Goal: Task Accomplishment & Management: Manage account settings

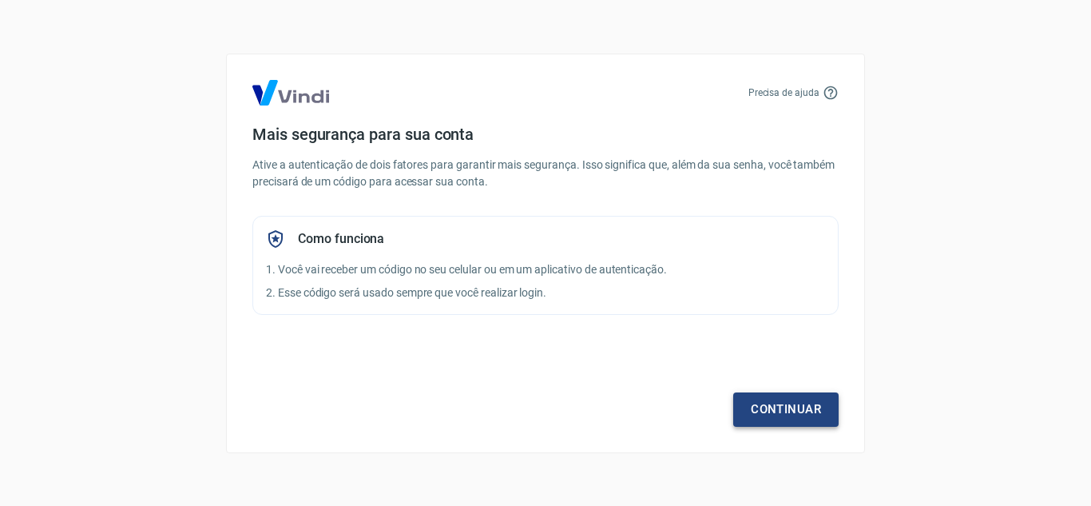
click at [788, 403] on link "Continuar" at bounding box center [785, 409] width 105 height 34
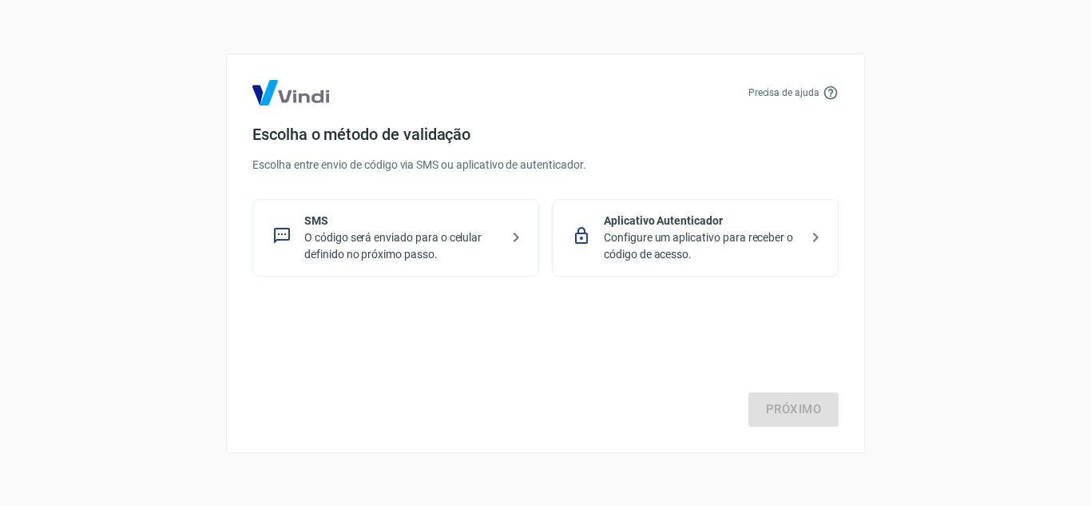
click at [379, 240] on p "O código será enviado para o celular definido no próximo passo." at bounding box center [402, 246] width 196 height 34
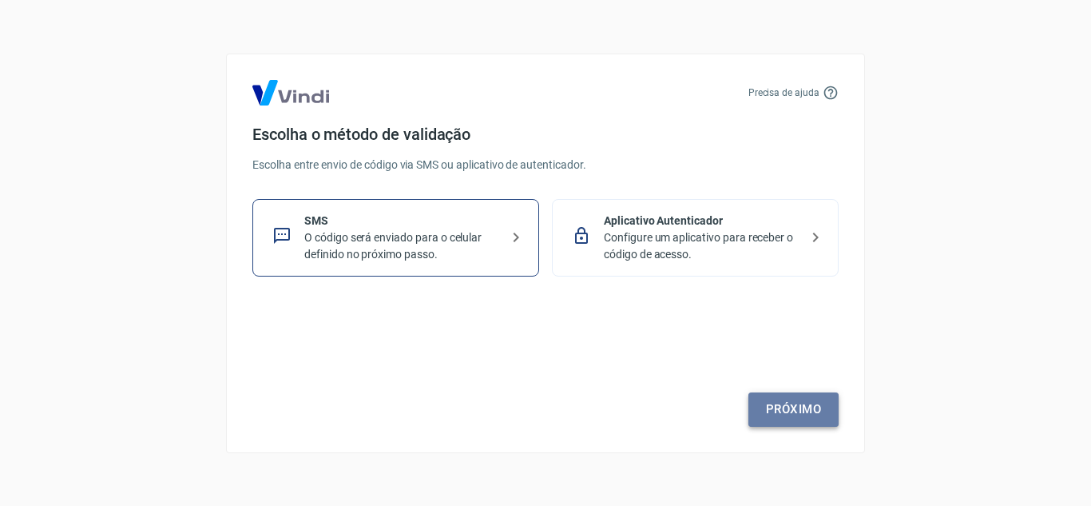
click at [806, 404] on link "Próximo" at bounding box center [793, 409] width 90 height 34
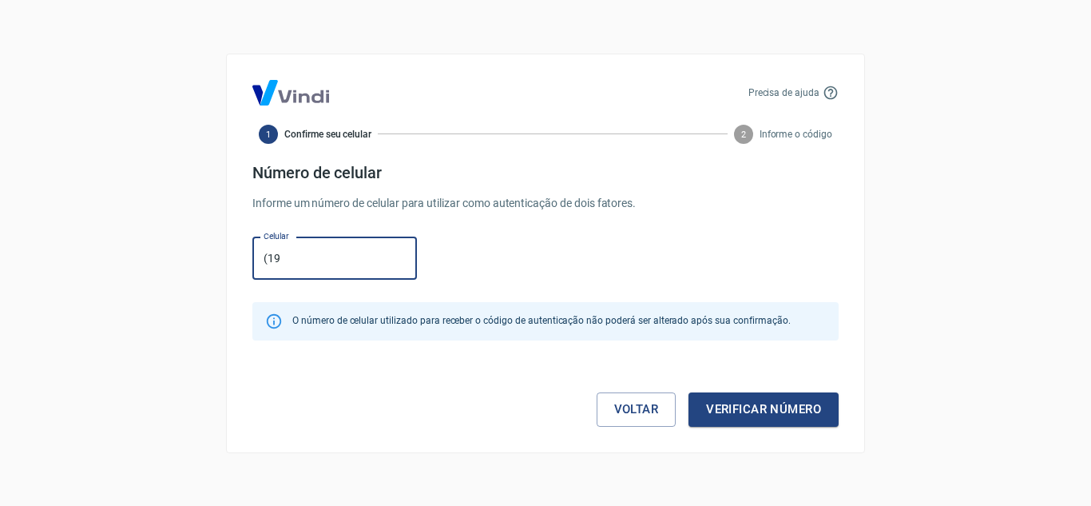
type input "(19) 98164-3033"
click at [773, 414] on button "Verificar número" at bounding box center [763, 409] width 150 height 34
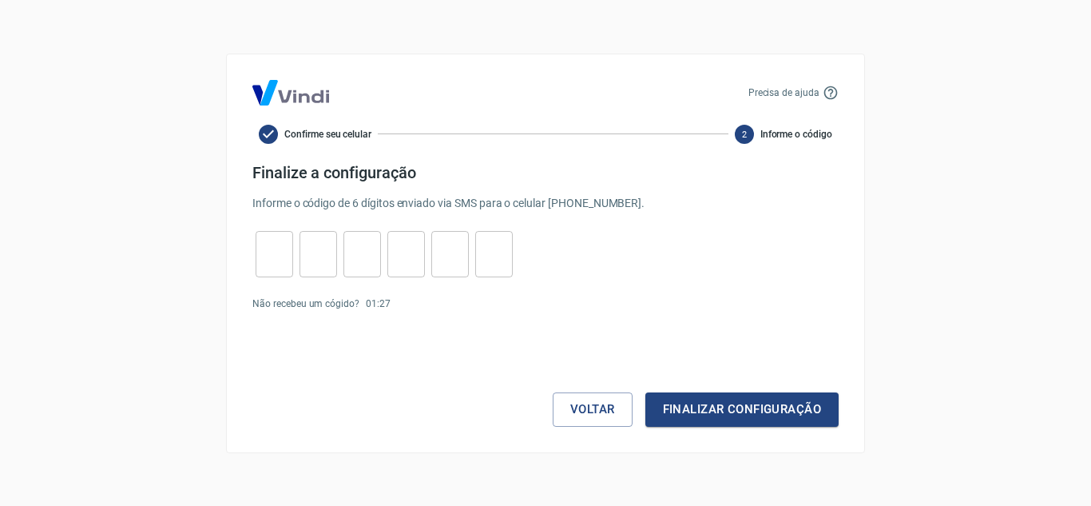
click at [280, 258] on input "tel" at bounding box center [275, 253] width 38 height 34
type input "4"
type input "9"
type input "6"
type input "7"
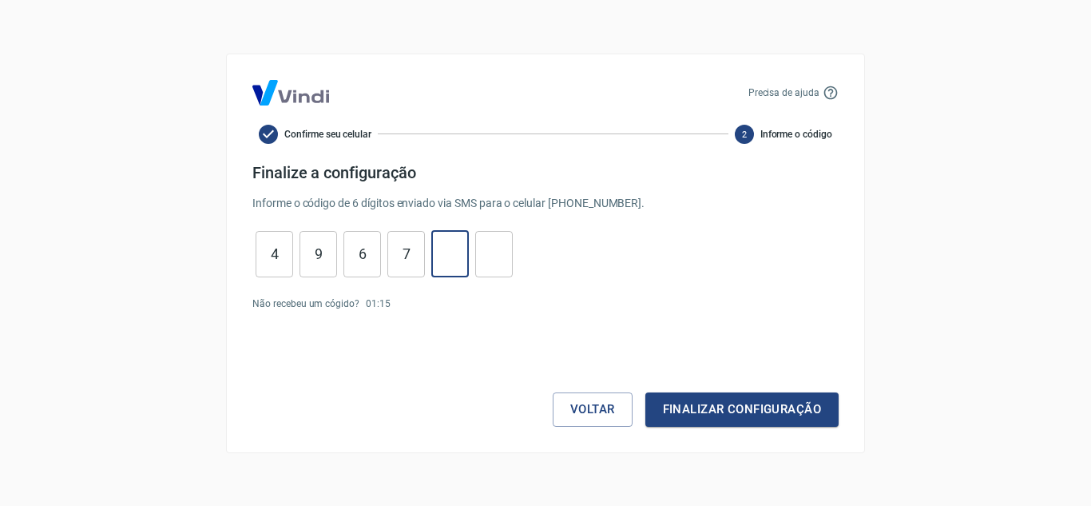
type input "9"
type input "8"
click at [722, 410] on button "Finalizar configuração" at bounding box center [741, 409] width 193 height 34
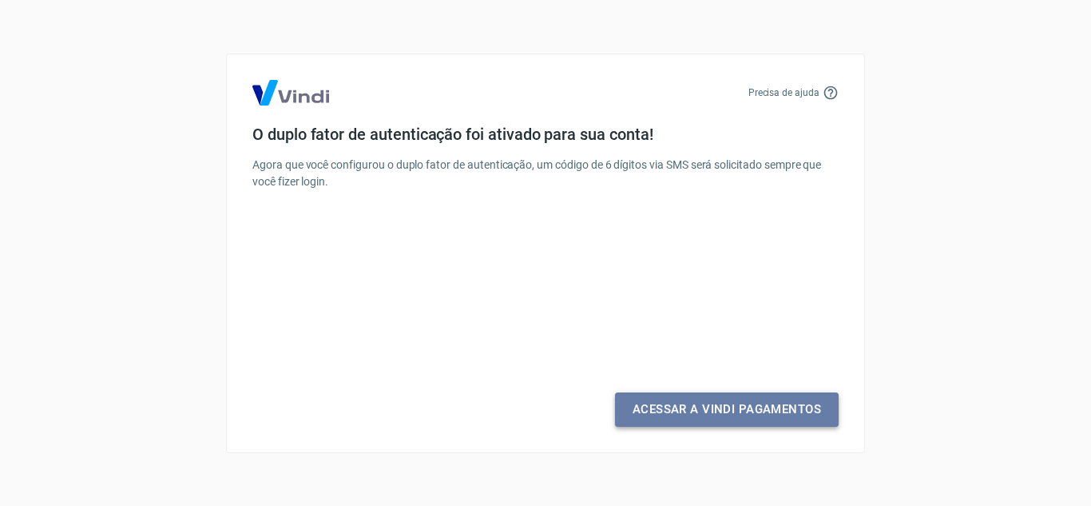
click at [752, 403] on link "Acessar a Vindi Pagamentos" at bounding box center [727, 409] width 224 height 34
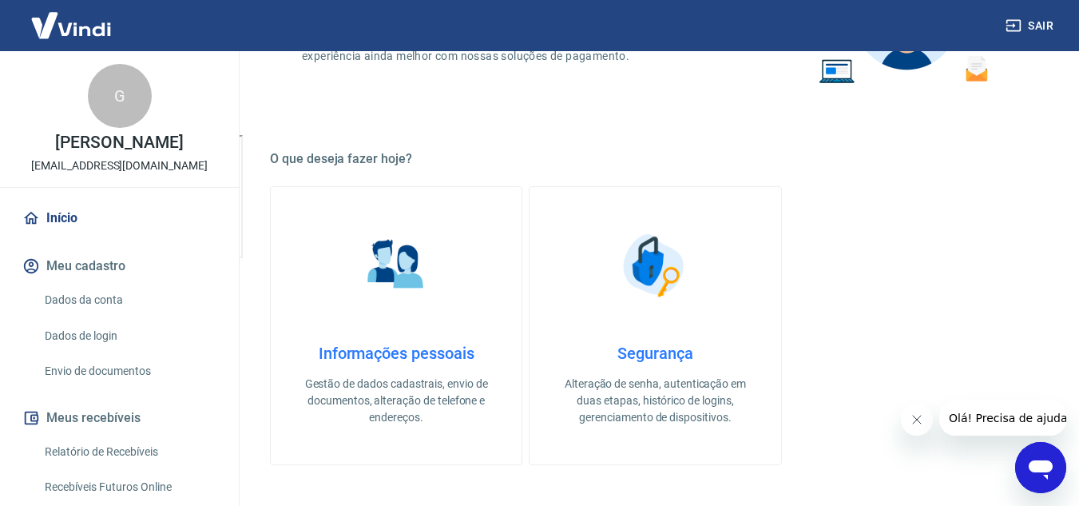
scroll to position [399, 0]
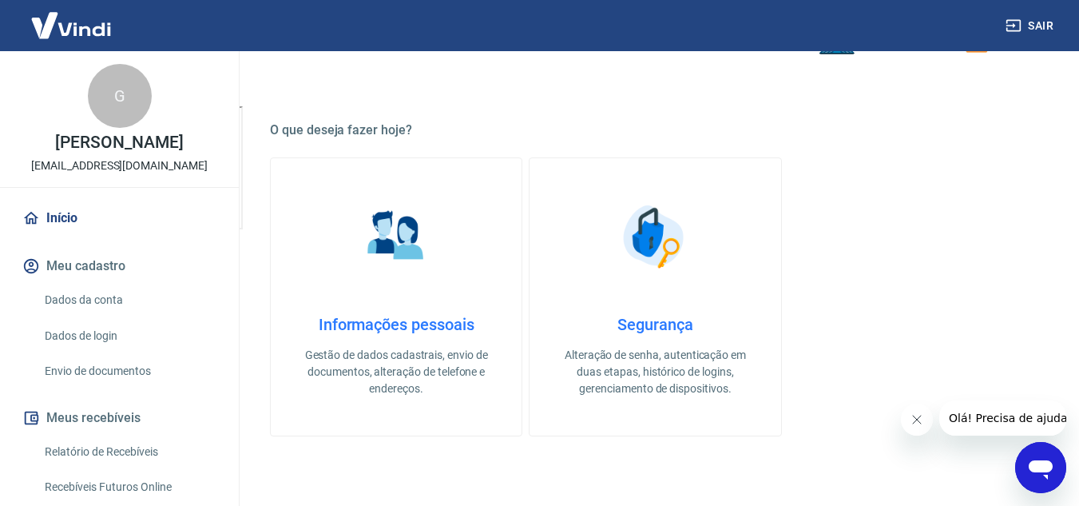
click at [402, 320] on h4 "Informações pessoais" at bounding box center [396, 324] width 200 height 19
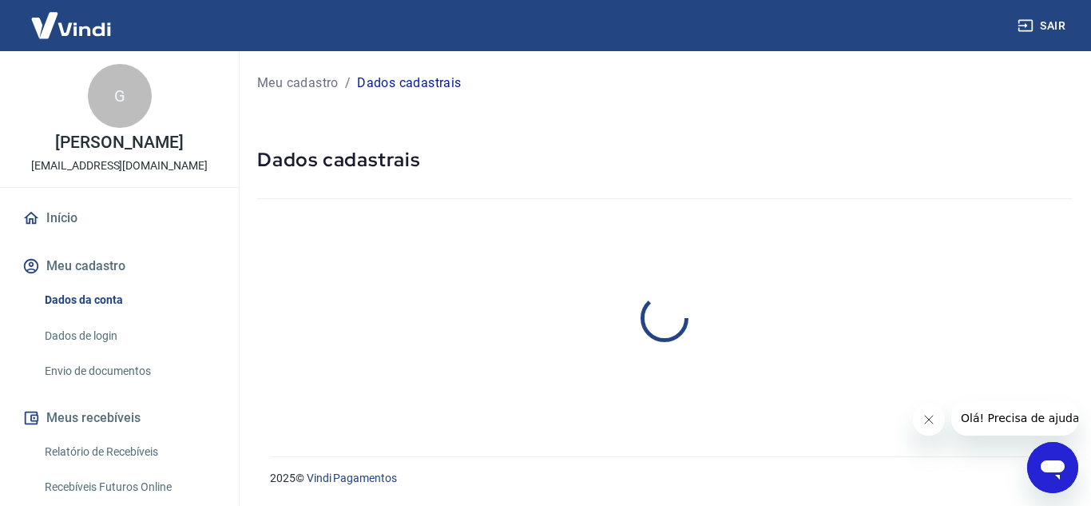
select select "SP"
select select "business"
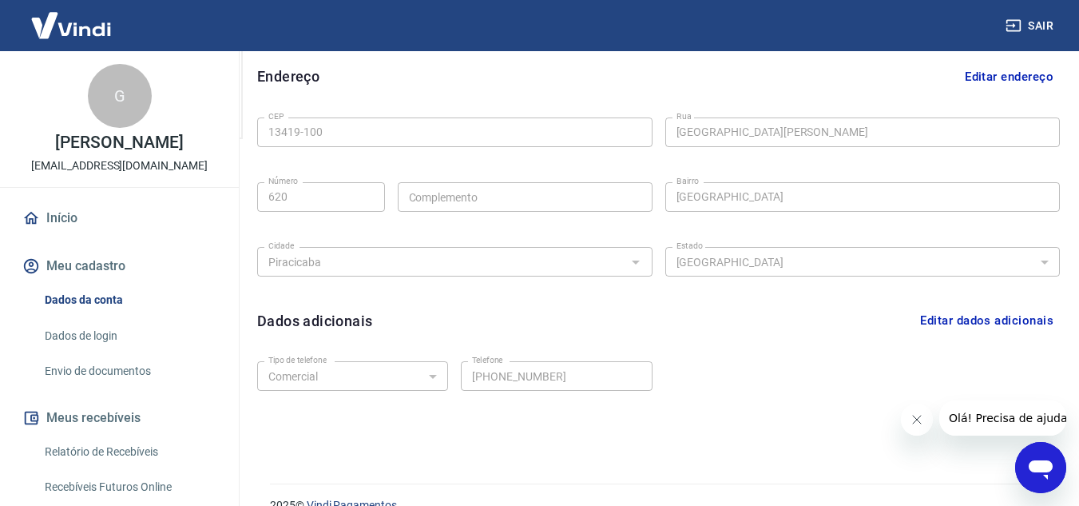
scroll to position [517, 0]
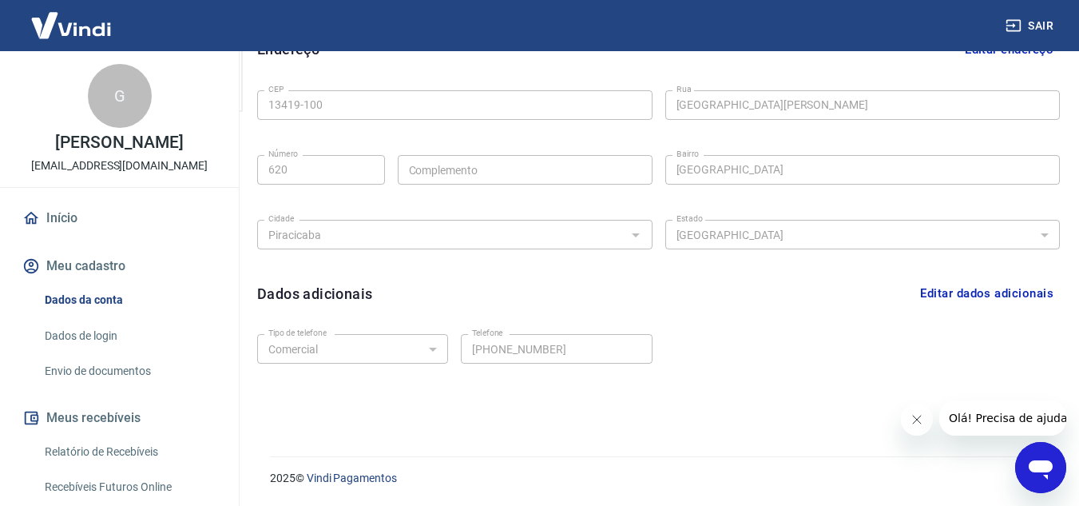
click at [997, 296] on button "Editar dados adicionais" at bounding box center [987, 293] width 146 height 30
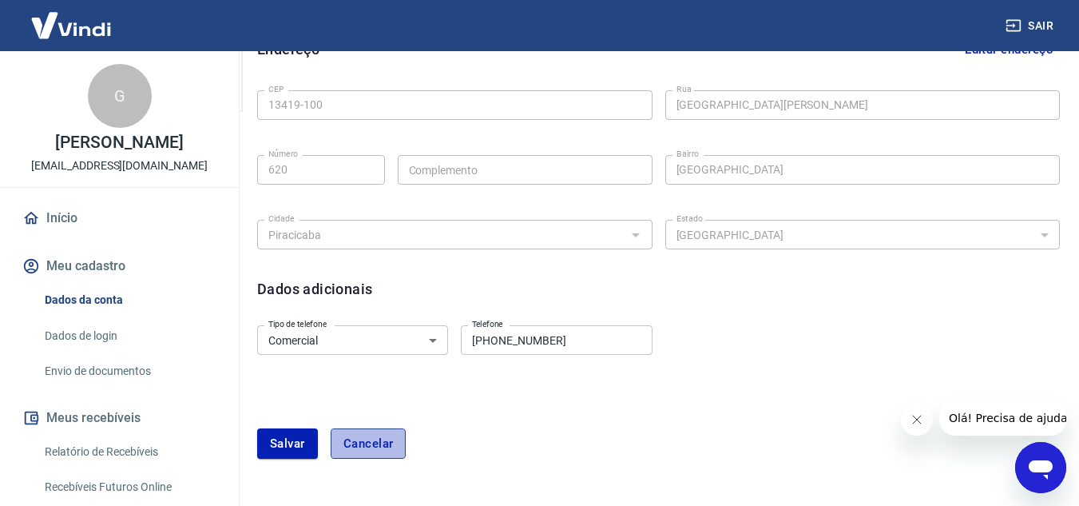
click at [394, 436] on button "Cancelar" at bounding box center [369, 443] width 76 height 30
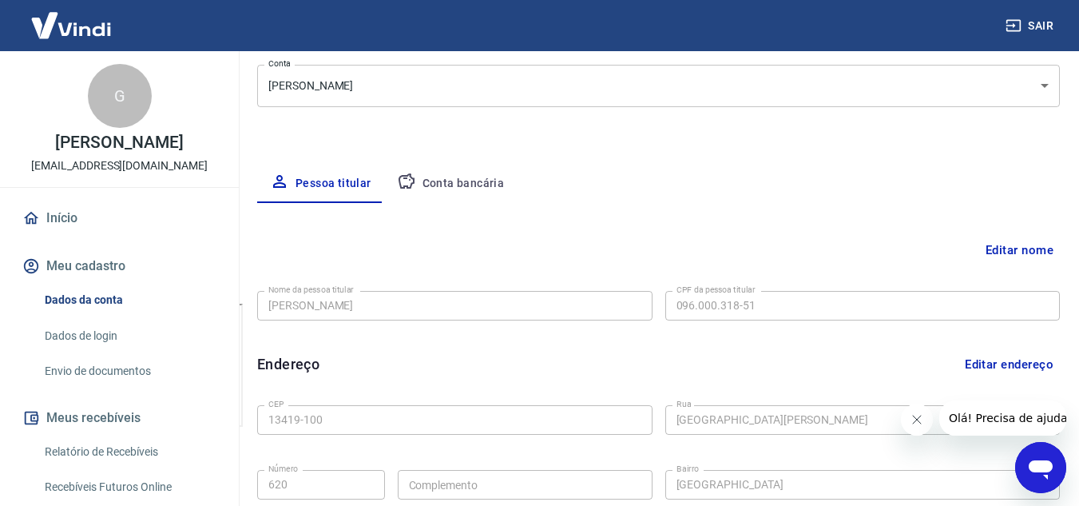
scroll to position [197, 0]
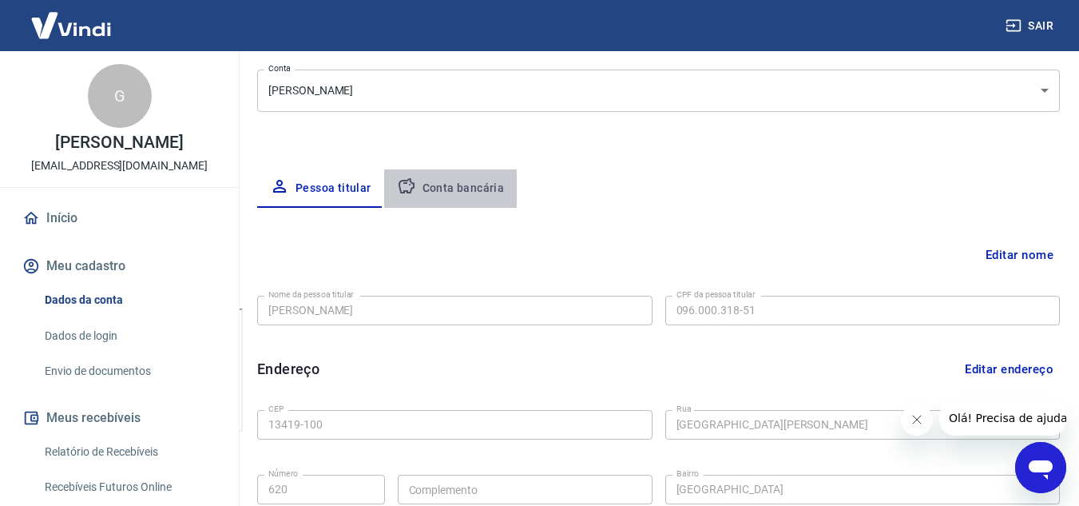
click at [478, 183] on button "Conta bancária" at bounding box center [450, 188] width 133 height 38
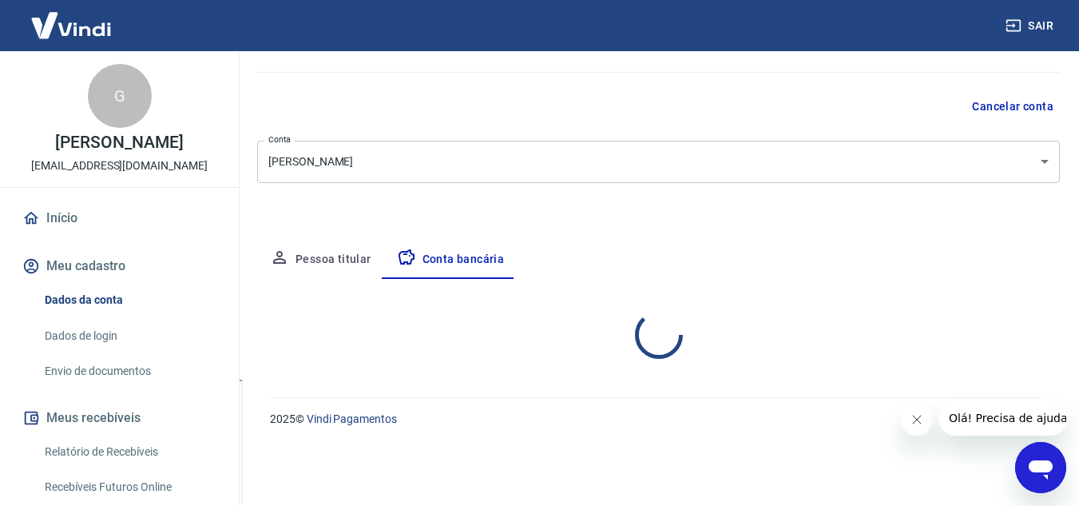
select select "1"
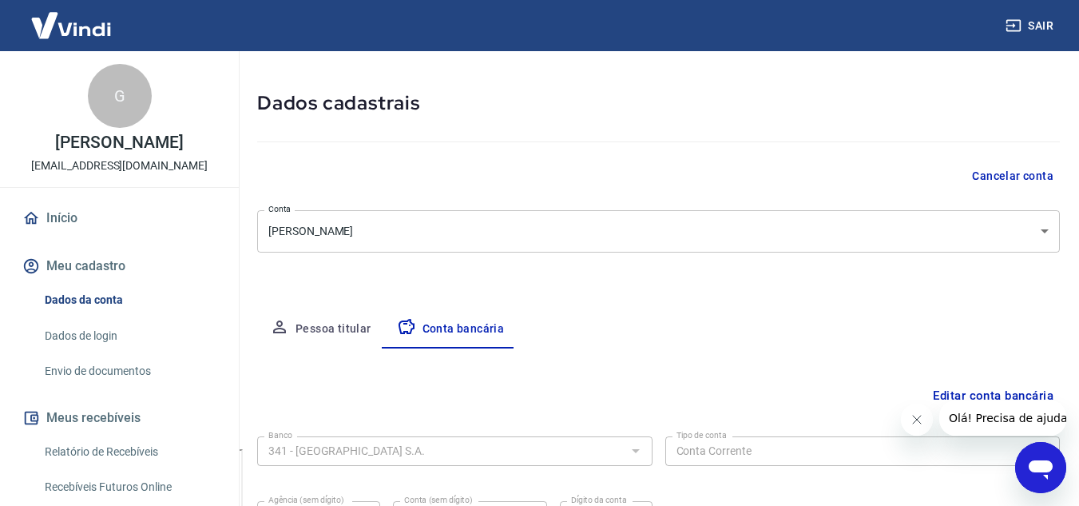
scroll to position [0, 0]
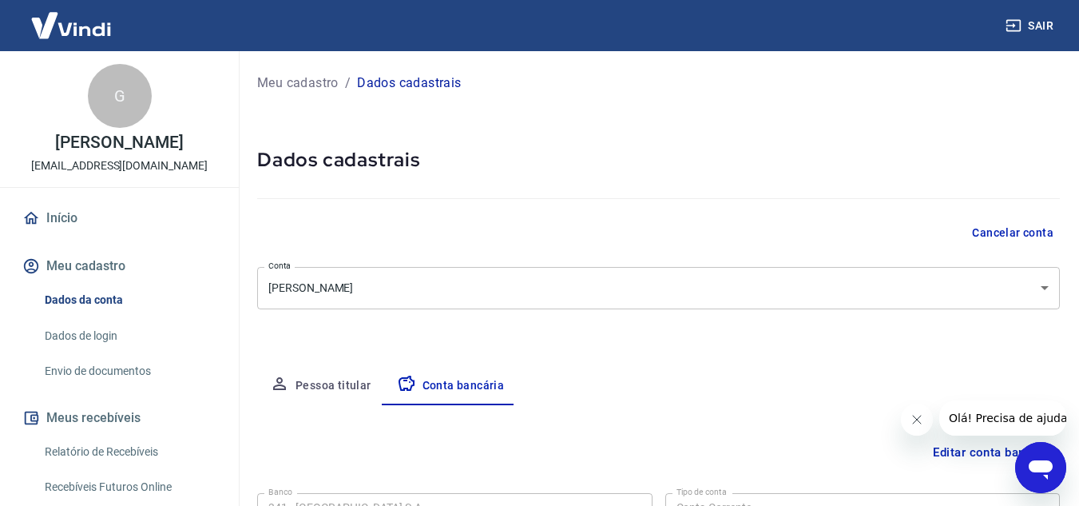
click at [99, 299] on link "Dados da conta" at bounding box center [128, 300] width 181 height 33
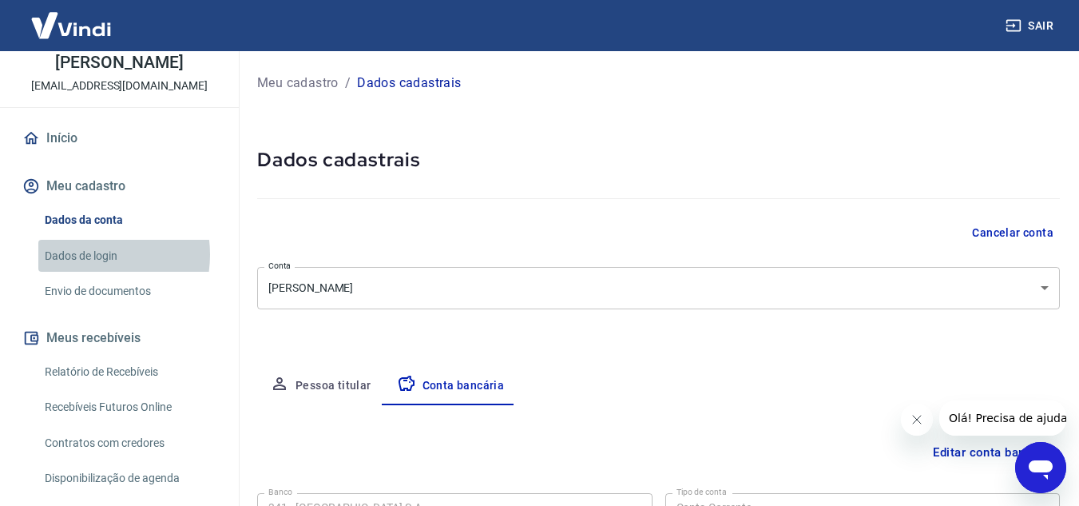
click at [80, 254] on link "Dados de login" at bounding box center [128, 256] width 181 height 33
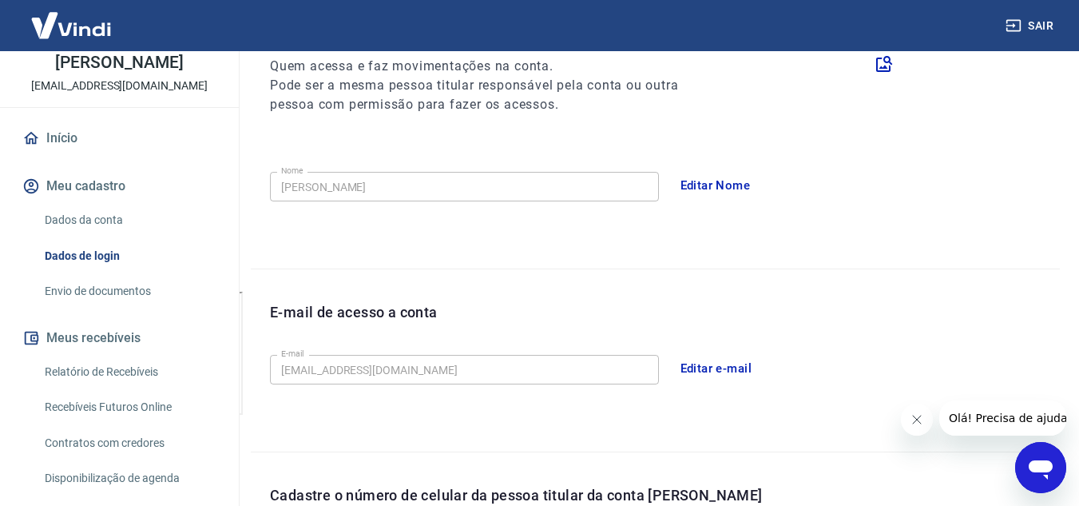
scroll to position [240, 0]
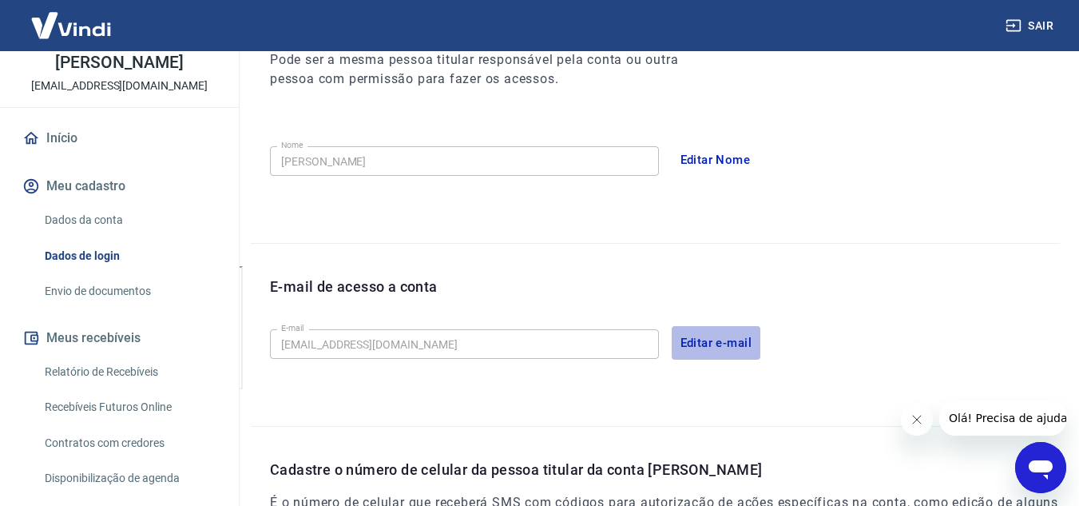
click at [696, 342] on button "Editar e-mail" at bounding box center [716, 343] width 89 height 34
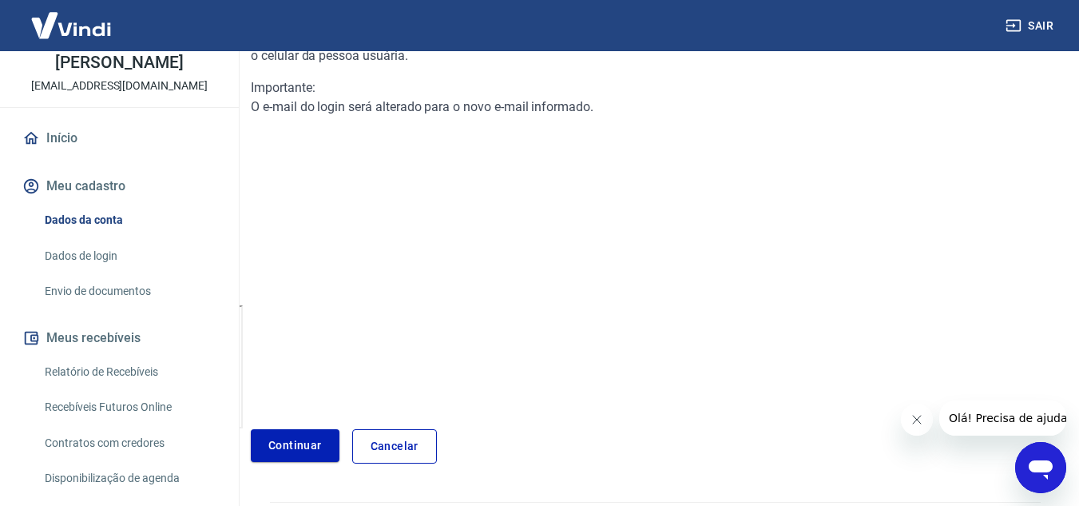
scroll to position [246, 0]
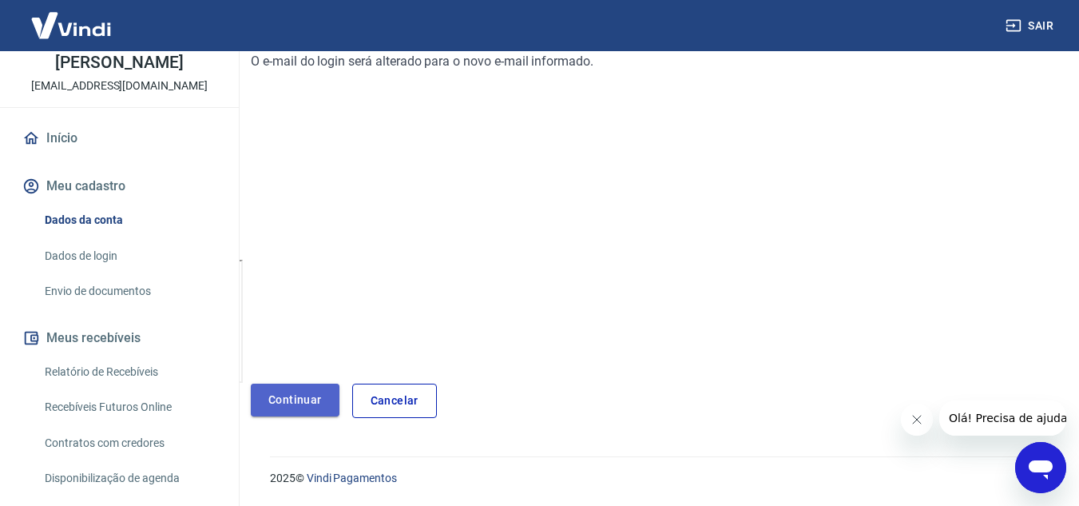
click at [298, 399] on link "Continuar" at bounding box center [295, 399] width 89 height 33
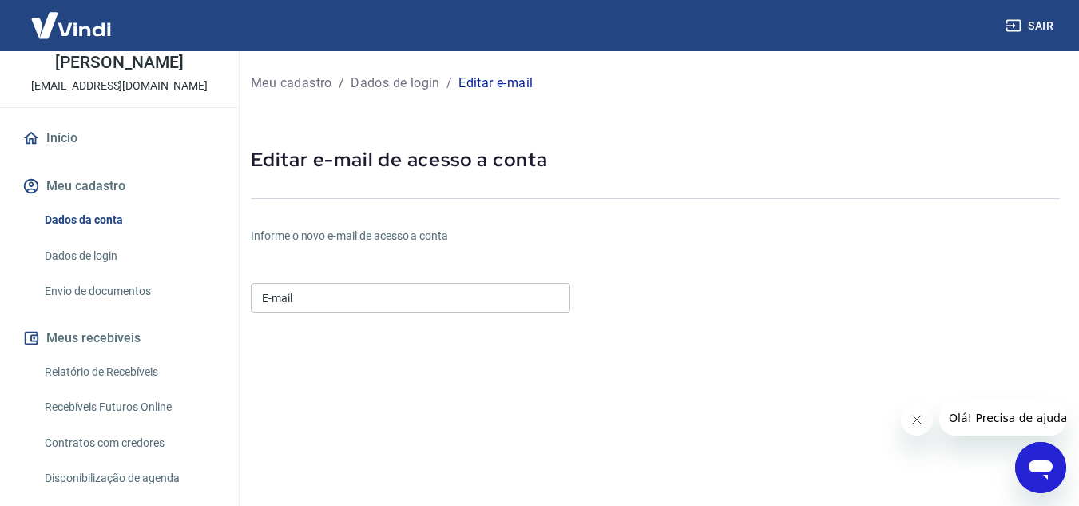
click at [330, 295] on input "E-mail" at bounding box center [410, 298] width 319 height 30
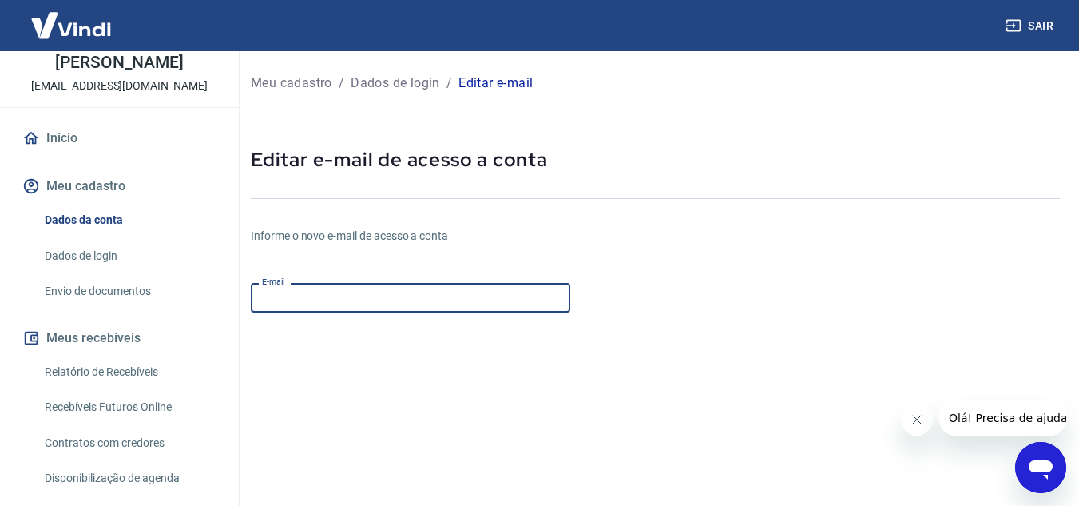
type input "[EMAIL_ADDRESS][DOMAIN_NAME]"
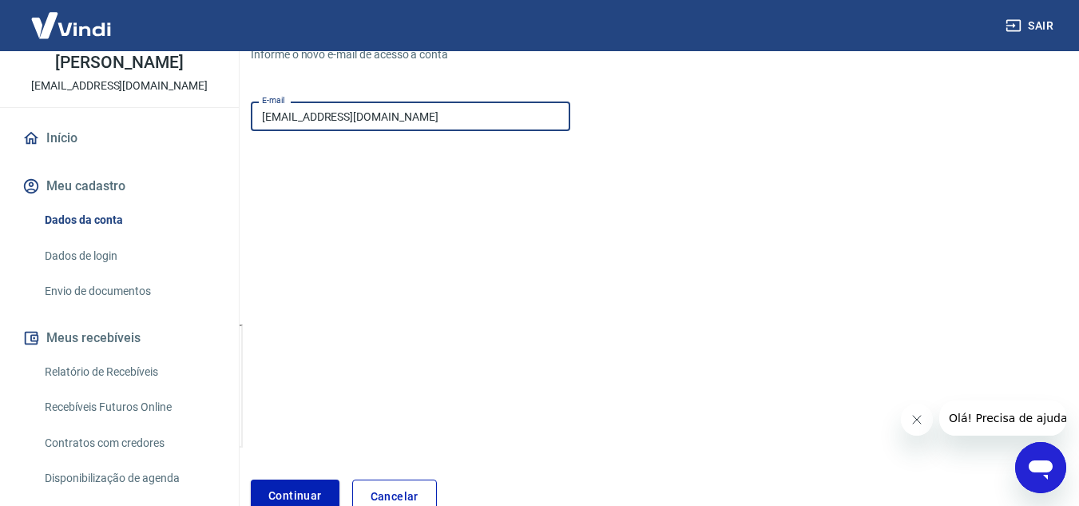
scroll to position [240, 0]
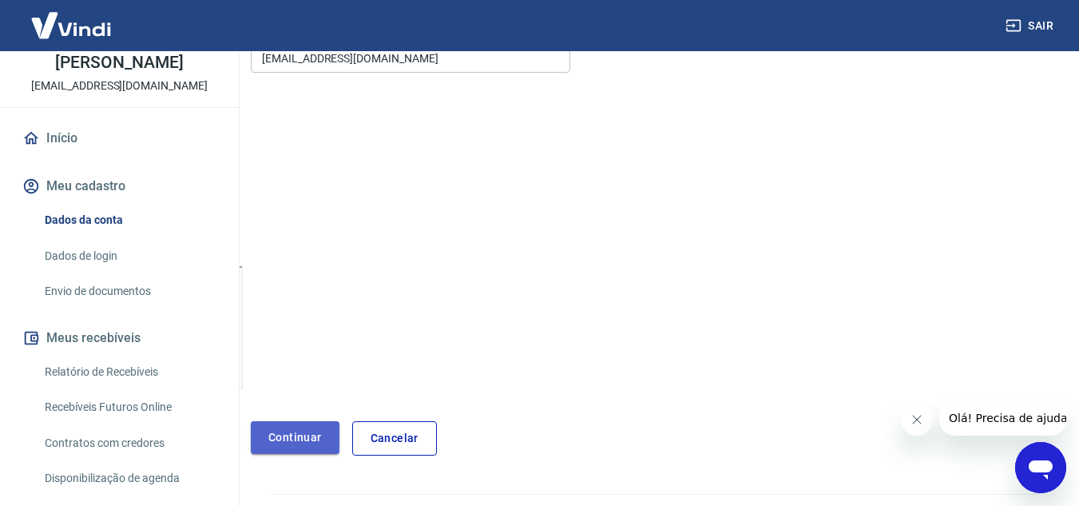
click at [301, 437] on button "Continuar" at bounding box center [295, 437] width 89 height 33
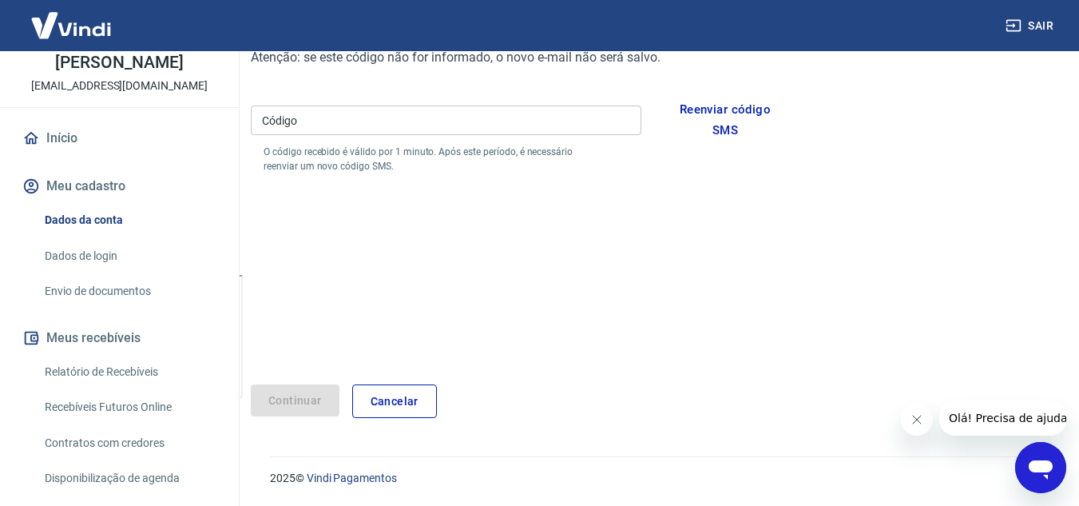
scroll to position [193, 0]
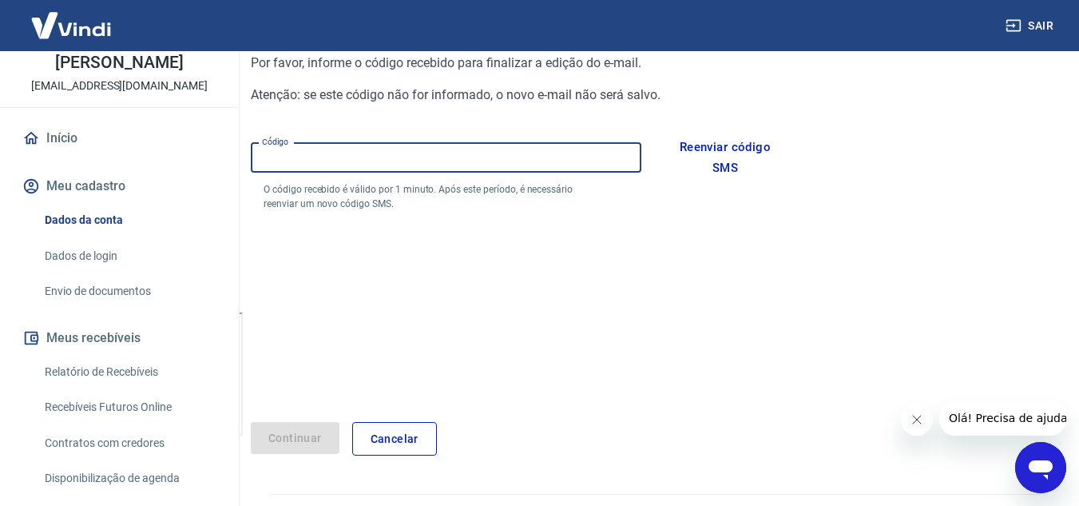
click at [295, 161] on input "Código" at bounding box center [446, 158] width 391 height 30
type input "707831"
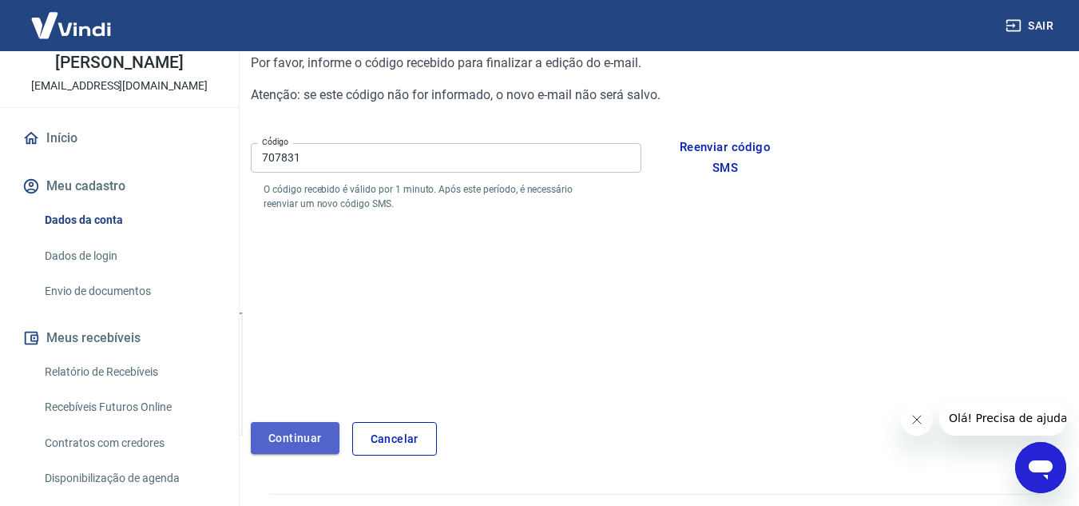
click at [303, 439] on button "Continuar" at bounding box center [295, 438] width 89 height 33
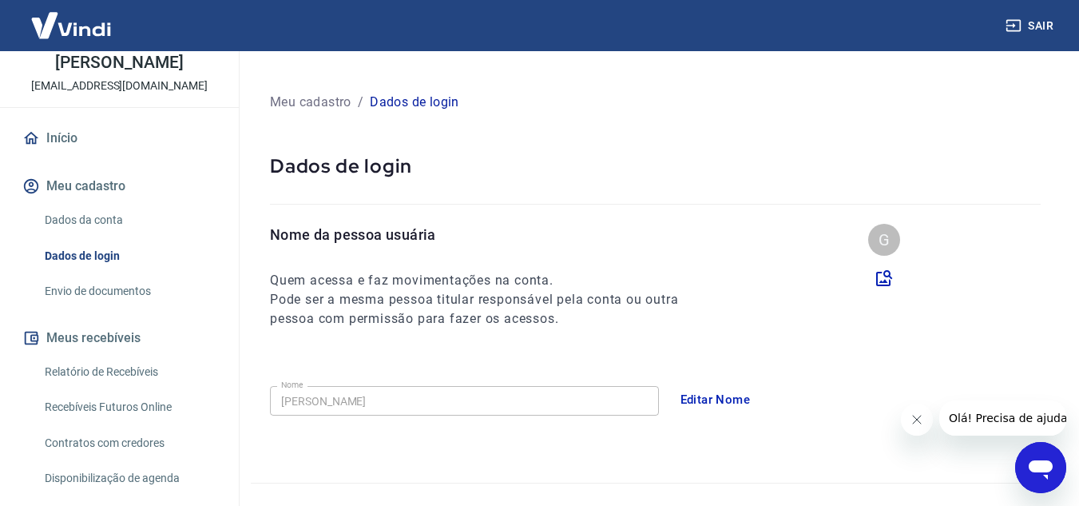
scroll to position [160, 0]
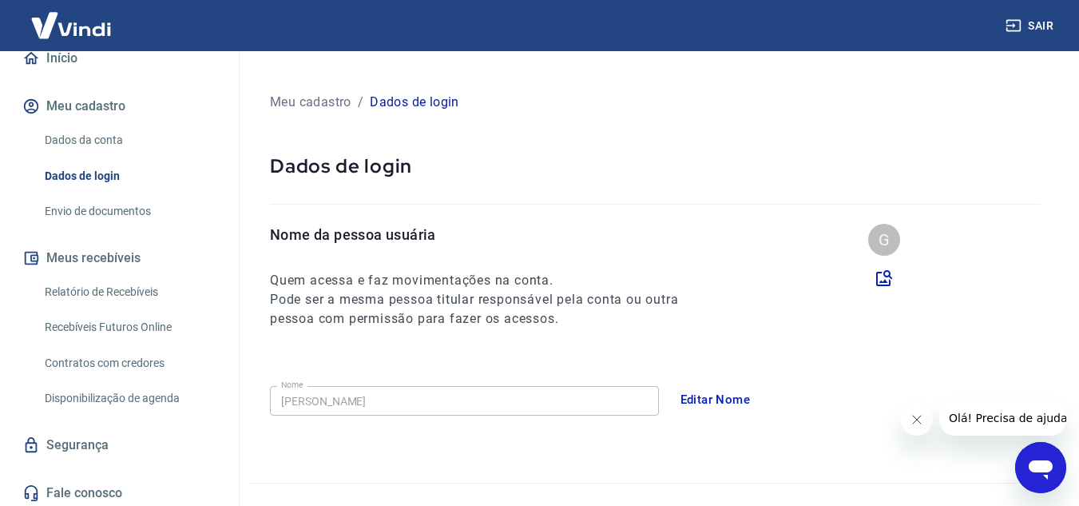
click at [115, 288] on link "Relatório de Recebíveis" at bounding box center [128, 292] width 181 height 33
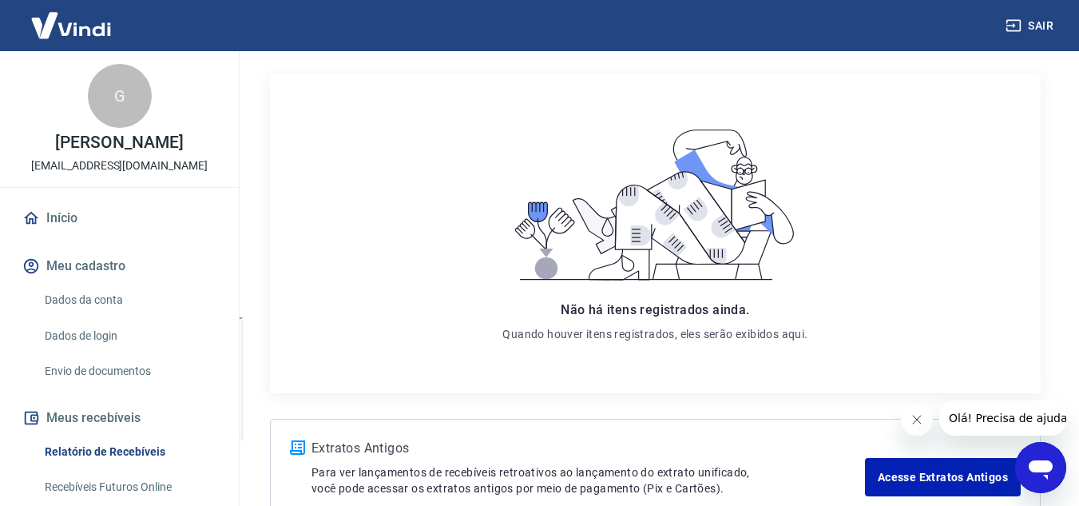
scroll to position [160, 0]
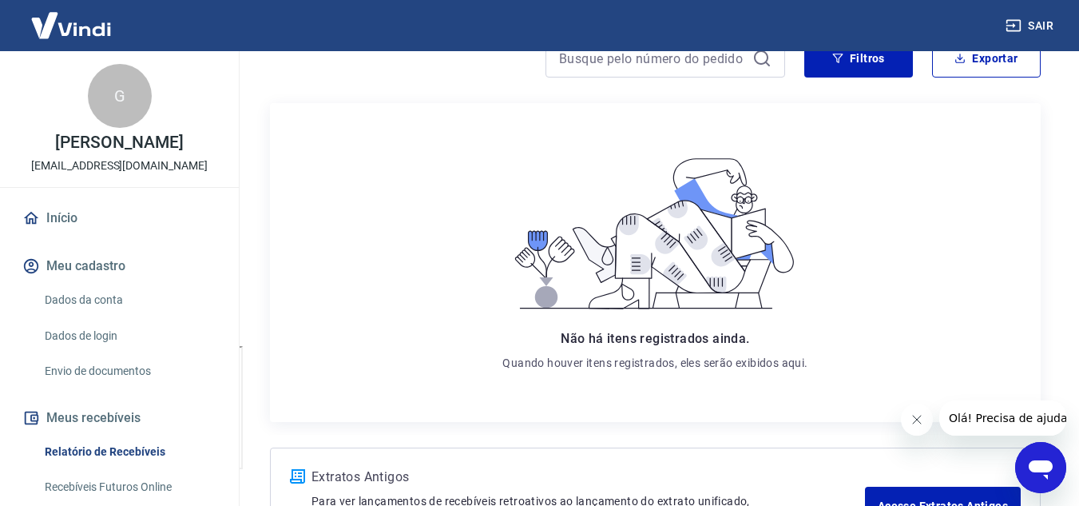
click at [66, 217] on link "Início" at bounding box center [119, 217] width 200 height 35
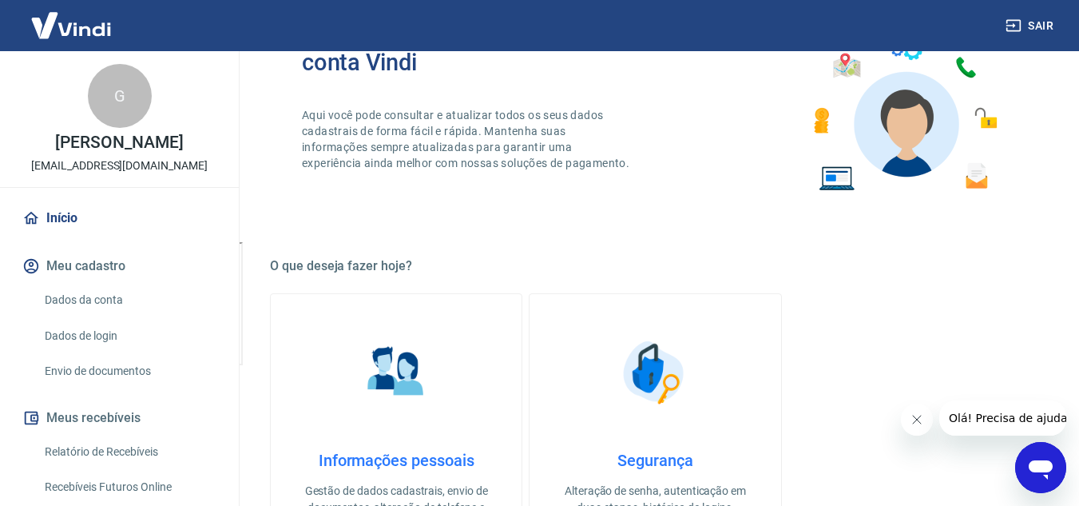
scroll to position [240, 0]
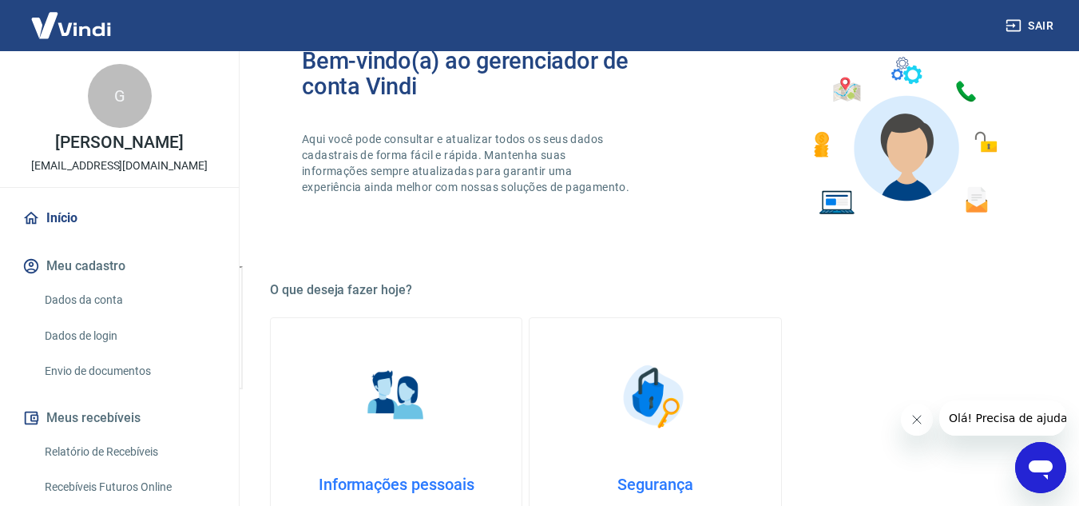
click at [1043, 463] on icon "Abrir janela de mensagens" at bounding box center [1041, 469] width 24 height 19
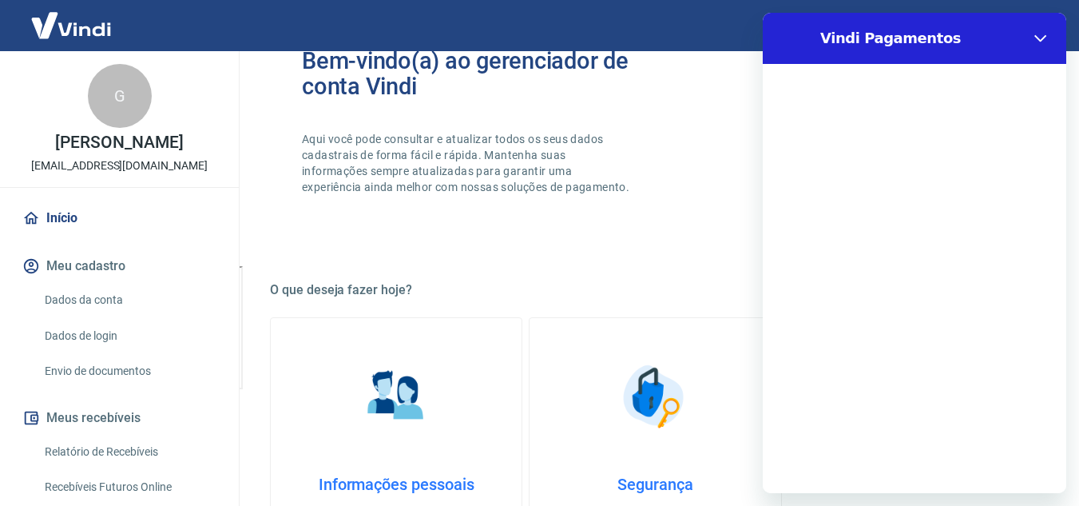
scroll to position [0, 0]
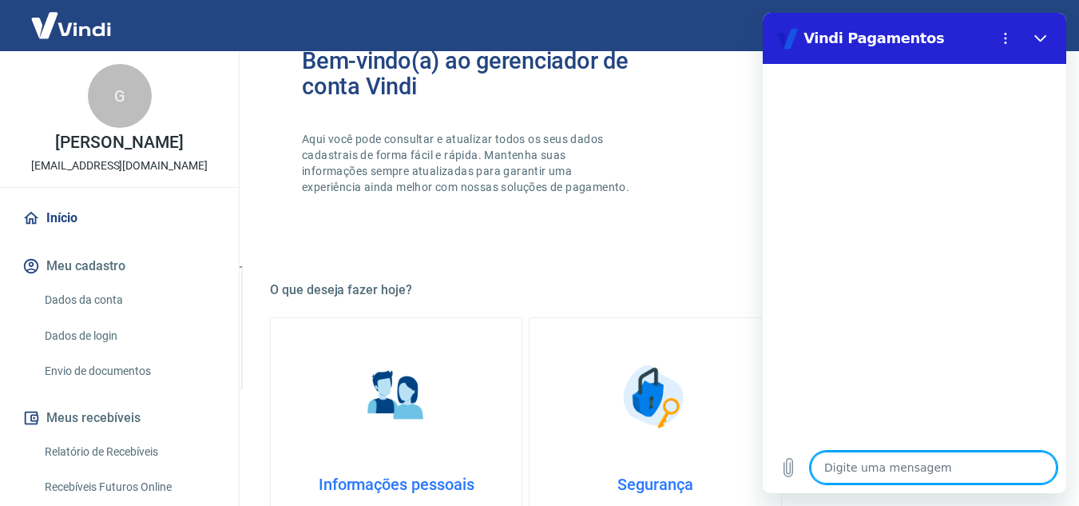
type textarea "O"
type textarea "x"
type textarea "Ol"
type textarea "x"
type textarea "Olp"
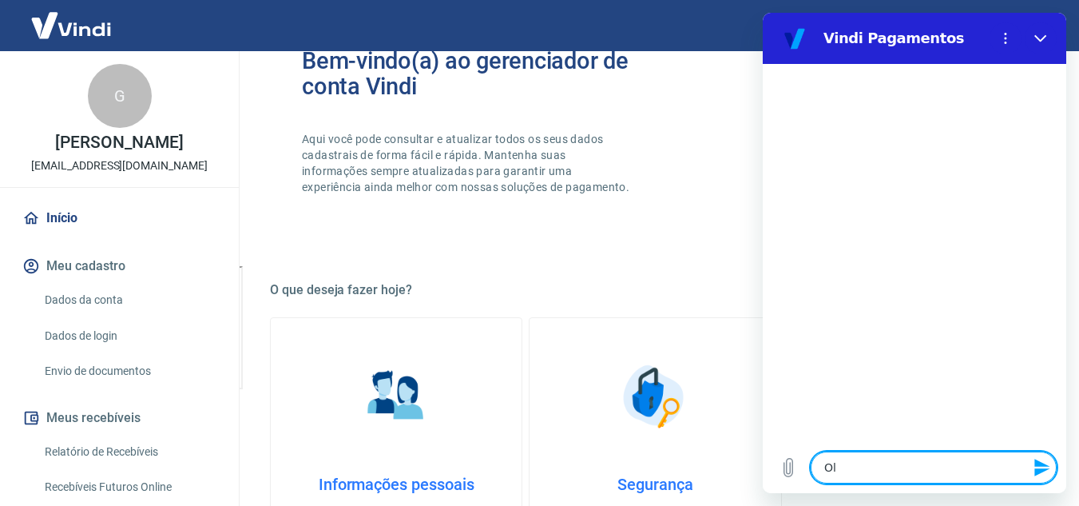
type textarea "x"
type textarea "Olpa"
type textarea "x"
type textarea "Olpa"
type textarea "x"
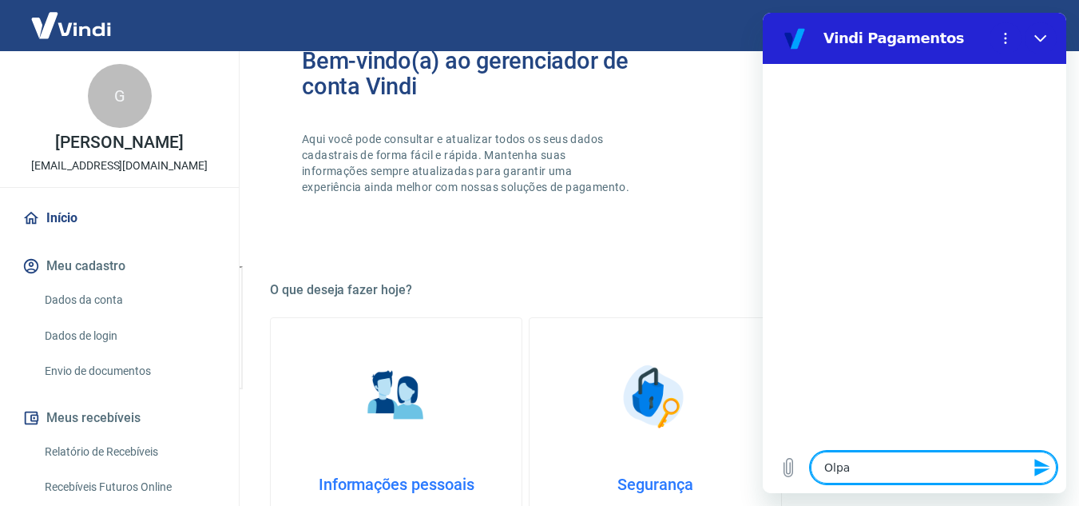
type textarea "Olpa"
type textarea "x"
type textarea "Olp"
type textarea "x"
type textarea "Ol"
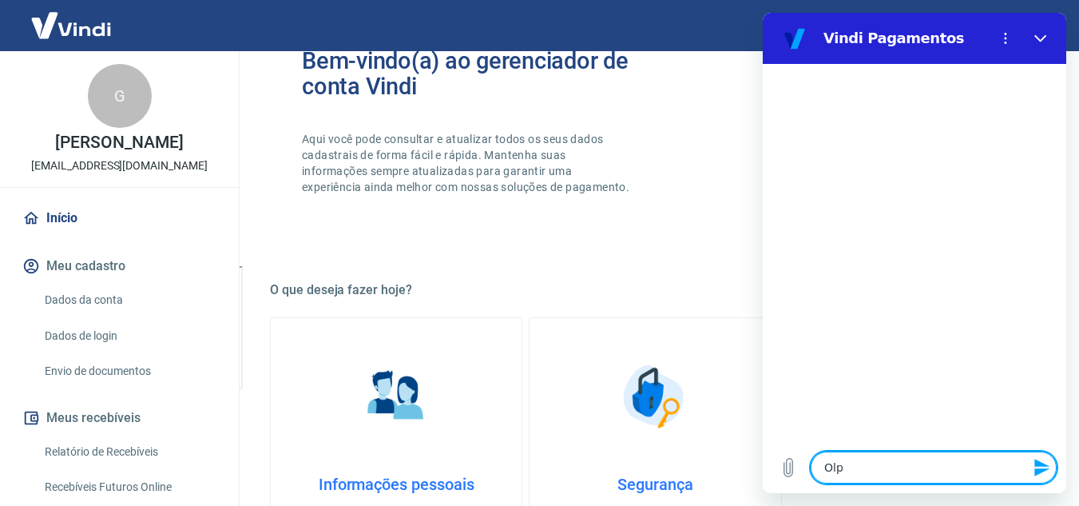
type textarea "x"
type textarea "Olá"
type textarea "x"
type textarea "Olá"
type textarea "x"
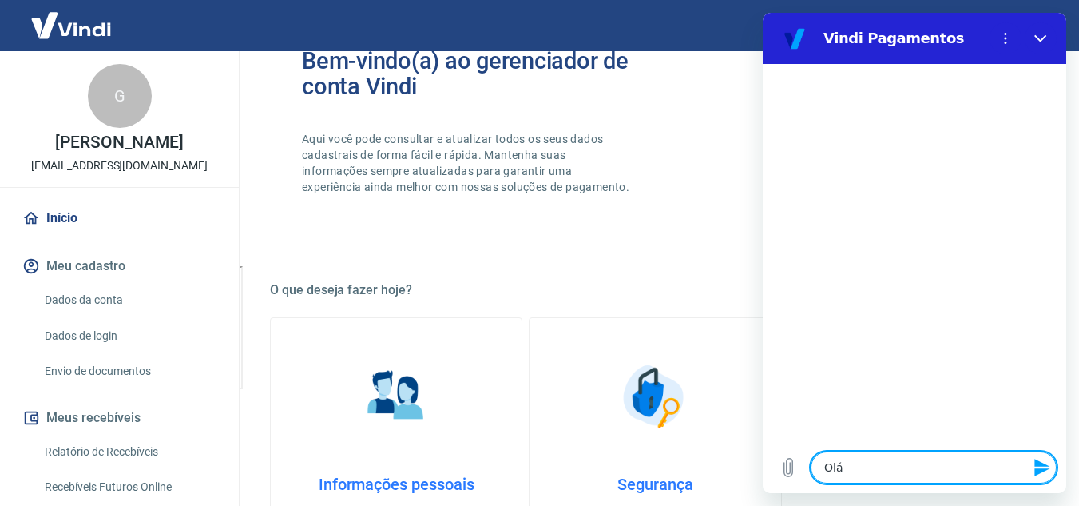
type textarea "Olá b"
type textarea "x"
type textarea "Olá bo"
type textarea "x"
type textarea "Olá bom"
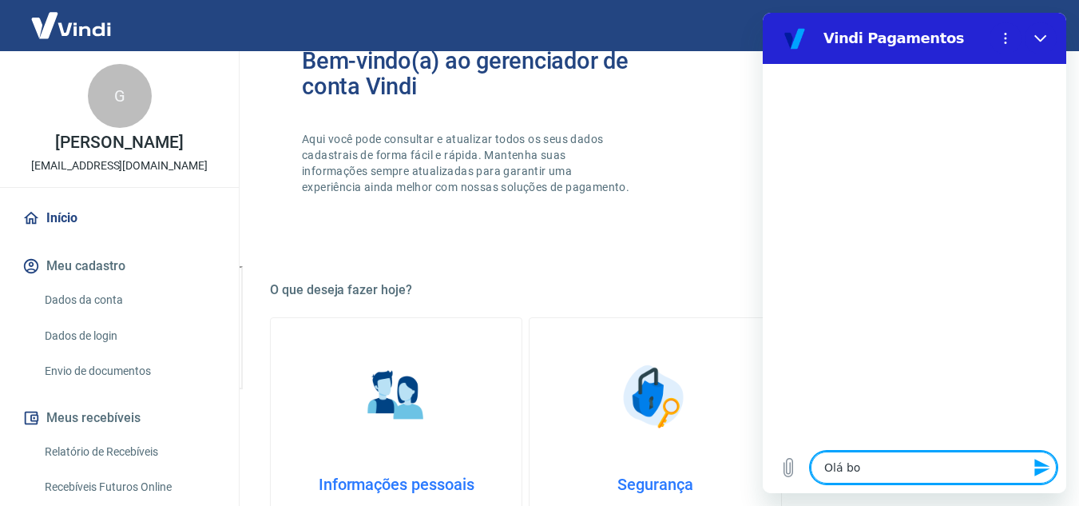
type textarea "x"
type textarea "Olá bom"
type textarea "x"
type textarea "Olá bom d"
type textarea "x"
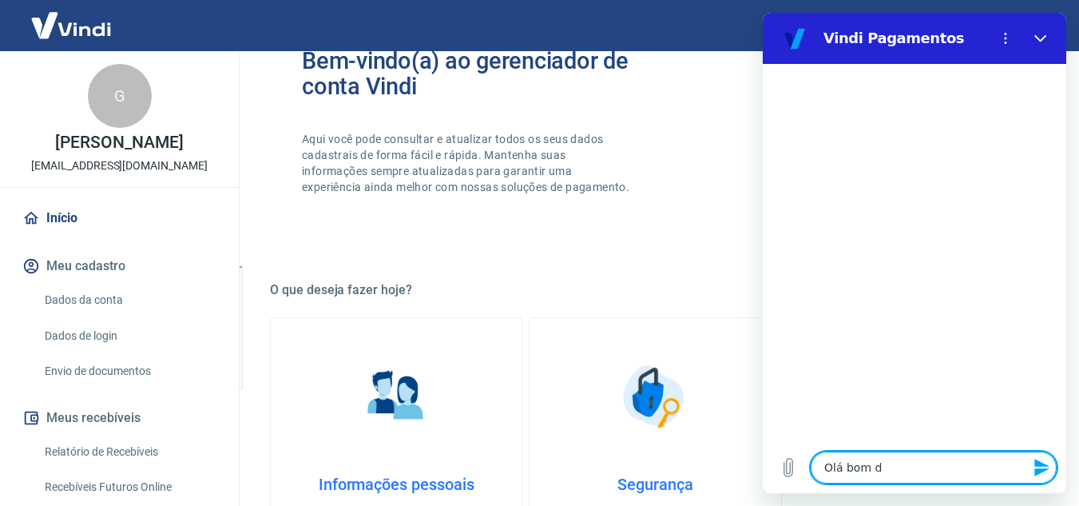
type textarea "Olá bom di"
type textarea "x"
type textarea "Olá bom dia"
type textarea "x"
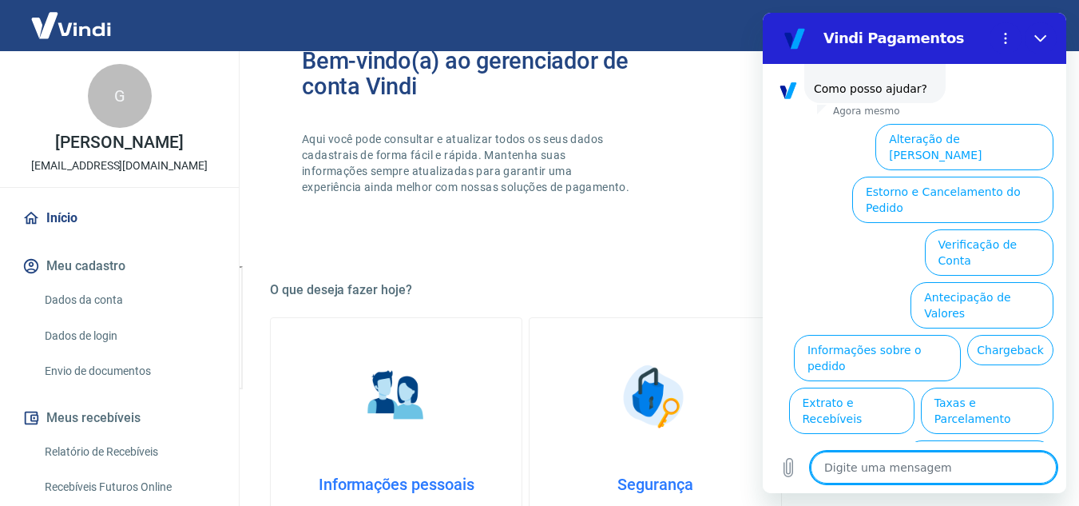
scroll to position [117, 0]
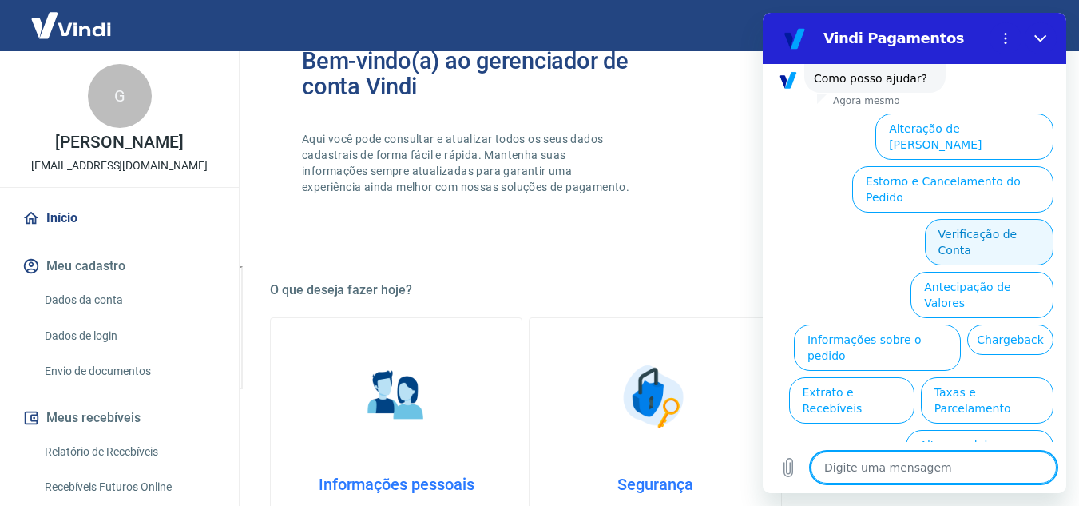
click at [997, 219] on button "Verificação de Conta" at bounding box center [989, 242] width 129 height 46
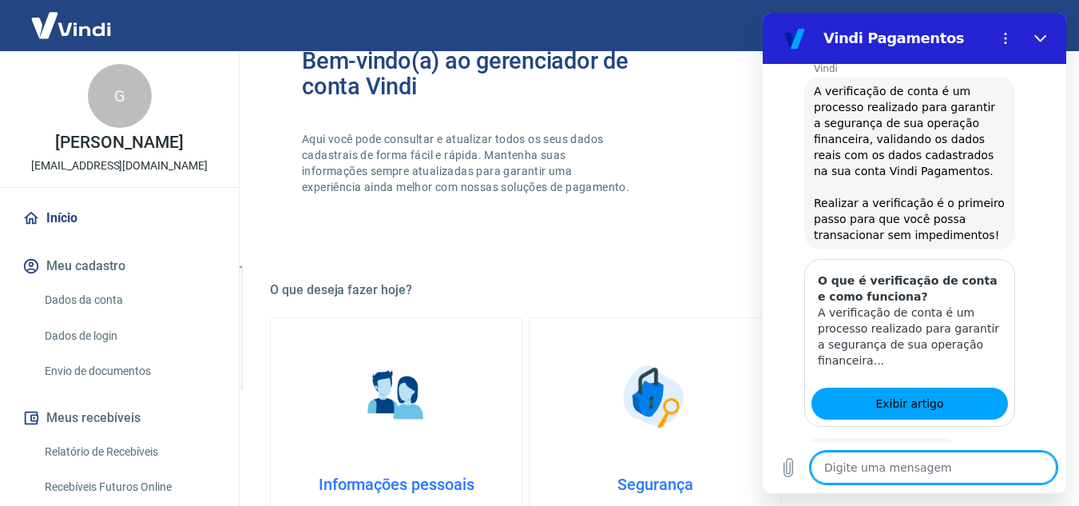
scroll to position [275, 0]
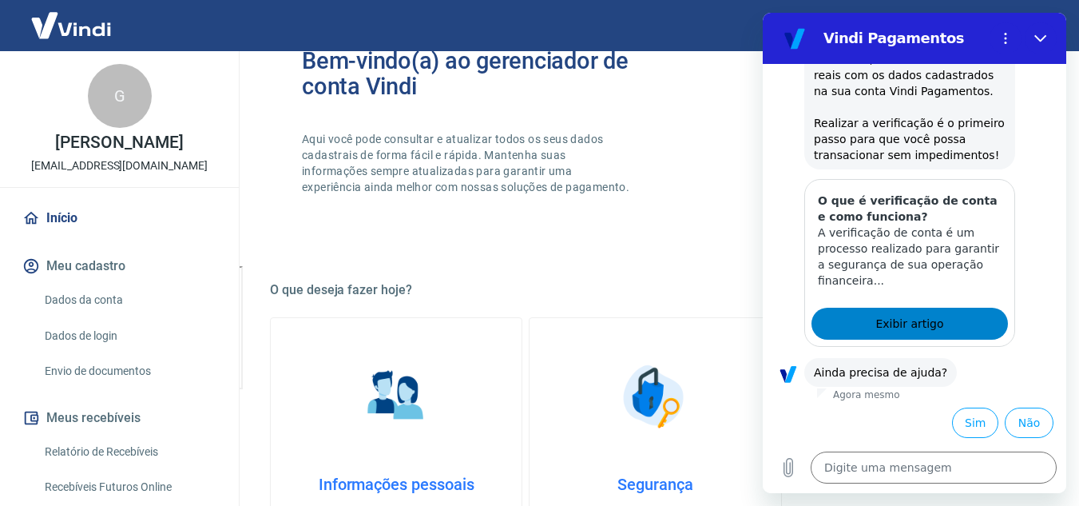
click at [914, 316] on span "Exibir artigo" at bounding box center [909, 323] width 68 height 19
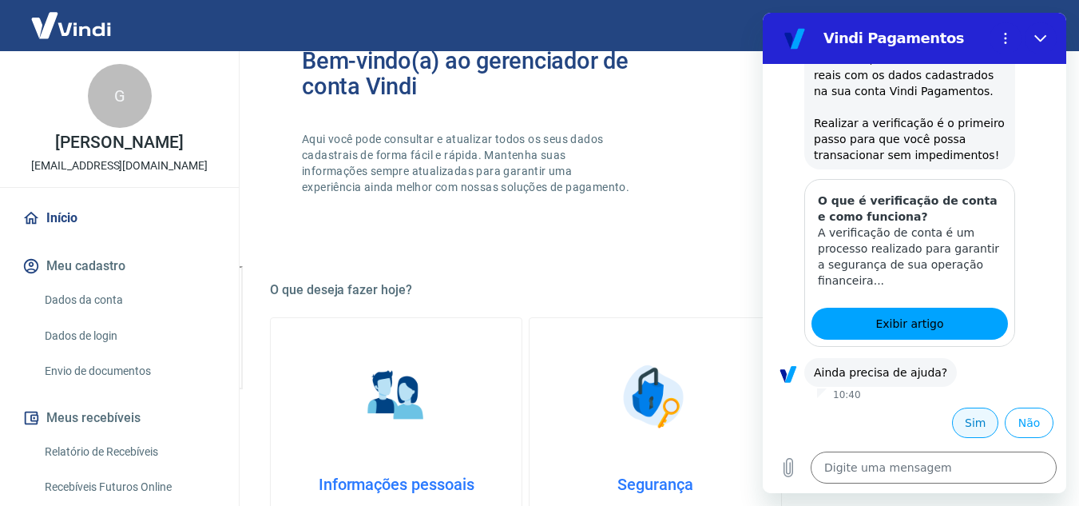
click at [974, 423] on button "Sim" at bounding box center [975, 422] width 46 height 30
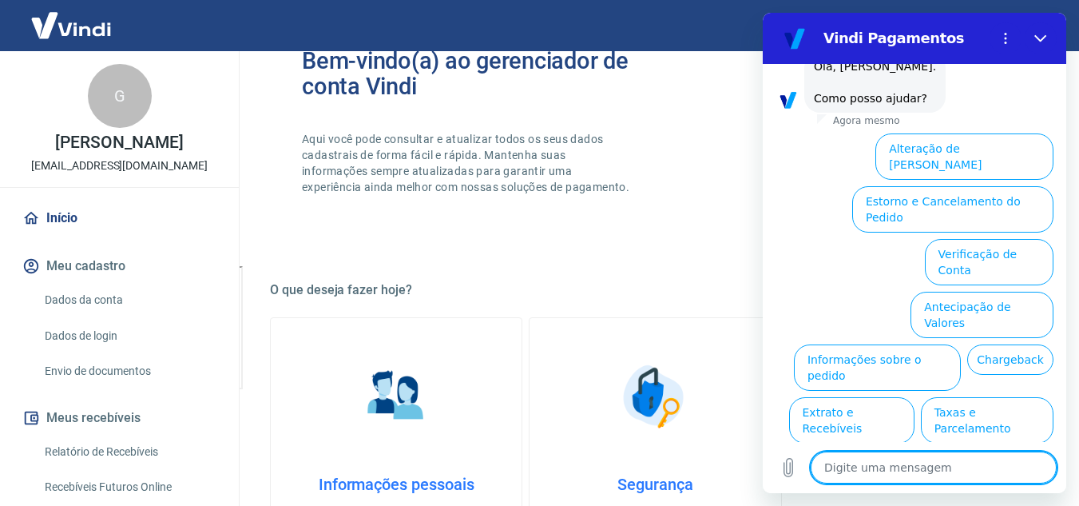
scroll to position [692, 0]
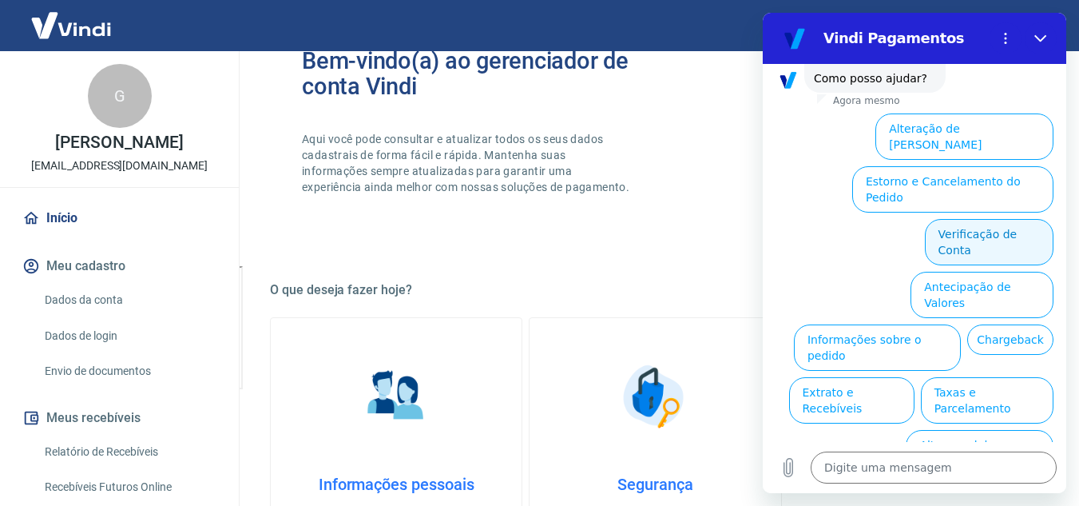
click at [974, 219] on button "Verificação de Conta" at bounding box center [989, 242] width 129 height 46
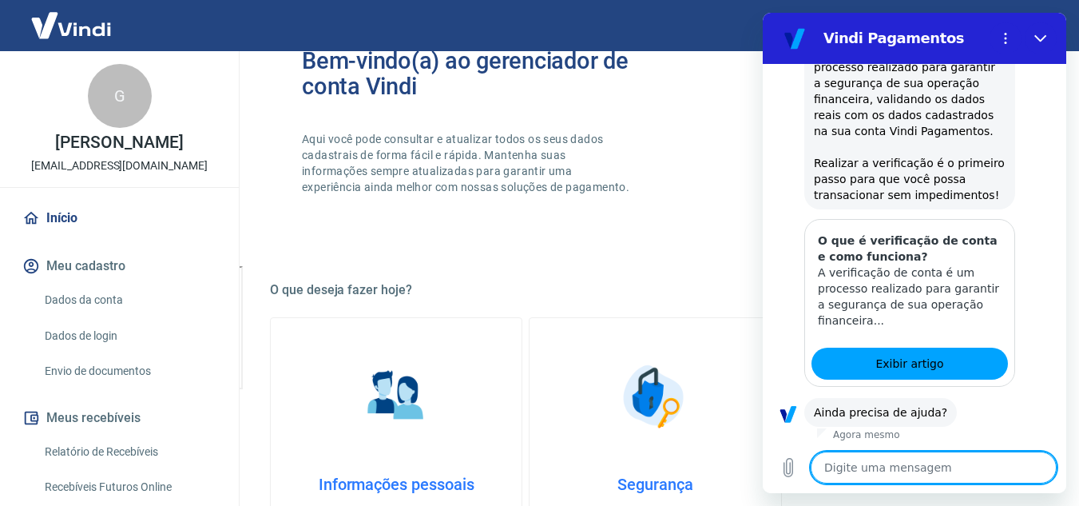
scroll to position [850, 0]
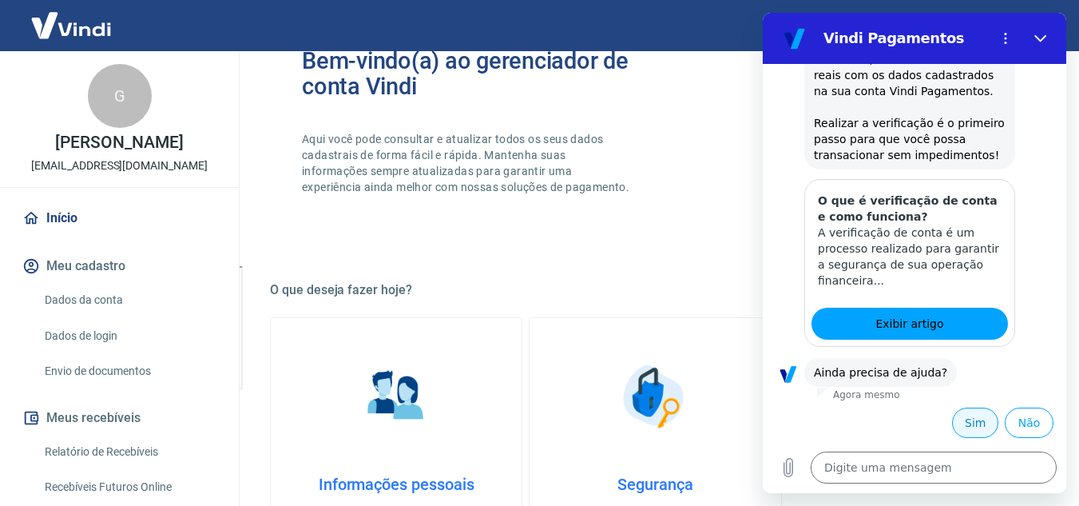
click at [960, 429] on button "Sim" at bounding box center [975, 422] width 46 height 30
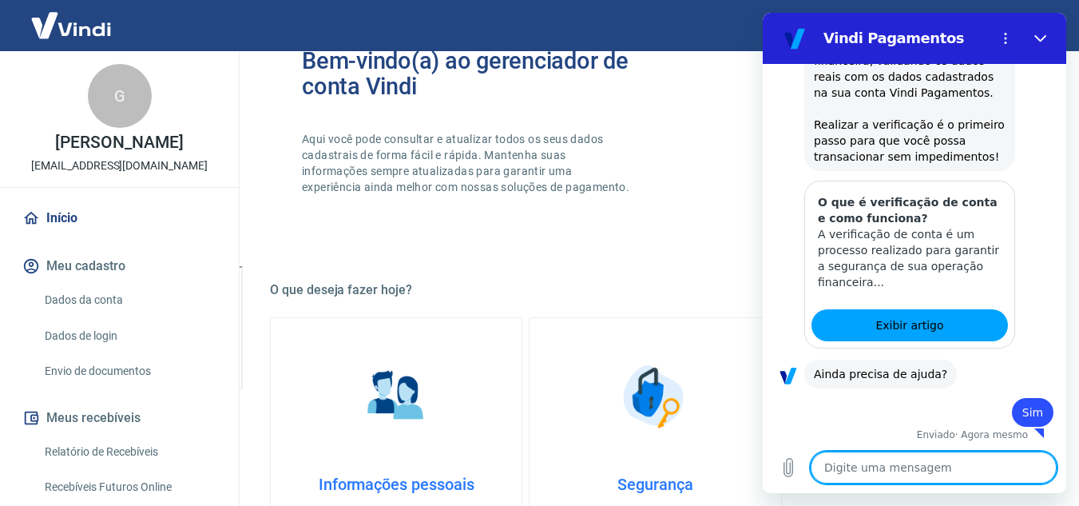
scroll to position [851, 0]
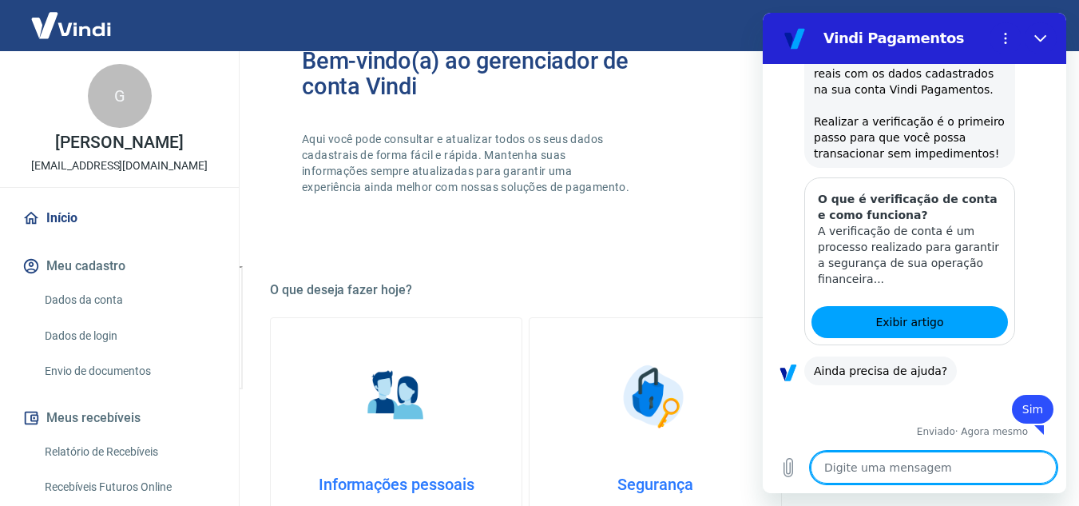
type textarea "x"
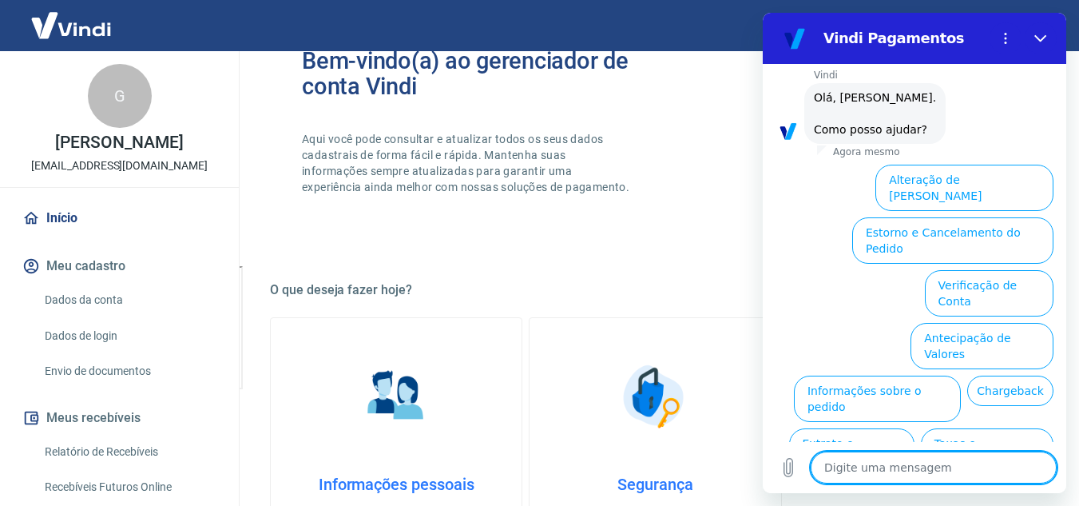
scroll to position [1187, 0]
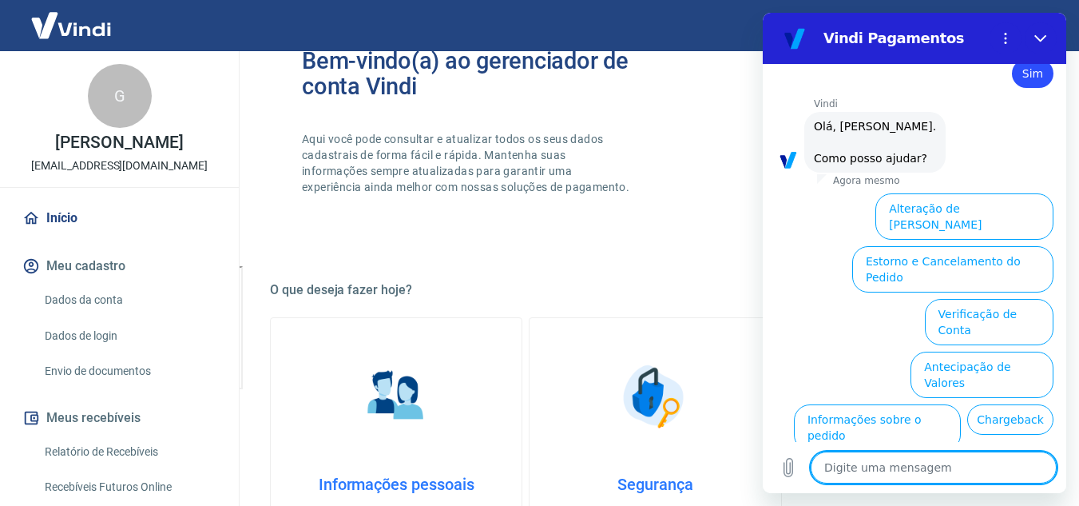
type textarea "f"
type textarea "x"
type textarea "fa"
type textarea "x"
type textarea "fal"
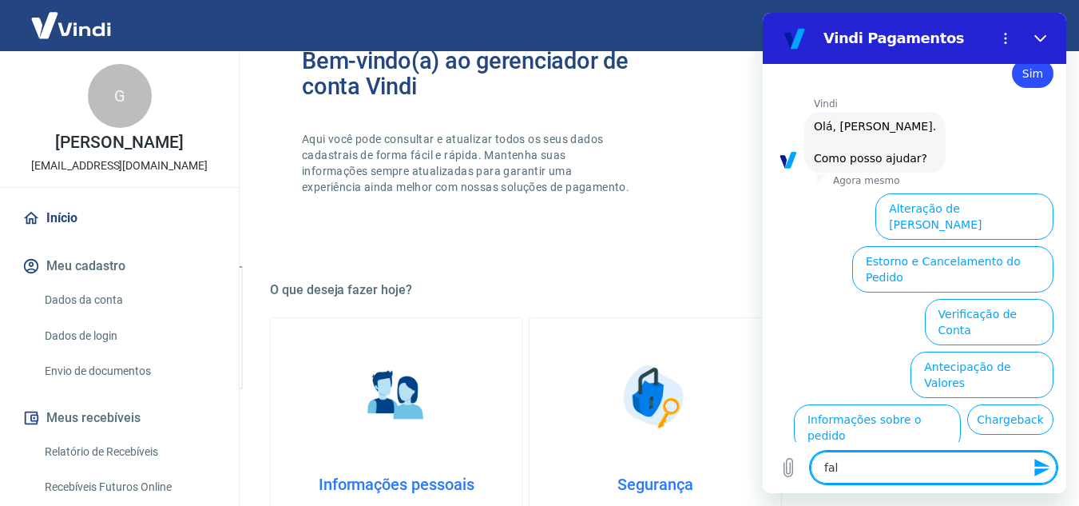
type textarea "x"
type textarea "fala"
type textarea "x"
type textarea "falar"
type textarea "x"
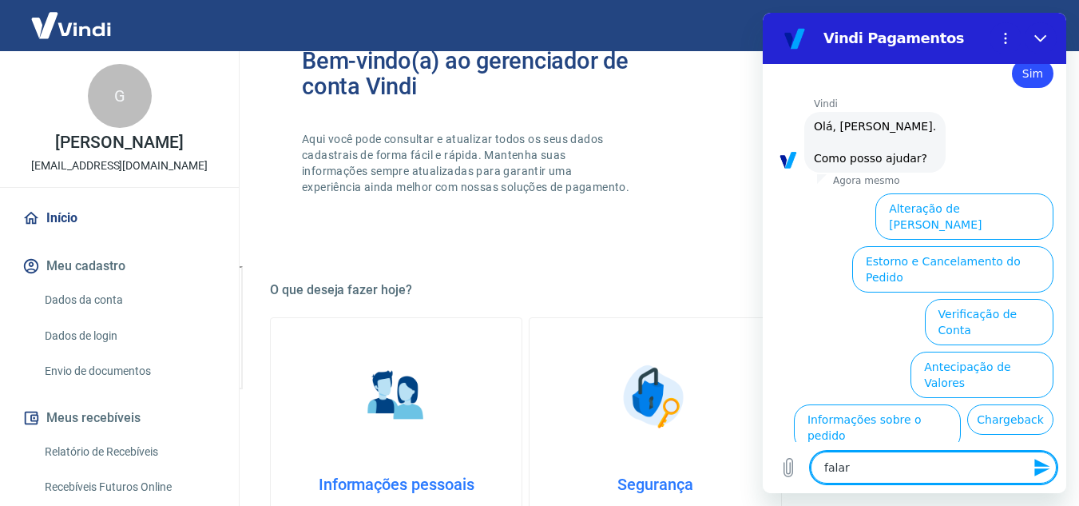
type textarea "falar"
type textarea "x"
type textarea "falar c"
type textarea "x"
type textarea "falar co"
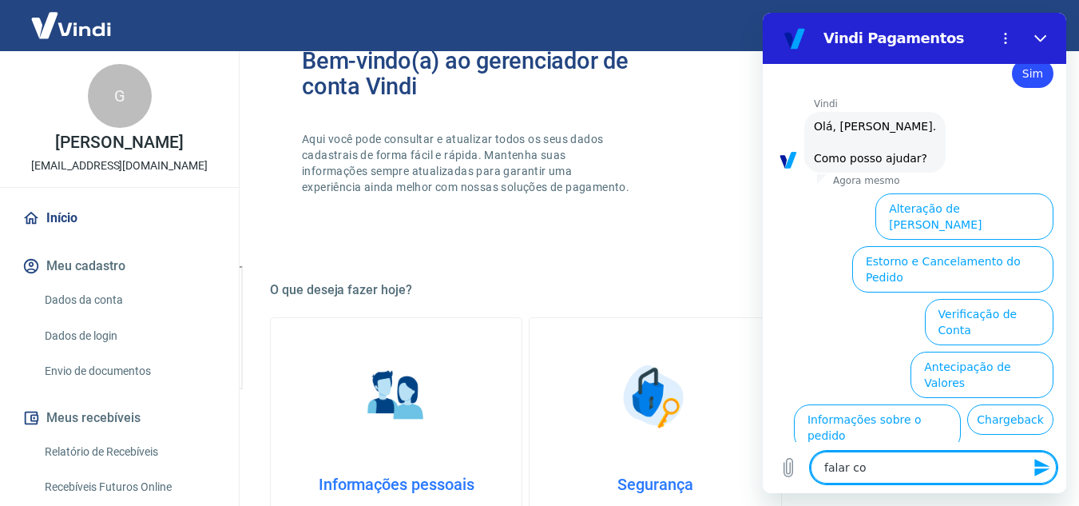
type textarea "x"
type textarea "falar com"
type textarea "x"
type textarea "falar com"
type textarea "x"
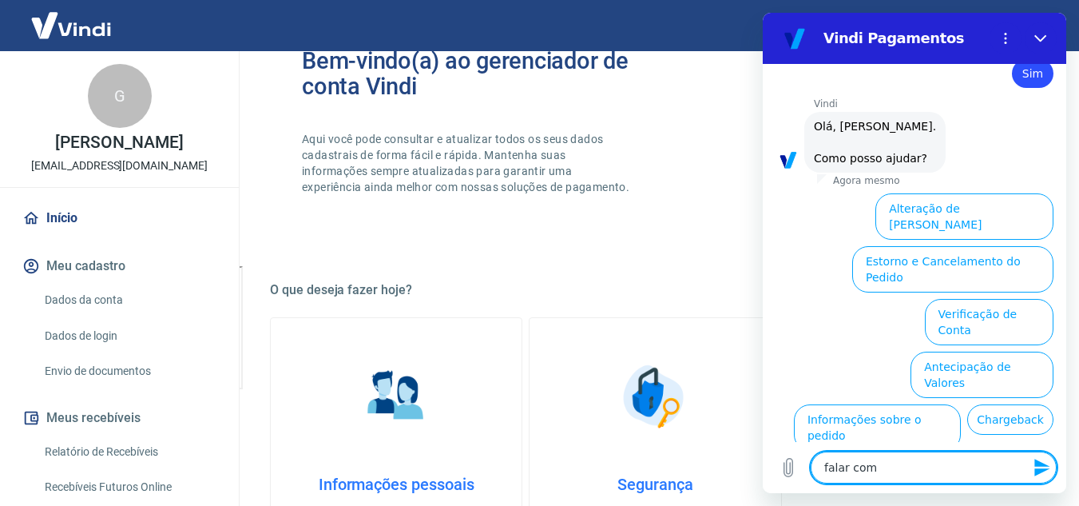
type textarea "falar com e"
type textarea "x"
type textarea "falar com es"
type textarea "x"
type textarea "falar com esp"
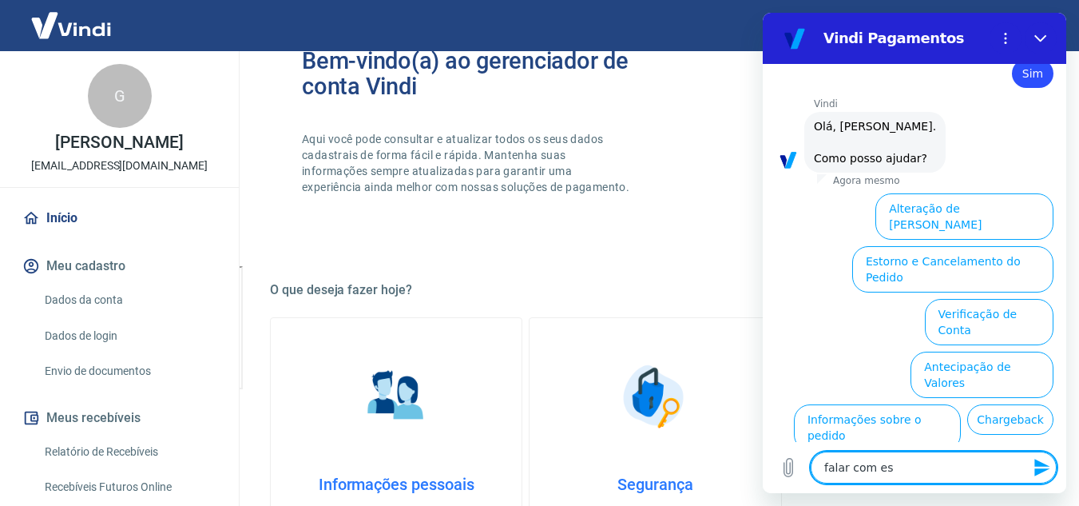
type textarea "x"
type textarea "falar com espe"
type textarea "x"
type textarea "falar com espec"
type textarea "x"
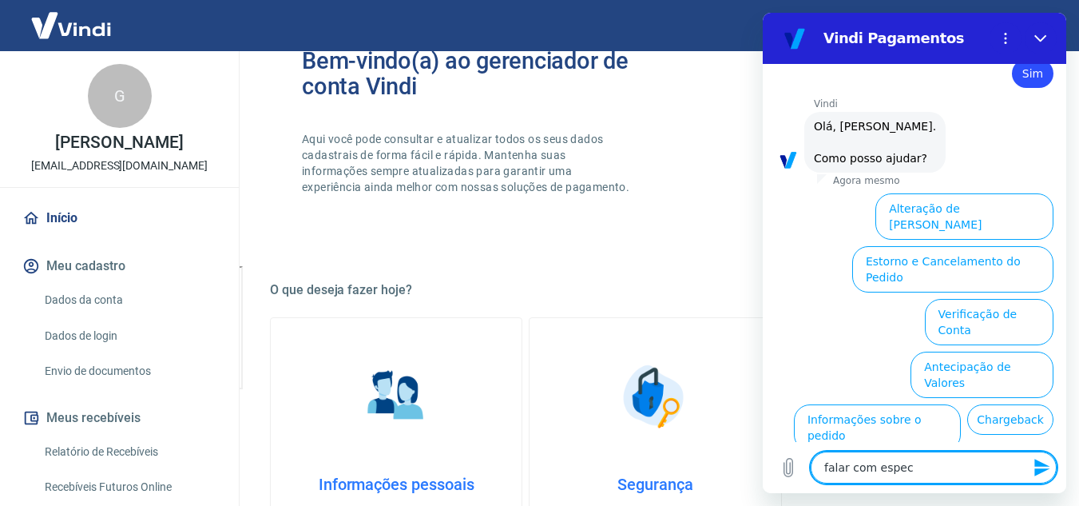
type textarea "falar com especi"
type textarea "x"
type textarea "falar com especia"
type textarea "x"
type textarea "falar com especial"
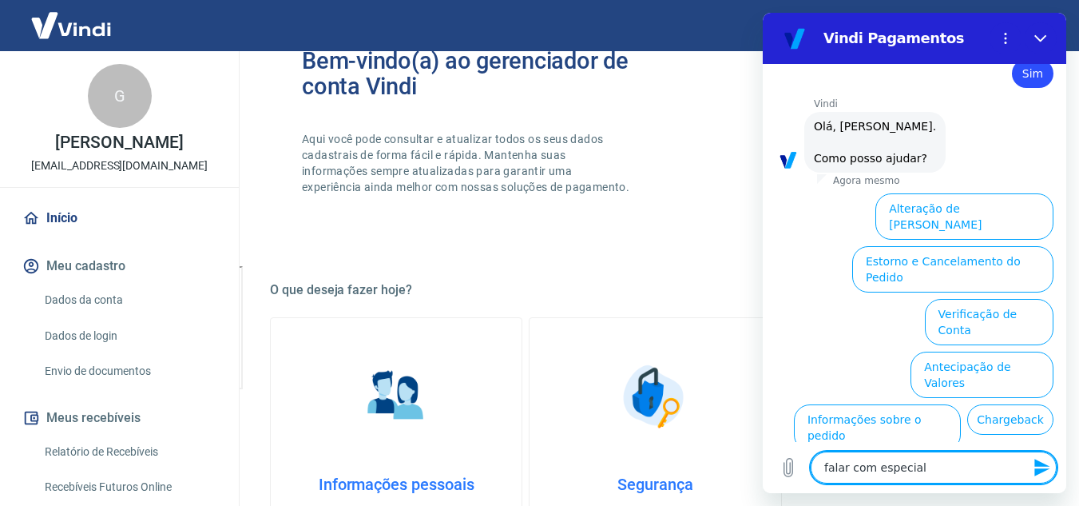
type textarea "x"
type textarea "falar com especiali"
type textarea "x"
type textarea "falar com especialis"
type textarea "x"
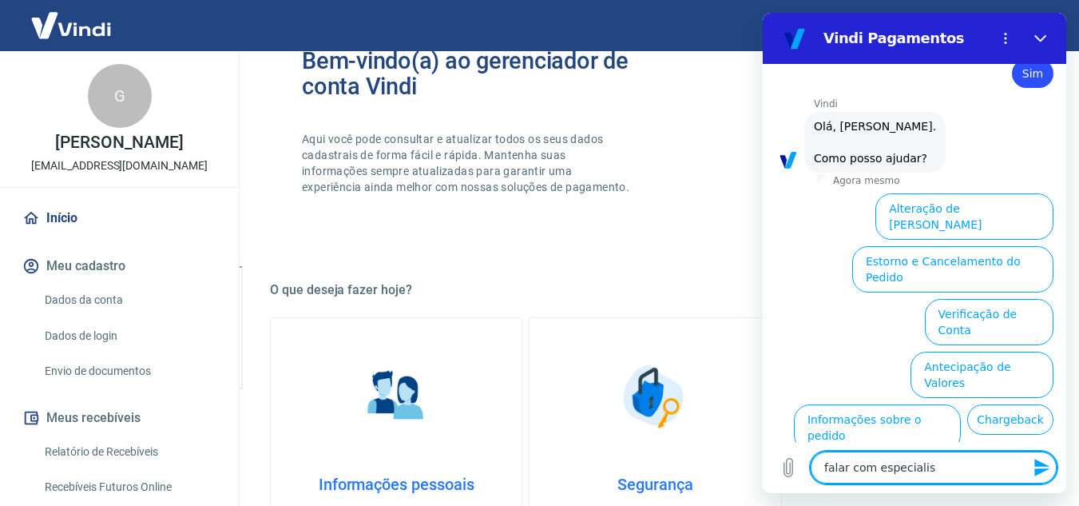
type textarea "falar com especialist"
type textarea "x"
type textarea "falar com especialista"
type textarea "x"
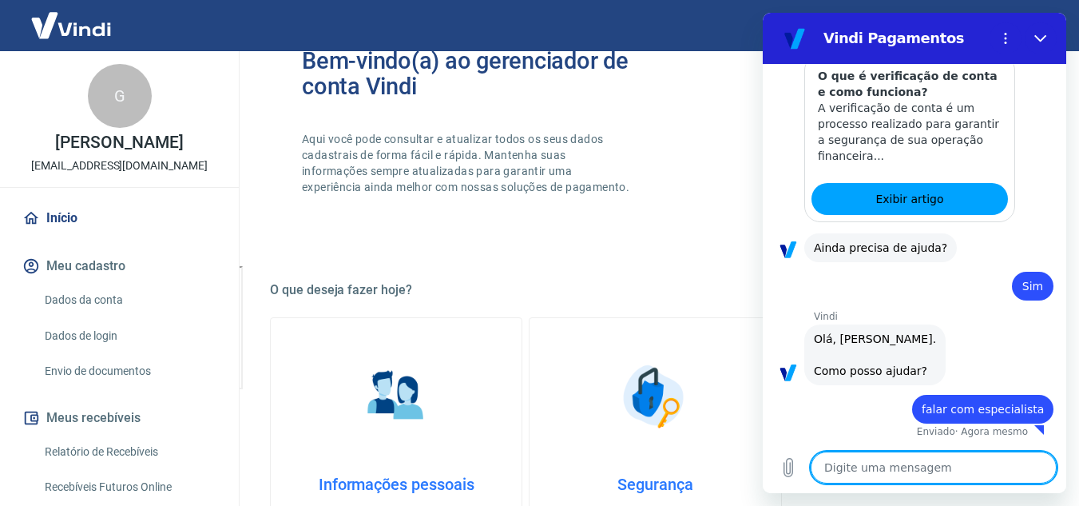
type textarea "x"
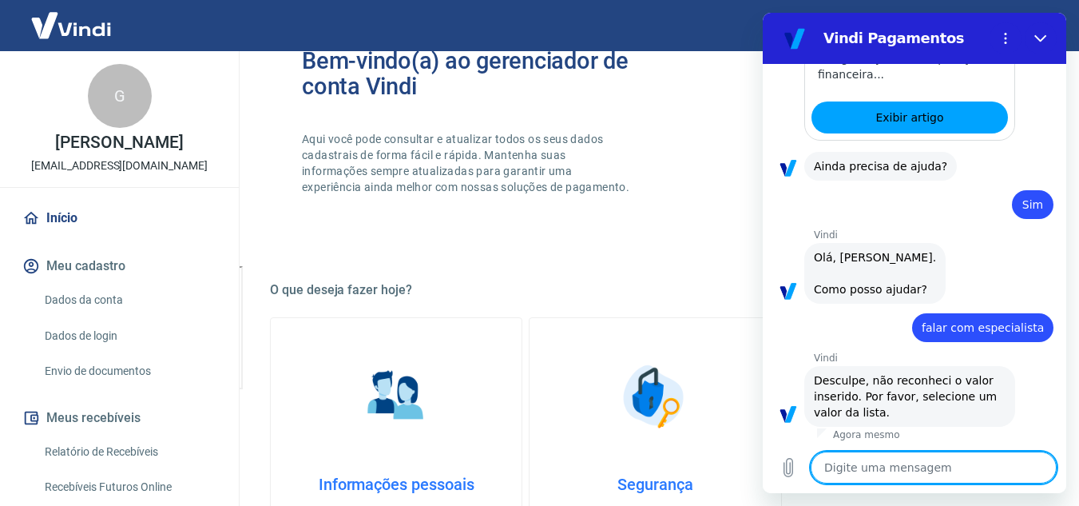
scroll to position [1059, 0]
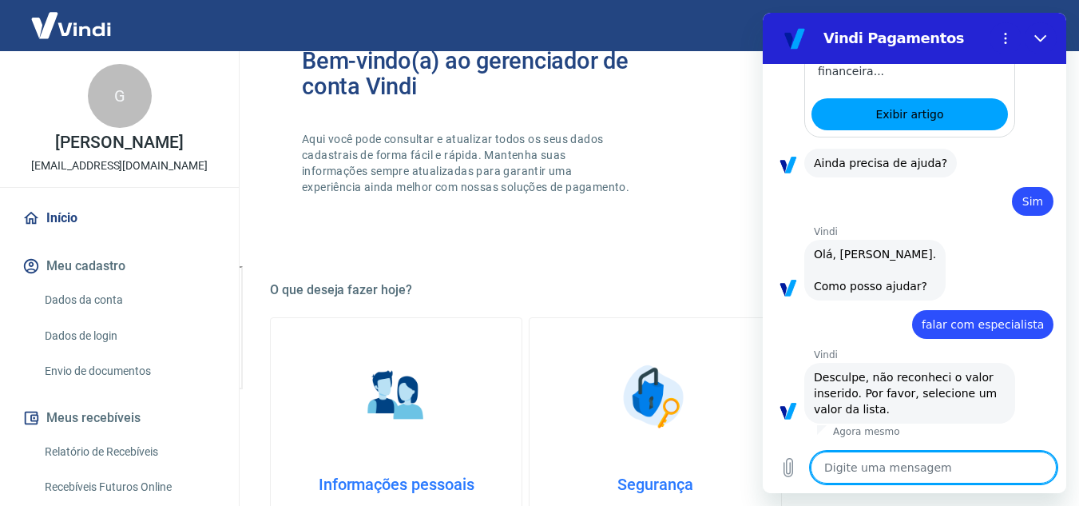
type textarea "e"
type textarea "x"
type textarea "es"
type textarea "x"
type textarea "esp"
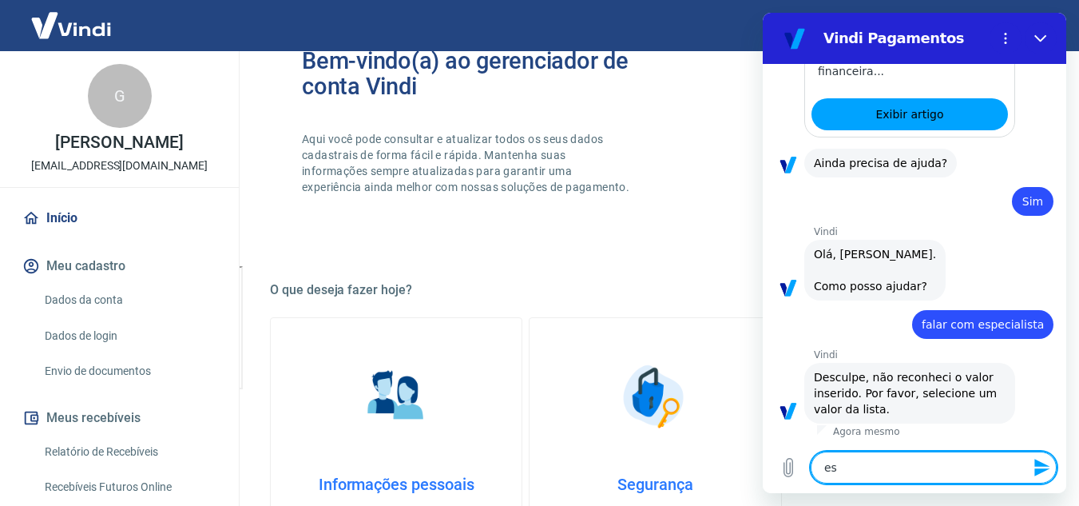
type textarea "x"
type textarea "espe"
type textarea "x"
type textarea "espec"
type textarea "x"
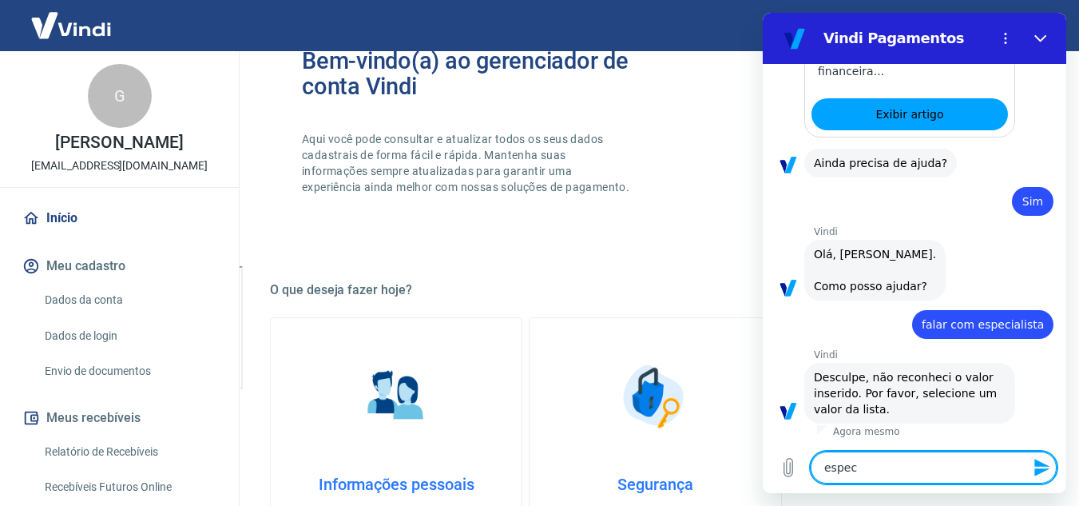
type textarea "especi"
type textarea "x"
type textarea "especil"
type textarea "x"
type textarea "especila"
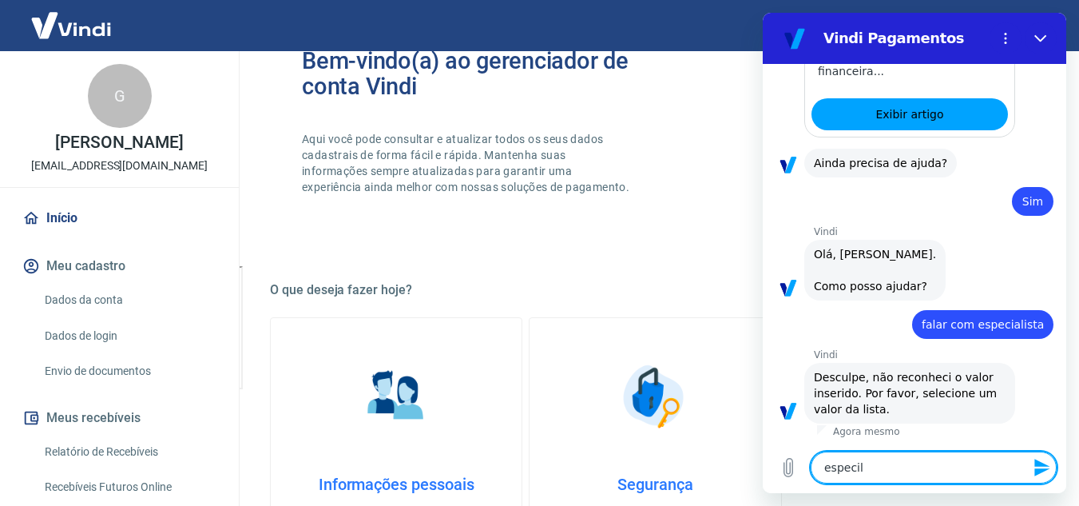
type textarea "x"
type textarea "especilai"
type textarea "x"
type textarea "especilais"
type textarea "x"
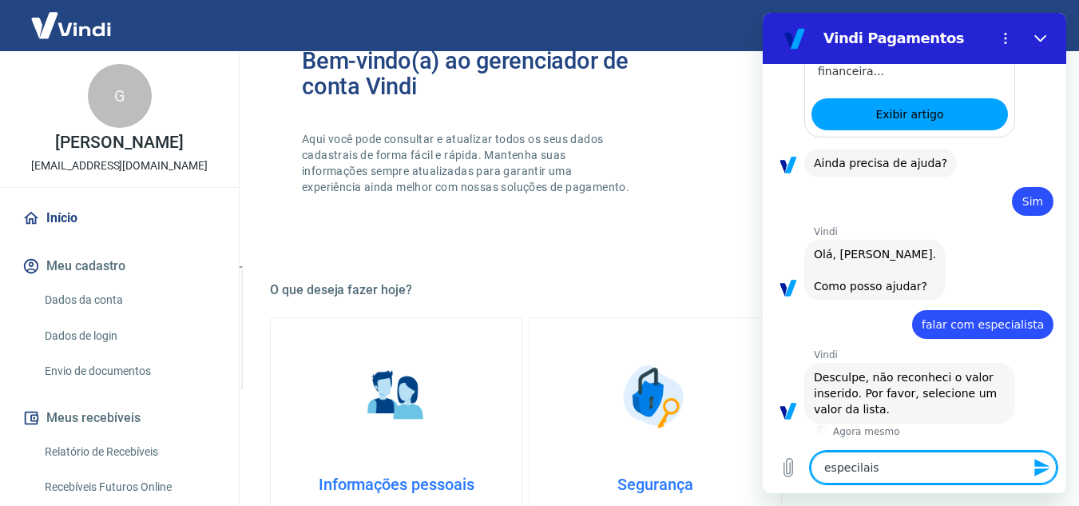
type textarea "especilaisr"
type textarea "x"
type textarea "especilais"
type textarea "x"
type textarea "especilaist"
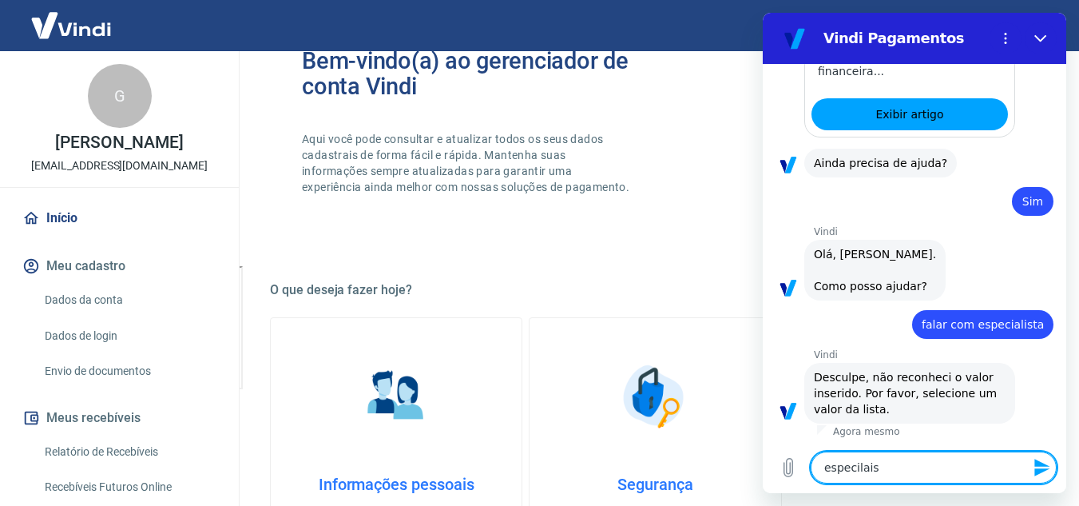
type textarea "x"
type textarea "especilaista"
type textarea "x"
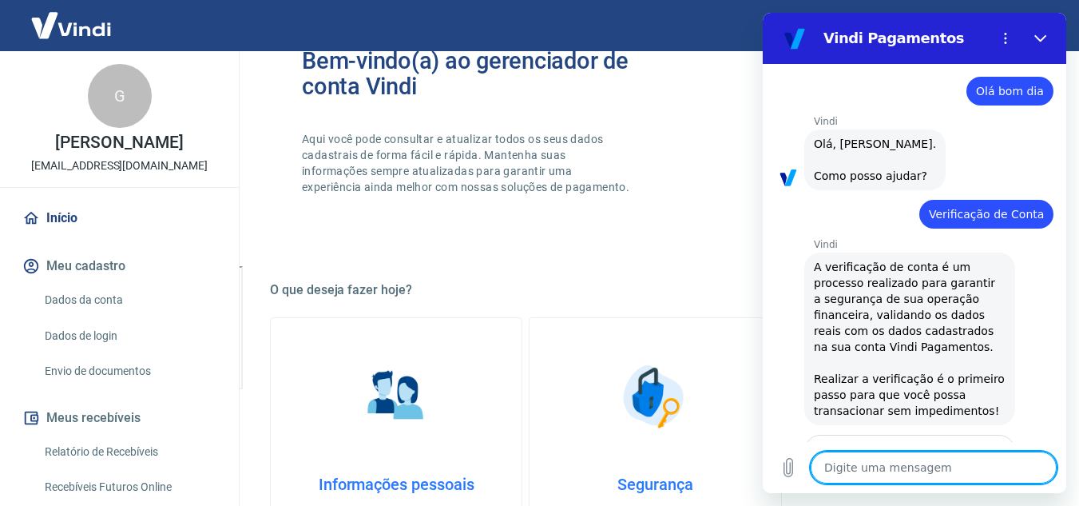
scroll to position [0, 0]
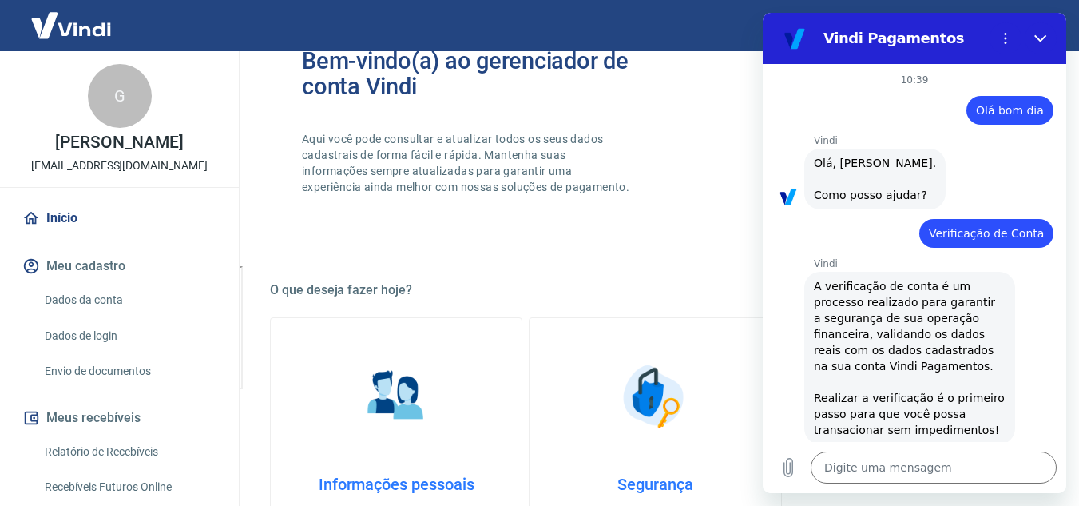
click at [439, 227] on div "Bem-vindo(a) ao gerenciador de conta Vindi Aqui você pode consultar e atualizar…" at bounding box center [655, 136] width 771 height 228
click at [1047, 32] on button "Fechar" at bounding box center [1041, 38] width 32 height 32
type textarea "x"
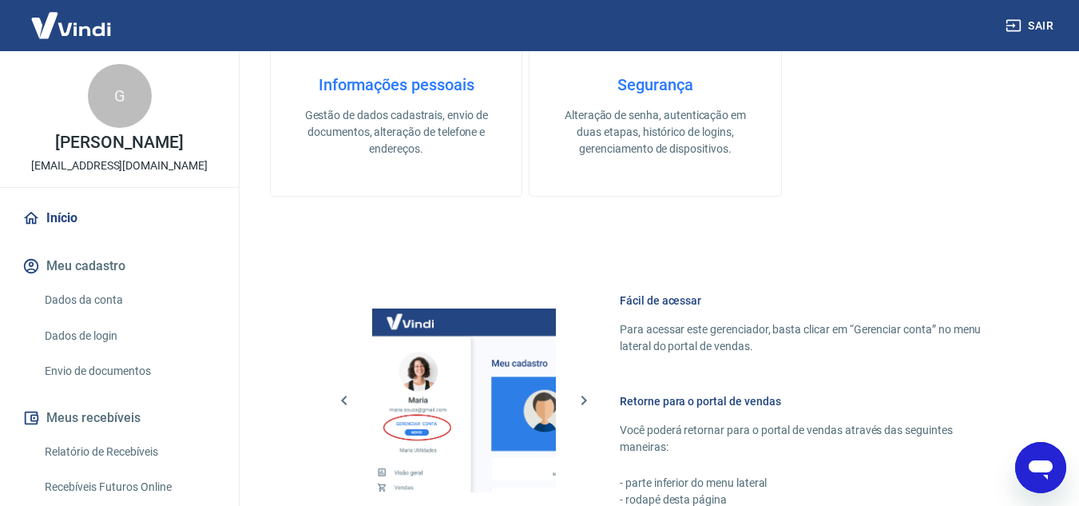
scroll to position [559, 0]
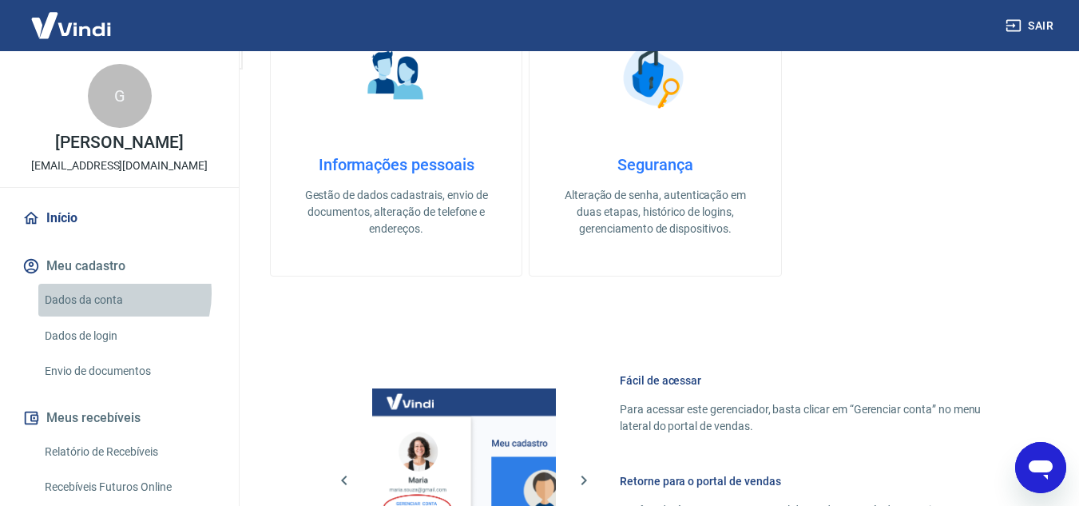
click at [110, 293] on link "Dados da conta" at bounding box center [128, 300] width 181 height 33
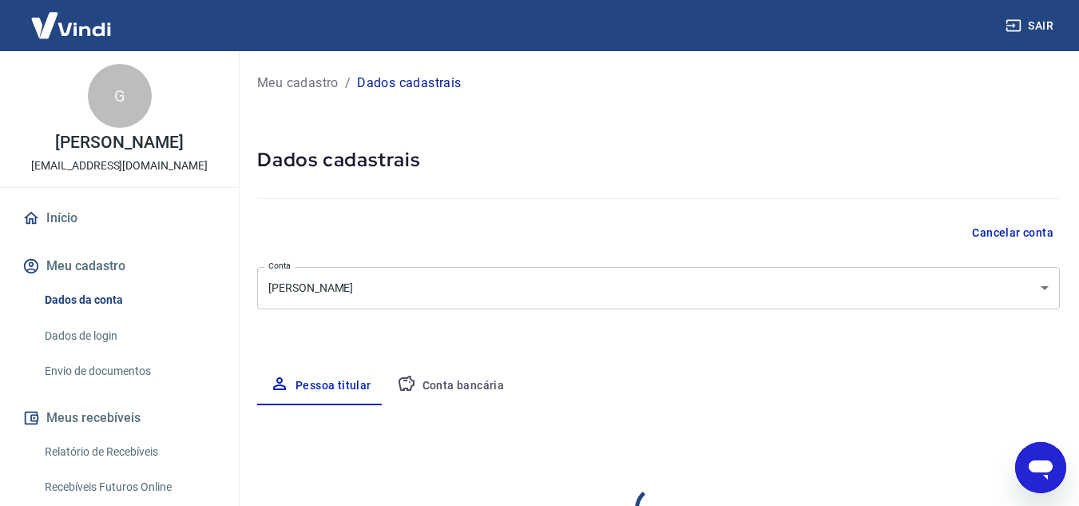
select select "SP"
select select "business"
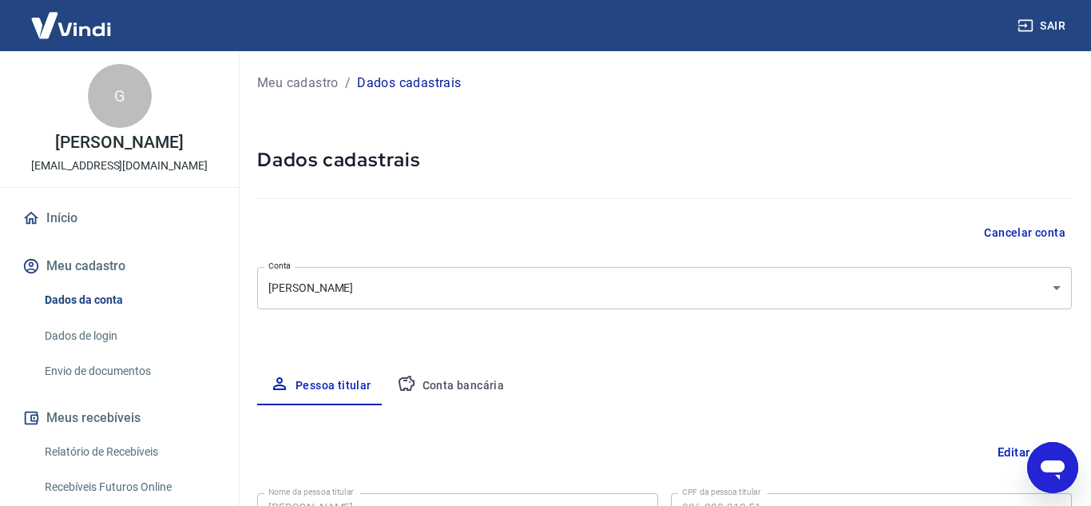
click at [1047, 284] on body "Sair G Giancarlo Bisso lojadotelhado@lojadotelhado.com.br Início Meu cadastro D…" at bounding box center [545, 253] width 1091 height 506
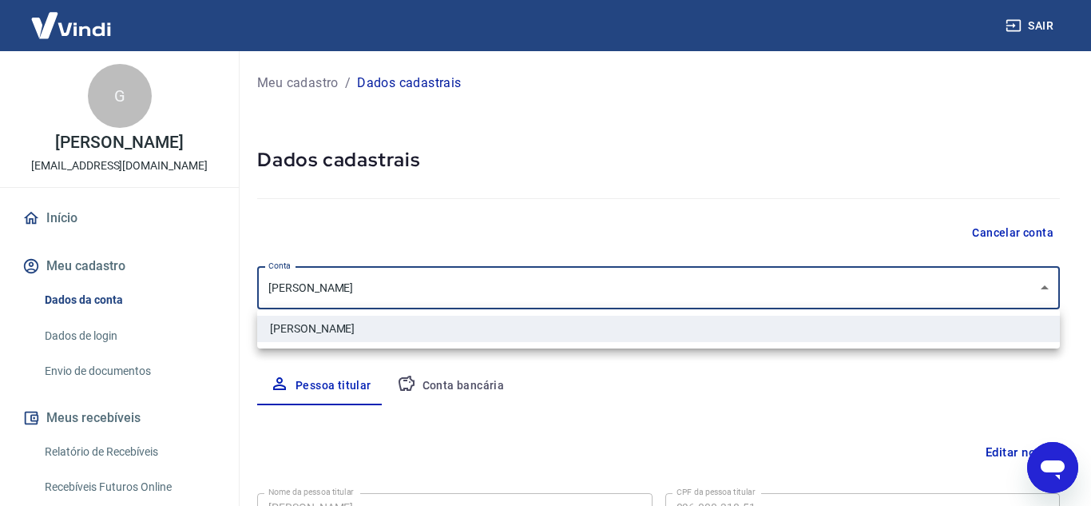
click at [1047, 284] on div at bounding box center [545, 253] width 1091 height 506
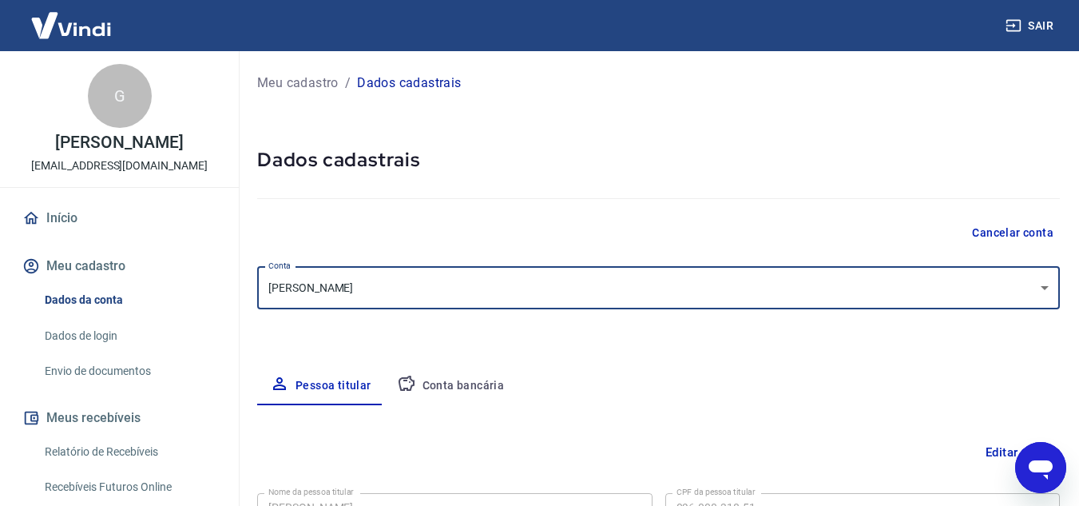
scroll to position [80, 0]
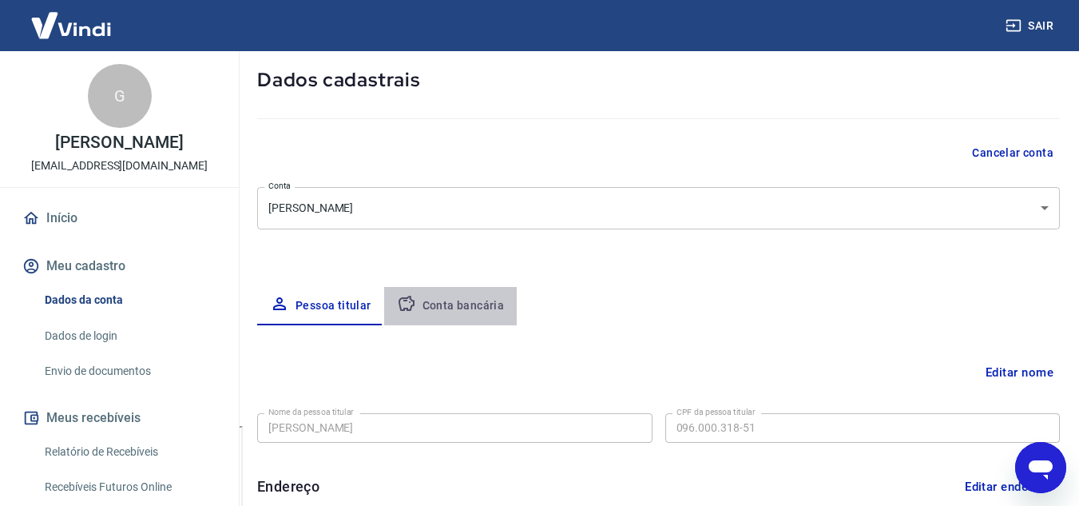
click at [474, 304] on button "Conta bancária" at bounding box center [450, 306] width 133 height 38
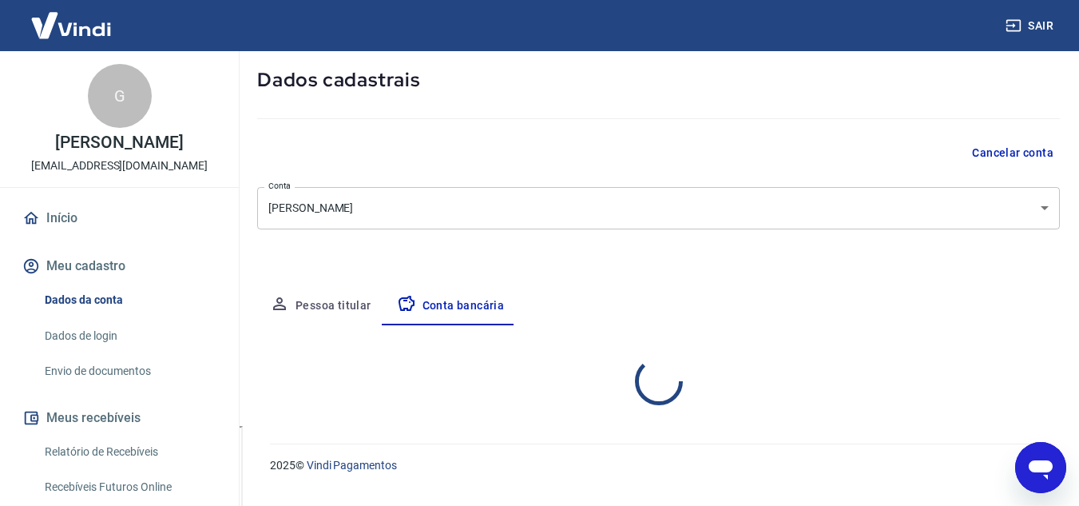
select select "1"
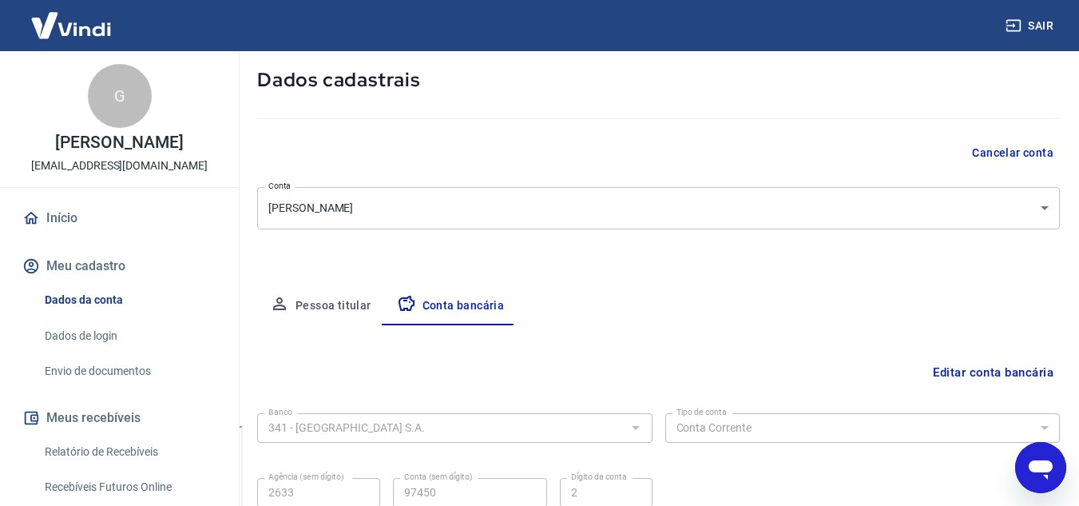
click at [346, 300] on button "Pessoa titular" at bounding box center [320, 306] width 127 height 38
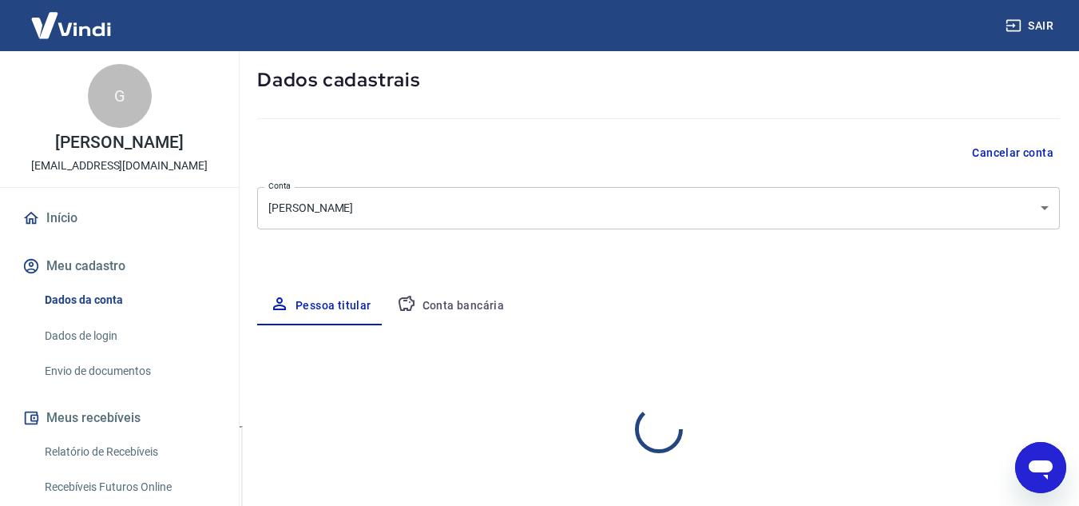
select select "SP"
select select "business"
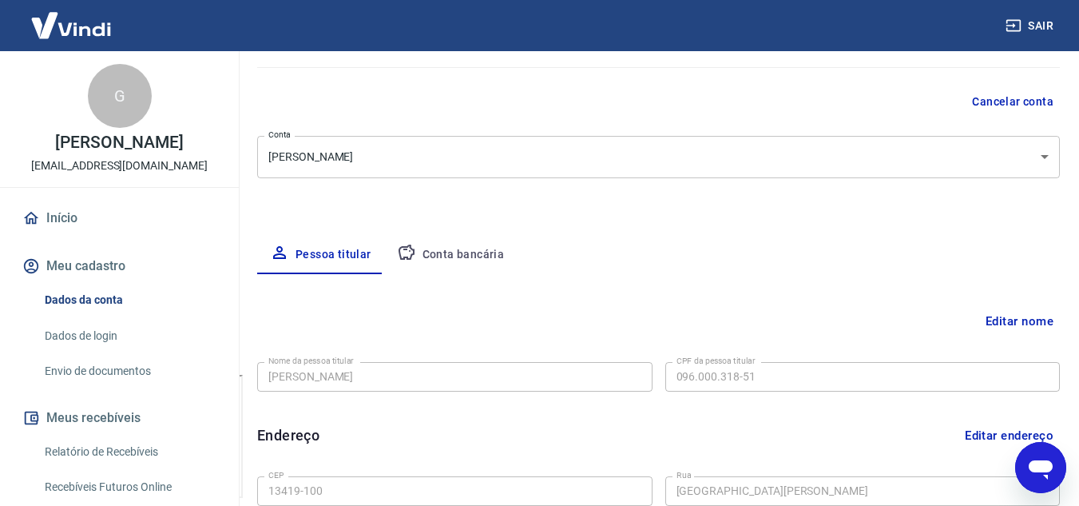
scroll to position [160, 0]
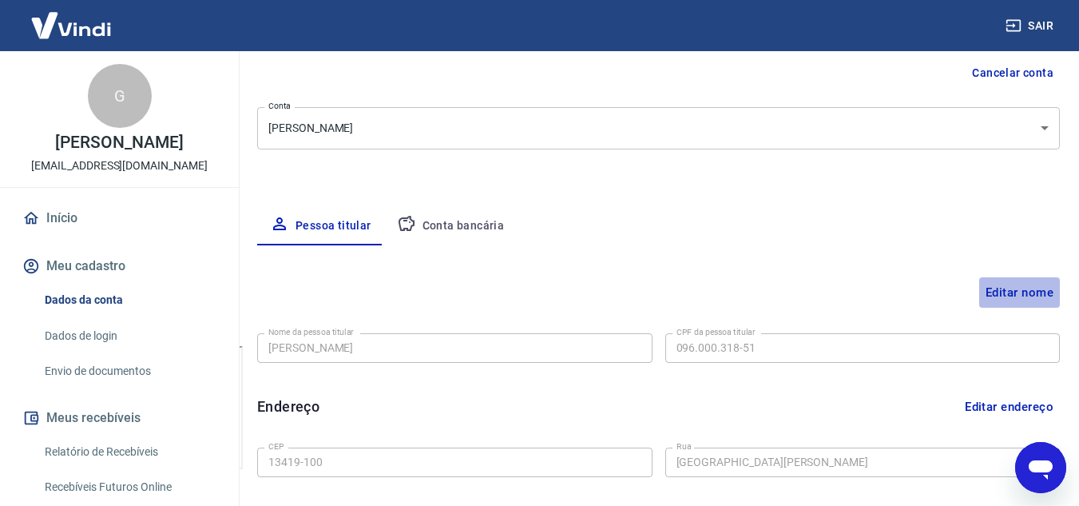
click at [1011, 297] on button "Editar nome" at bounding box center [1019, 292] width 81 height 30
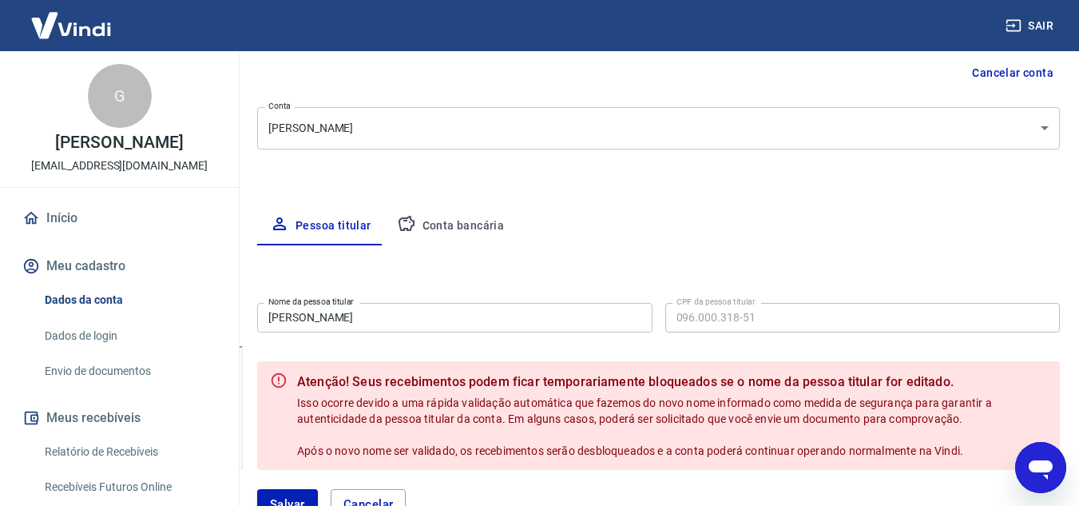
click at [474, 220] on button "Conta bancária" at bounding box center [450, 226] width 133 height 38
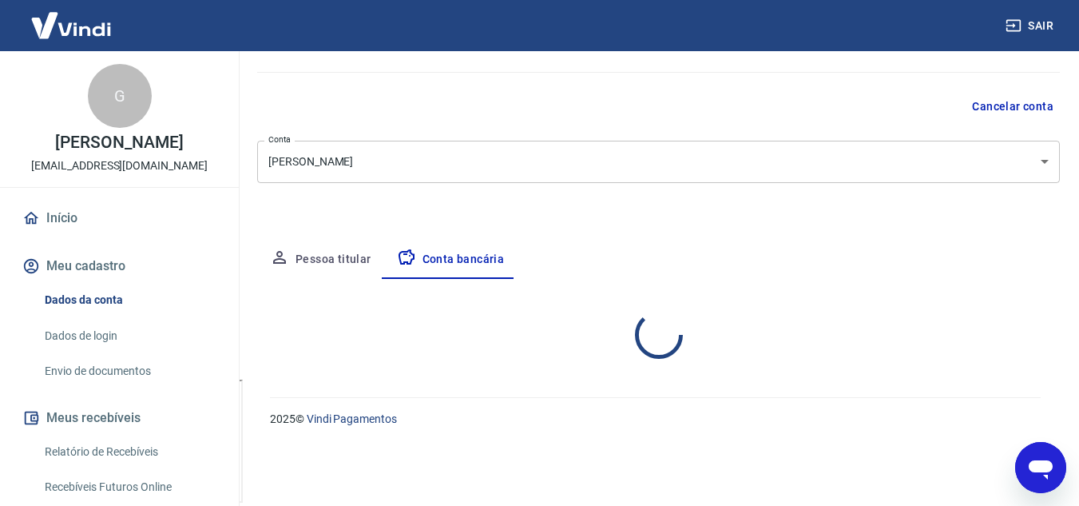
select select "1"
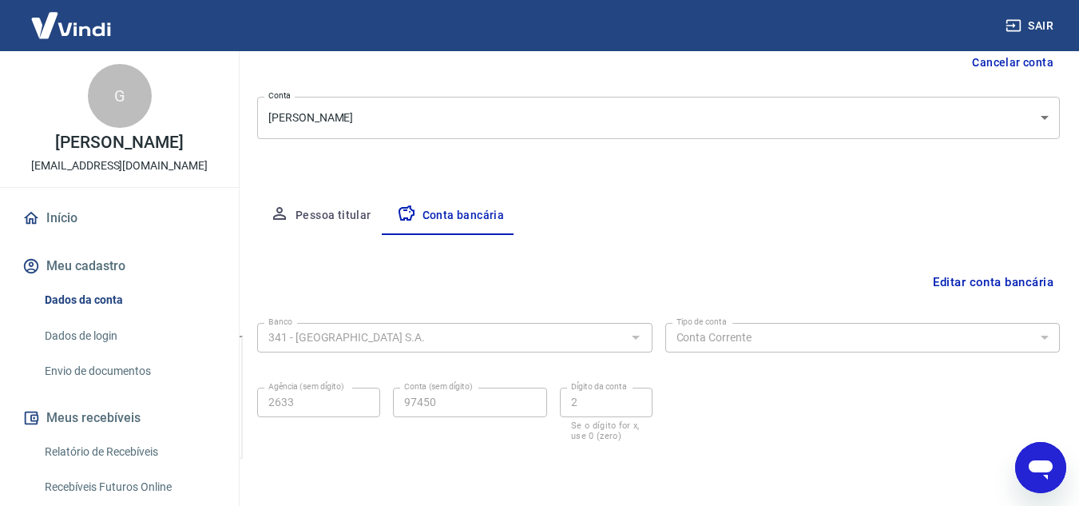
scroll to position [142, 0]
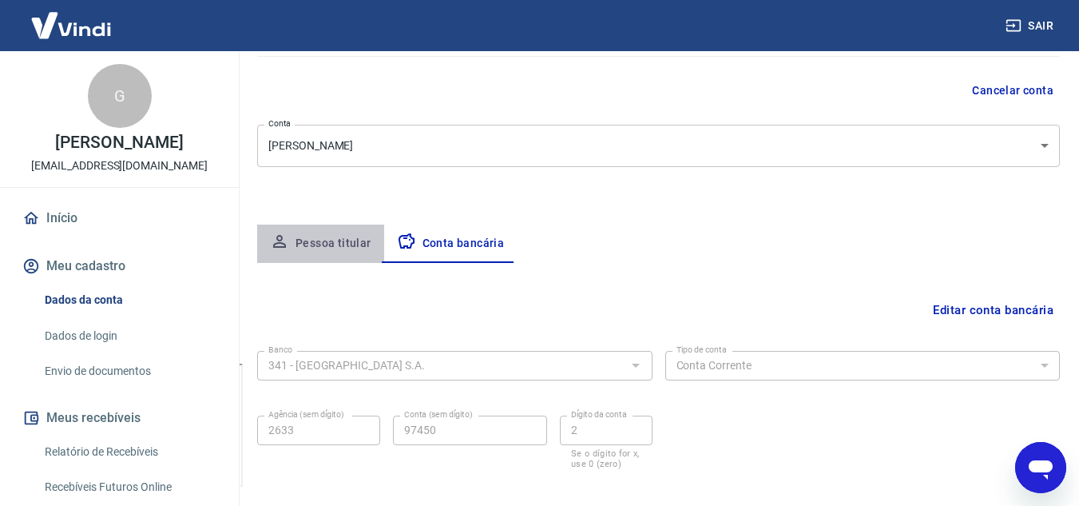
click at [339, 240] on button "Pessoa titular" at bounding box center [320, 243] width 127 height 38
select select "SP"
select select "business"
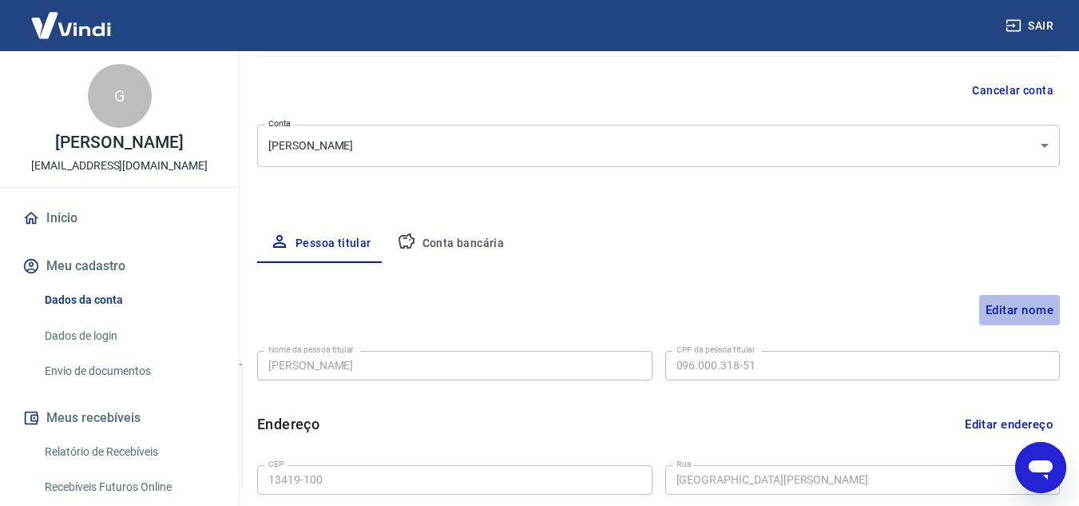
click at [1009, 310] on button "Editar nome" at bounding box center [1019, 310] width 81 height 30
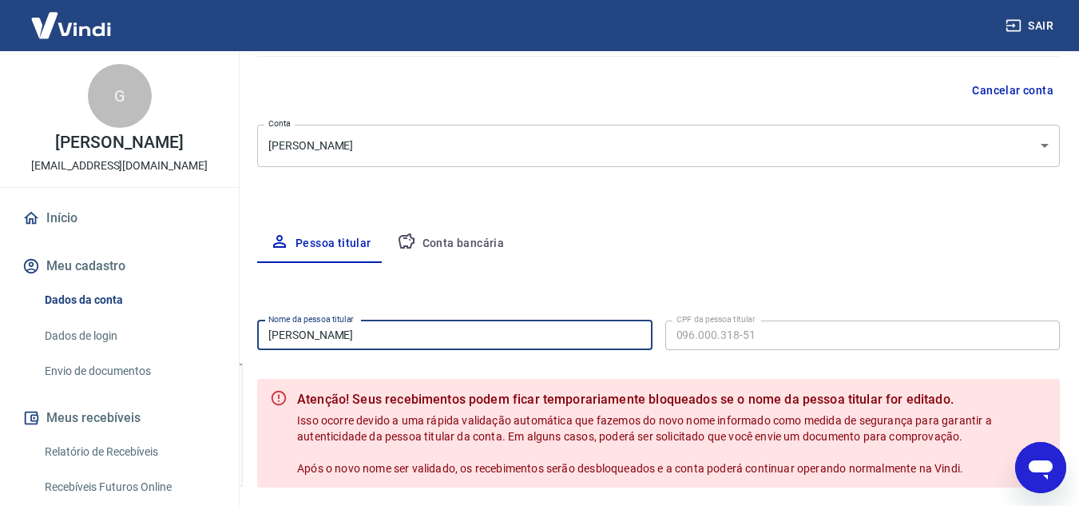
drag, startPoint x: 373, startPoint y: 343, endPoint x: 233, endPoint y: 340, distance: 139.8
click at [233, 340] on div "Sair G Giancarlo Bisso lojadotelhado@lojadotelhado.com.br Início Meu cadastro D…" at bounding box center [539, 111] width 1079 height 506
type input "Ana Célia Gobette Bisso"
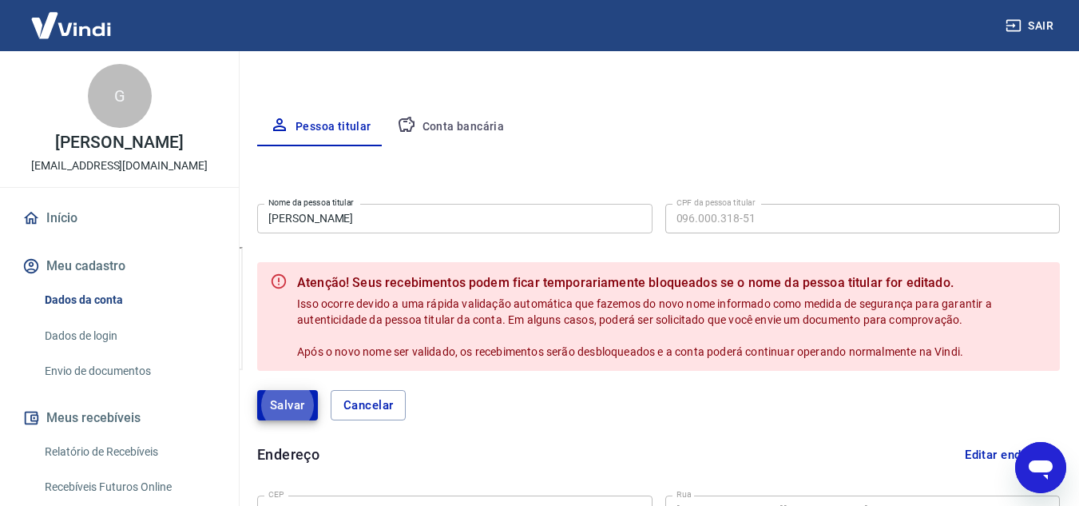
scroll to position [251, 0]
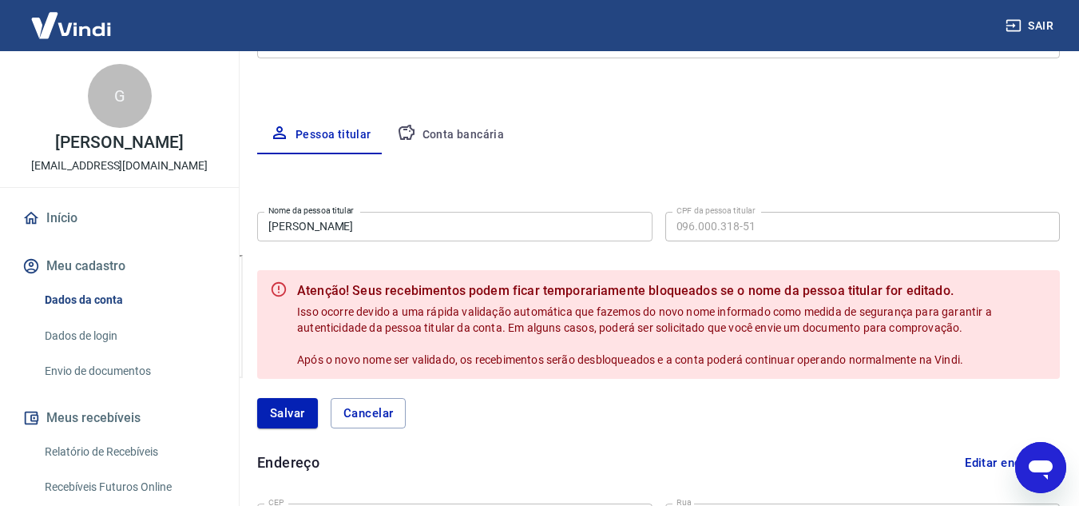
click at [425, 221] on input "Ana Célia Gobette Bisso" at bounding box center [454, 227] width 395 height 30
click at [395, 418] on button "Cancelar" at bounding box center [369, 413] width 76 height 30
type input "[PERSON_NAME]"
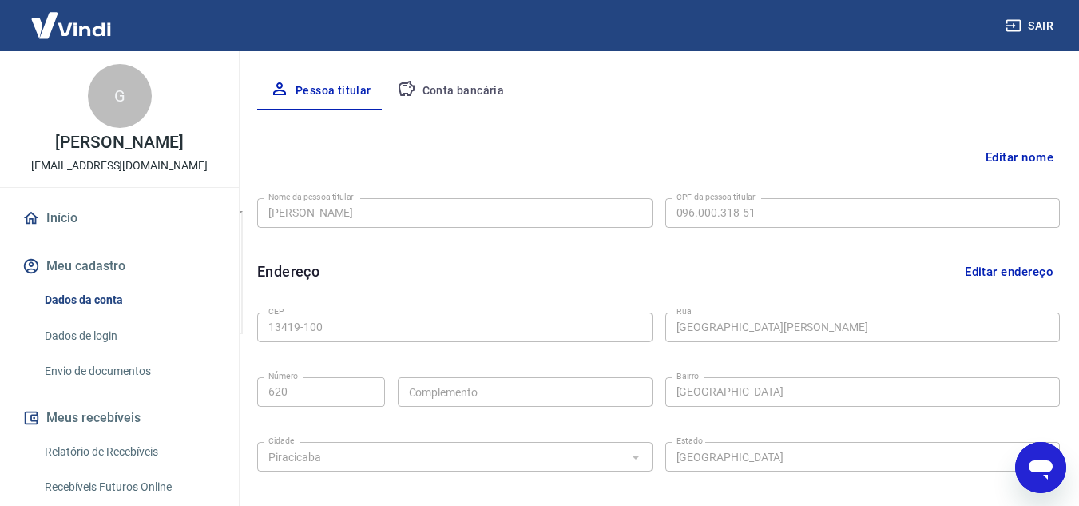
scroll to position [277, 0]
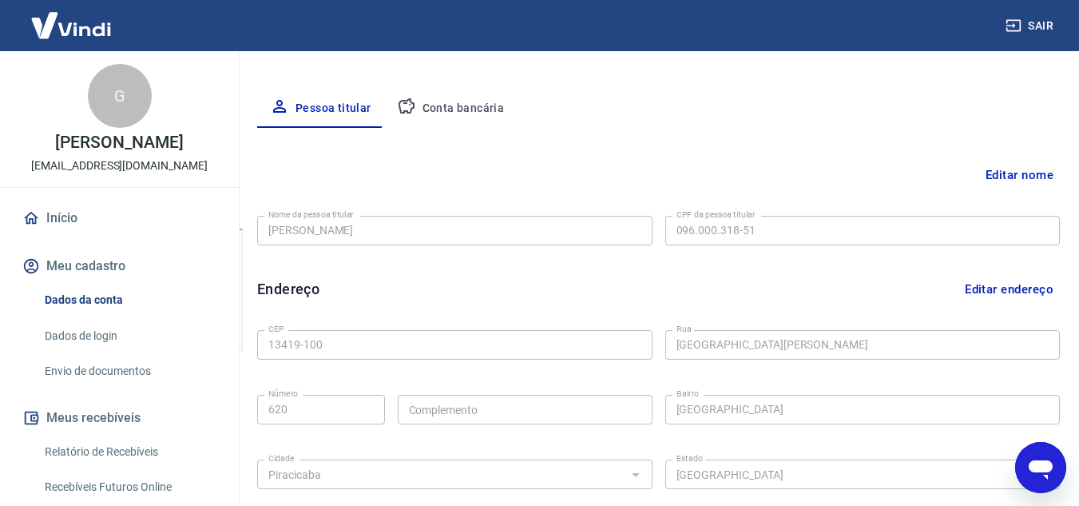
click at [1045, 459] on icon "Abrir janela de mensagens" at bounding box center [1040, 467] width 29 height 29
type textarea "x"
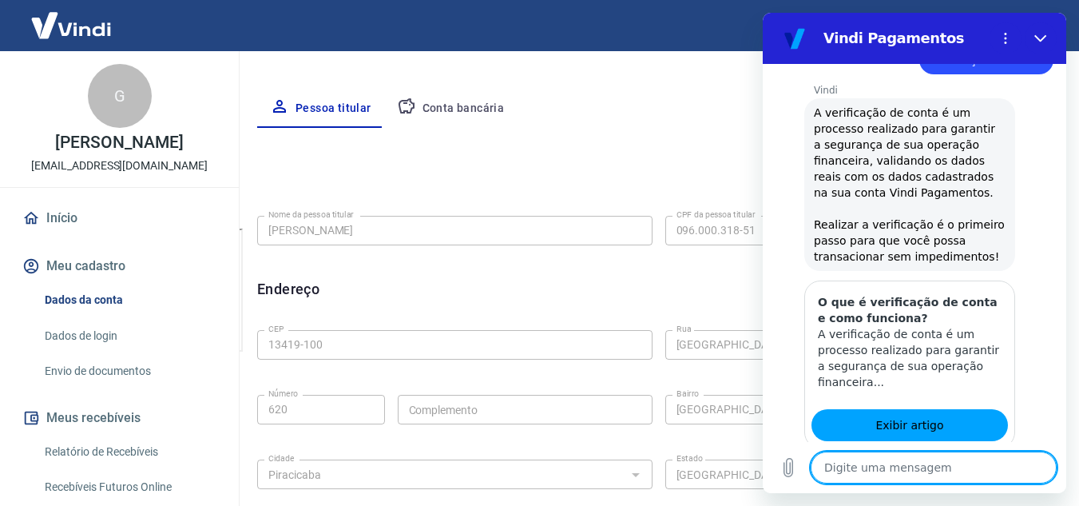
scroll to position [0, 0]
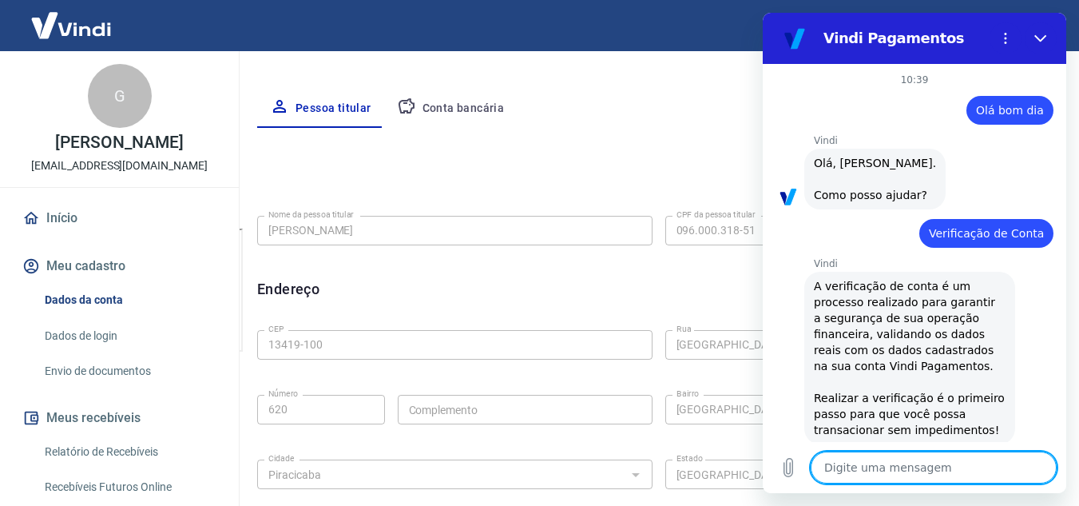
type textarea "t"
type textarea "x"
type textarea "ti"
type textarea "x"
type textarea "tit"
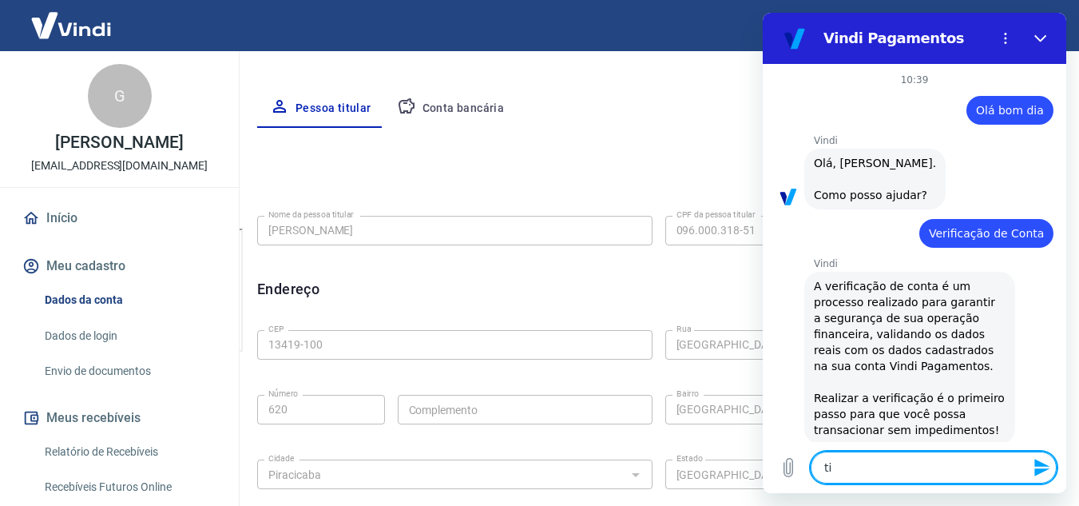
type textarea "x"
type textarea "titu"
type textarea "x"
type textarea "titul"
type textarea "x"
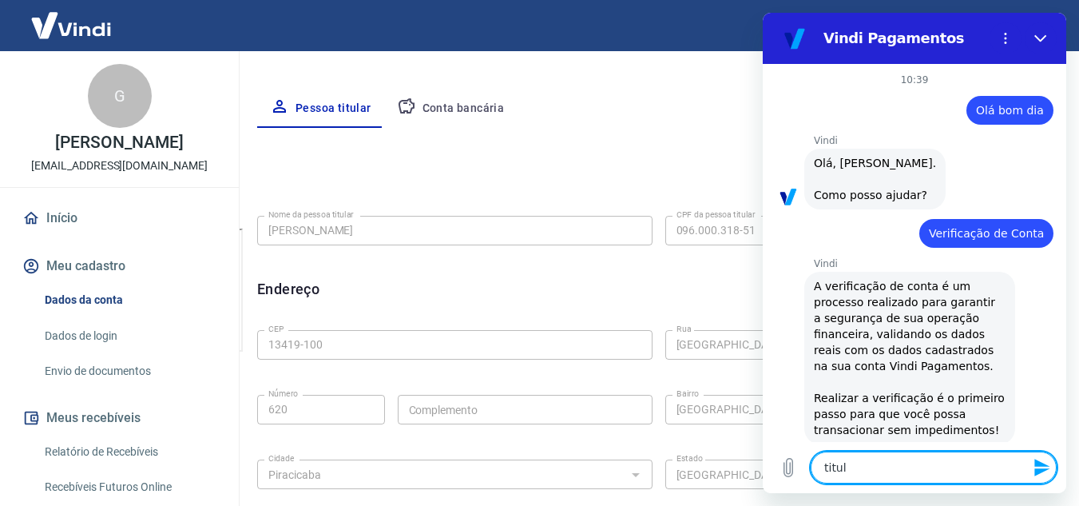
type textarea "titula"
type textarea "x"
type textarea "titular"
type textarea "x"
click at [914, 425] on p "Ver mais recente" at bounding box center [924, 419] width 95 height 16
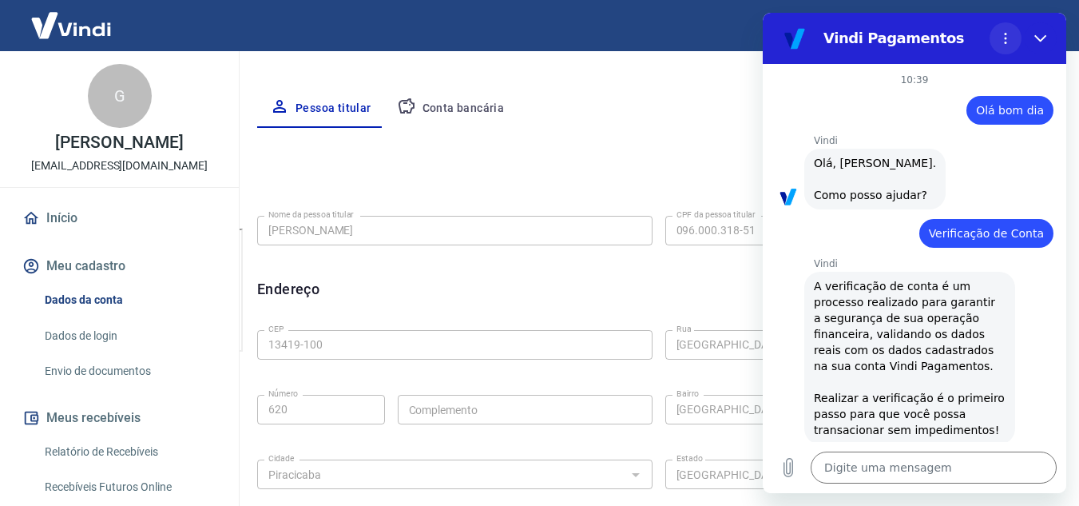
click at [1004, 37] on icon "Menu de opções" at bounding box center [1005, 38] width 13 height 13
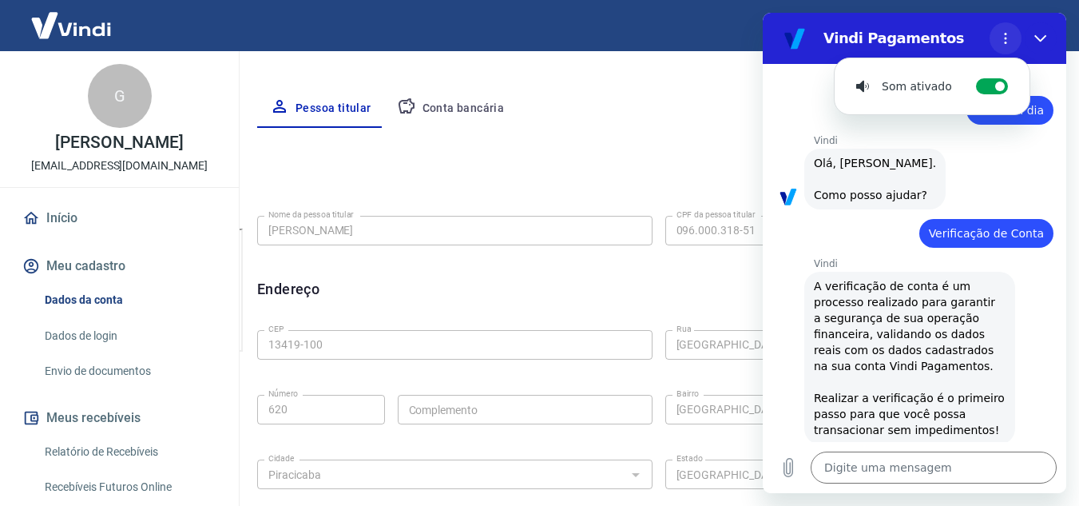
click at [1004, 37] on icon "Menu de opções" at bounding box center [1005, 38] width 13 height 13
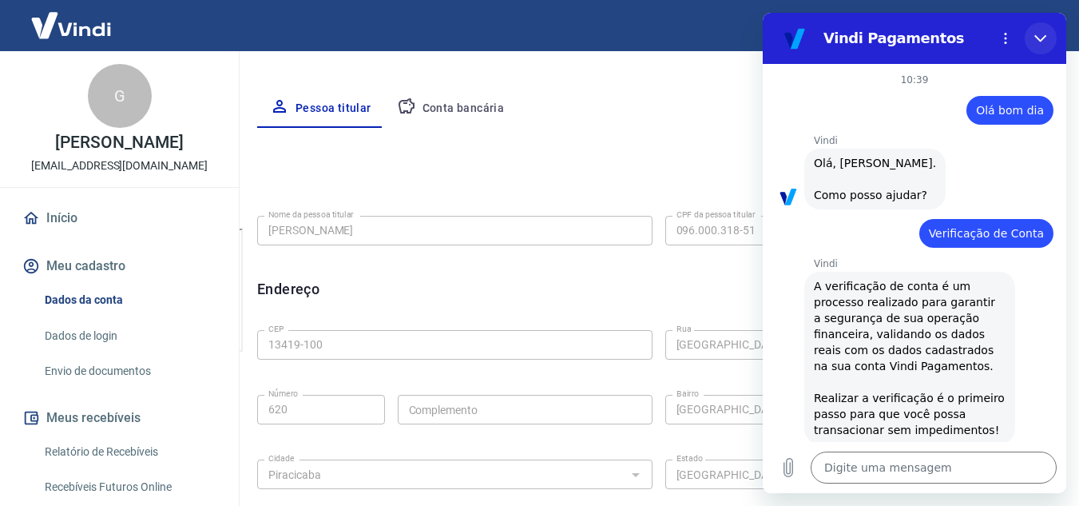
click at [1040, 32] on icon "Fechar" at bounding box center [1040, 38] width 13 height 13
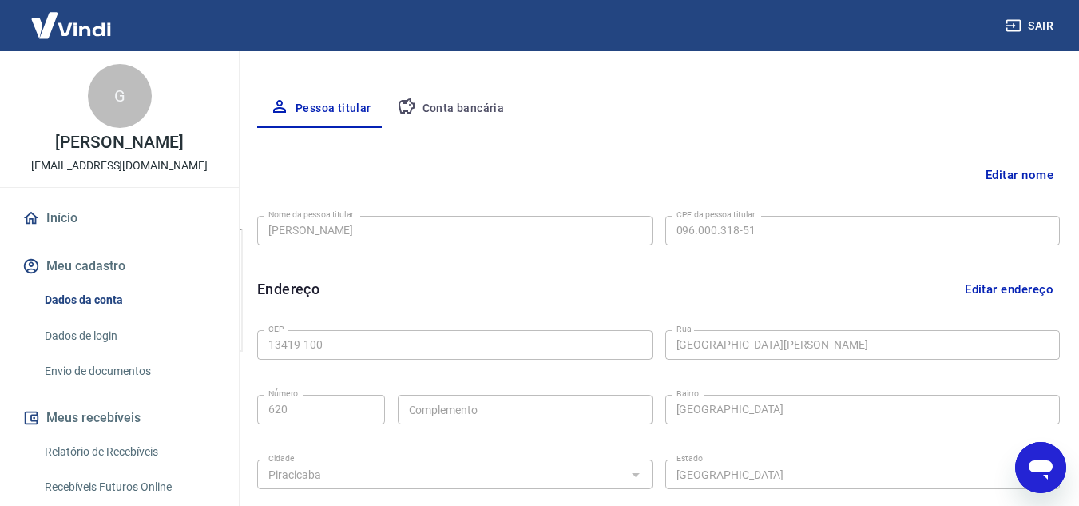
click at [1044, 462] on icon "Abrir janela de mensagens" at bounding box center [1041, 469] width 24 height 19
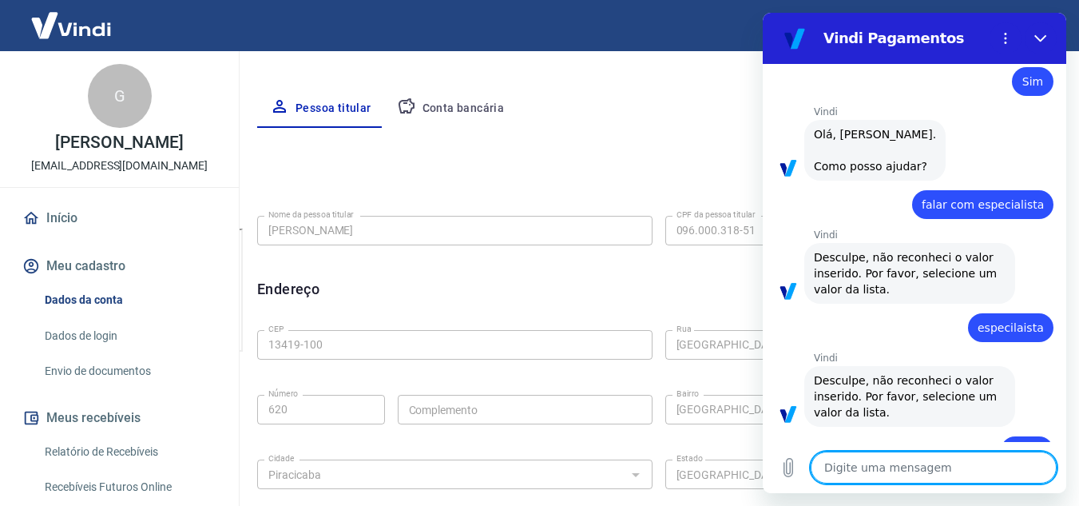
scroll to position [1305, 0]
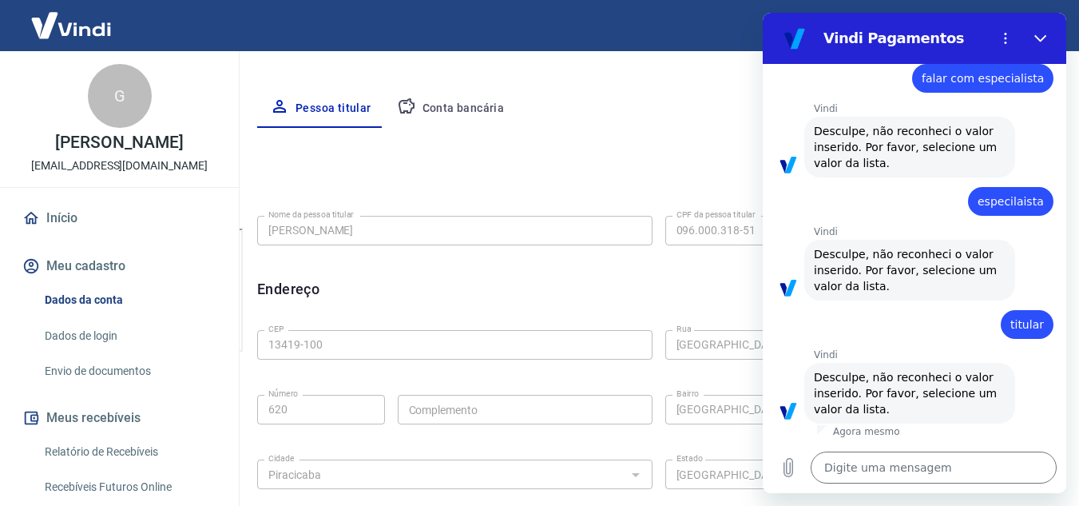
click at [684, 163] on div "Editar nome" at bounding box center [658, 175] width 803 height 30
click at [1038, 34] on icon "Fechar" at bounding box center [1040, 38] width 13 height 13
type textarea "x"
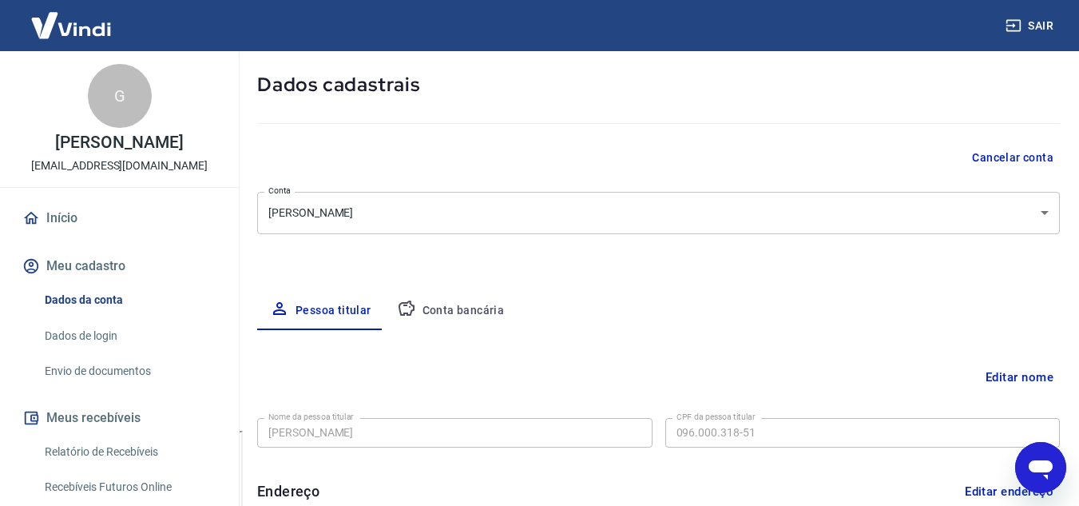
scroll to position [240, 0]
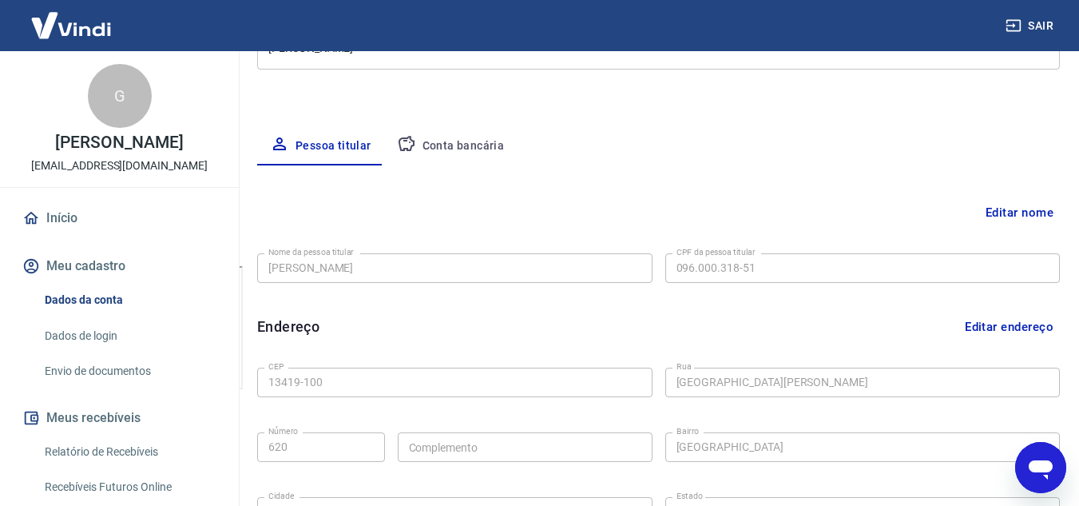
click at [462, 144] on button "Conta bancária" at bounding box center [450, 146] width 133 height 38
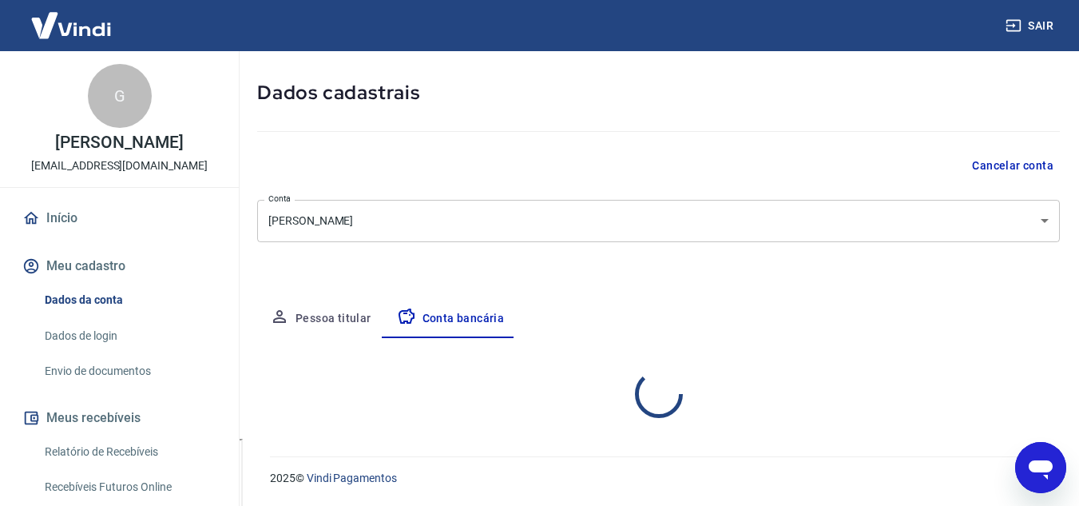
scroll to position [222, 0]
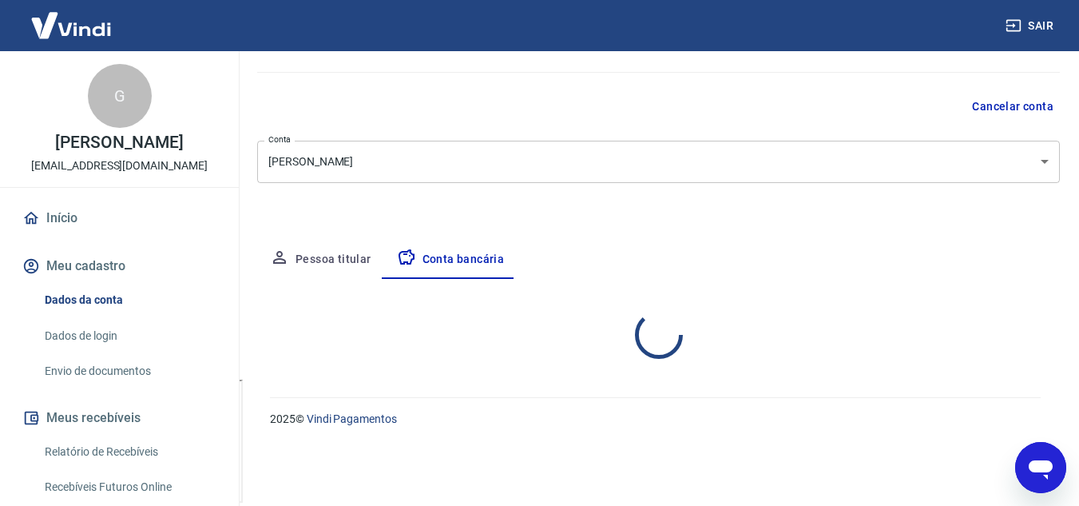
select select "1"
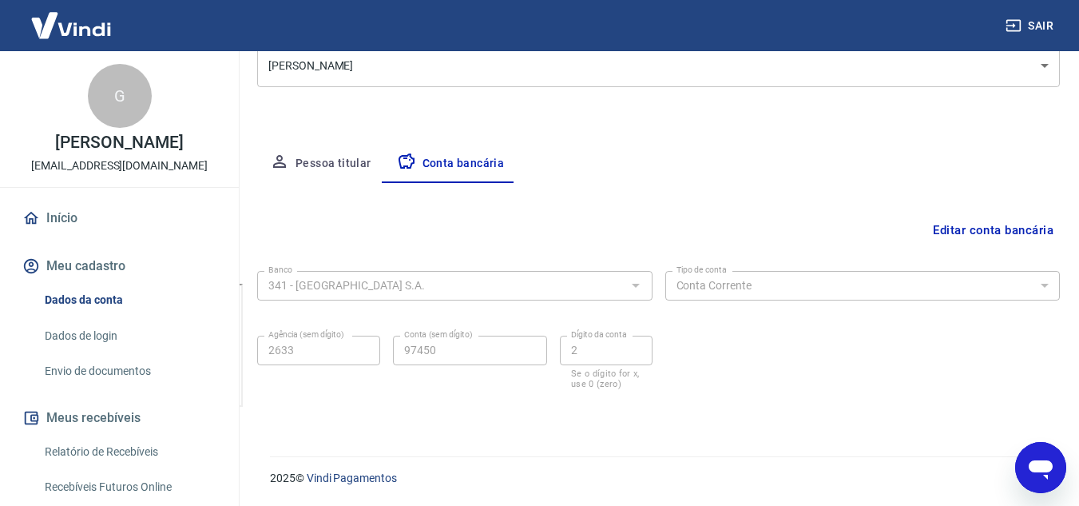
click at [341, 159] on button "Pessoa titular" at bounding box center [320, 164] width 127 height 38
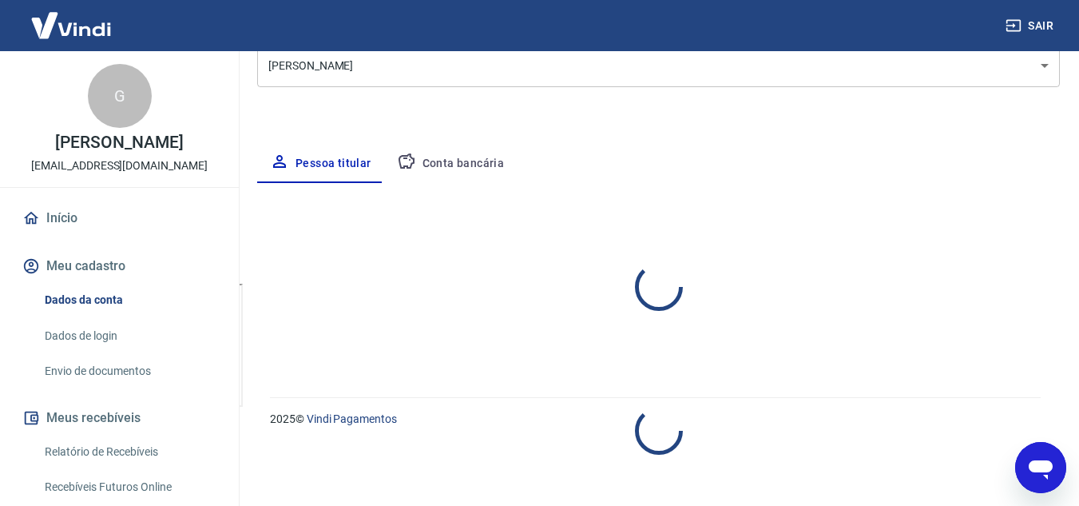
select select "SP"
select select "business"
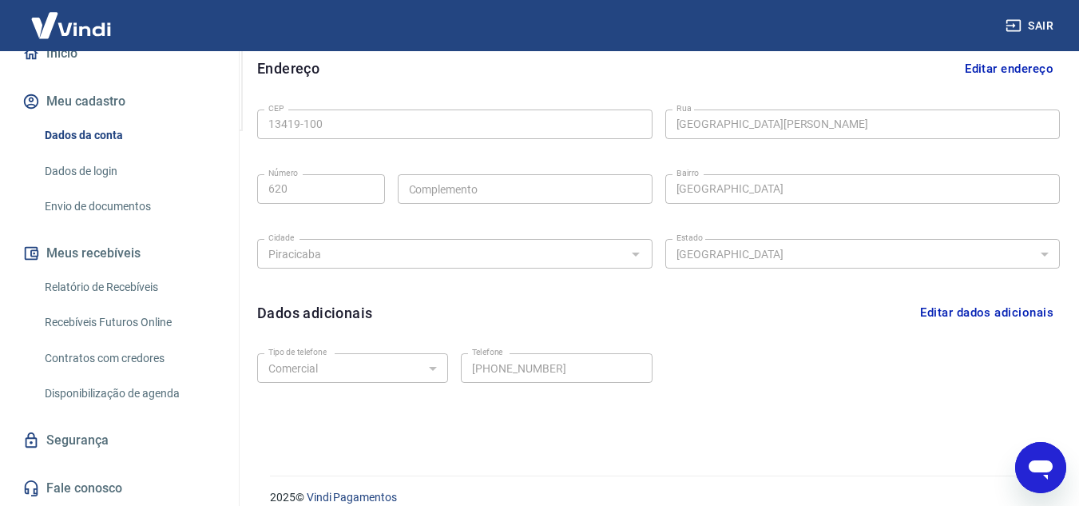
scroll to position [517, 0]
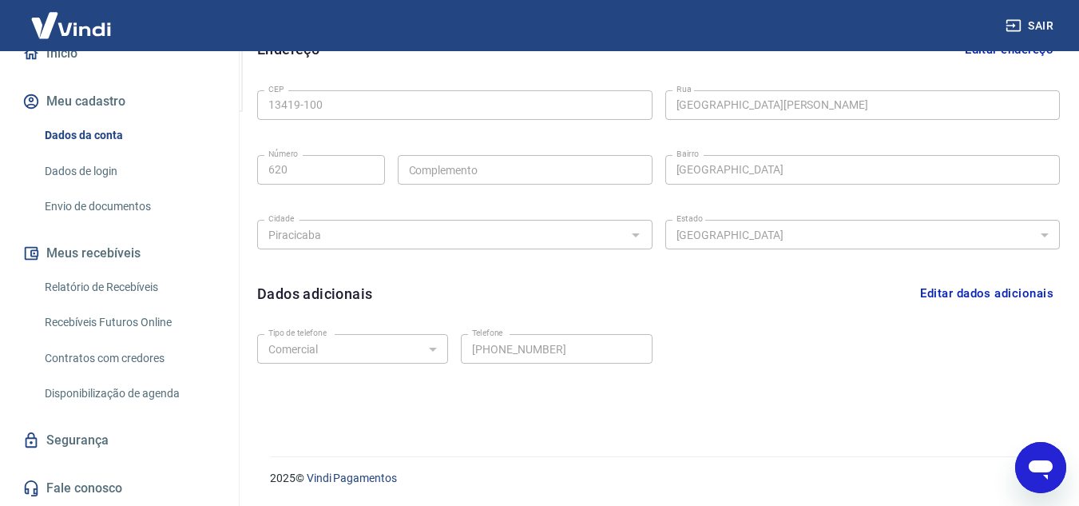
click at [101, 490] on link "Fale conosco" at bounding box center [119, 487] width 200 height 35
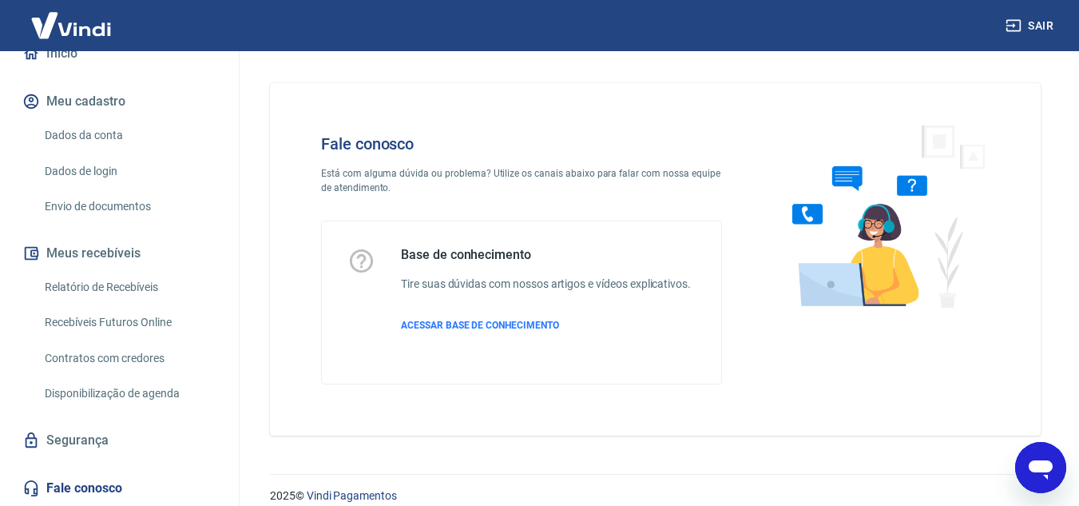
scroll to position [18, 0]
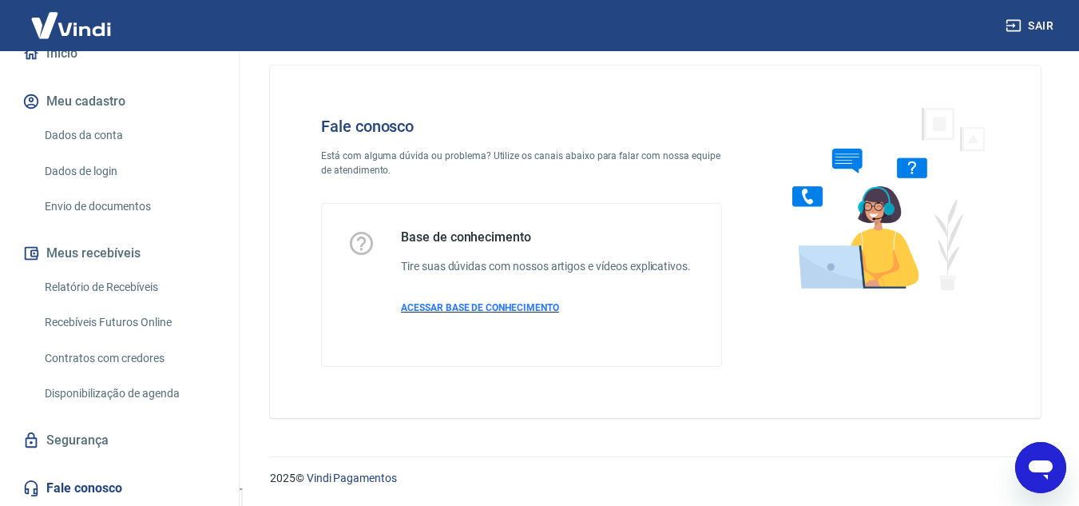
click at [510, 309] on span "ACESSAR BASE DE CONHECIMENTO" at bounding box center [480, 307] width 158 height 11
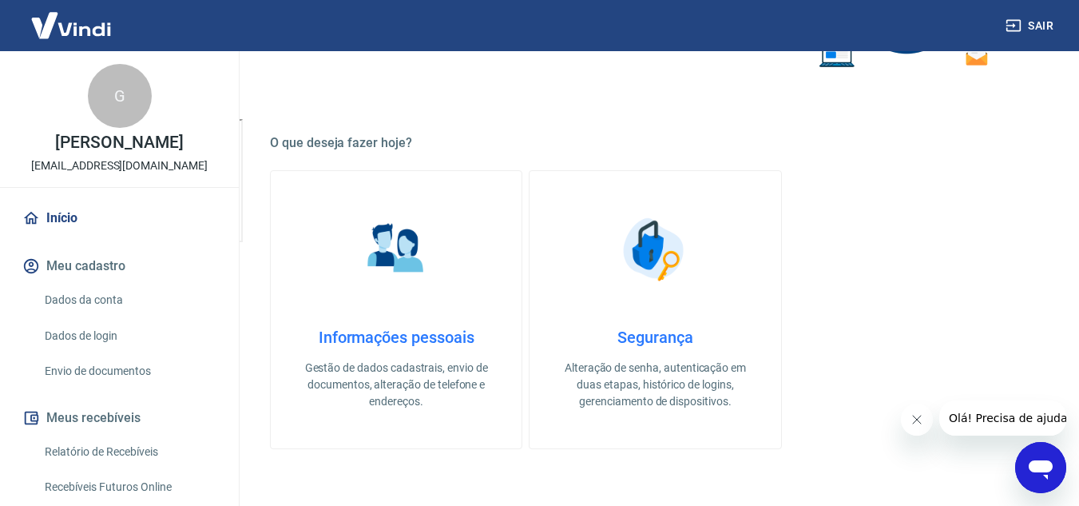
scroll to position [399, 0]
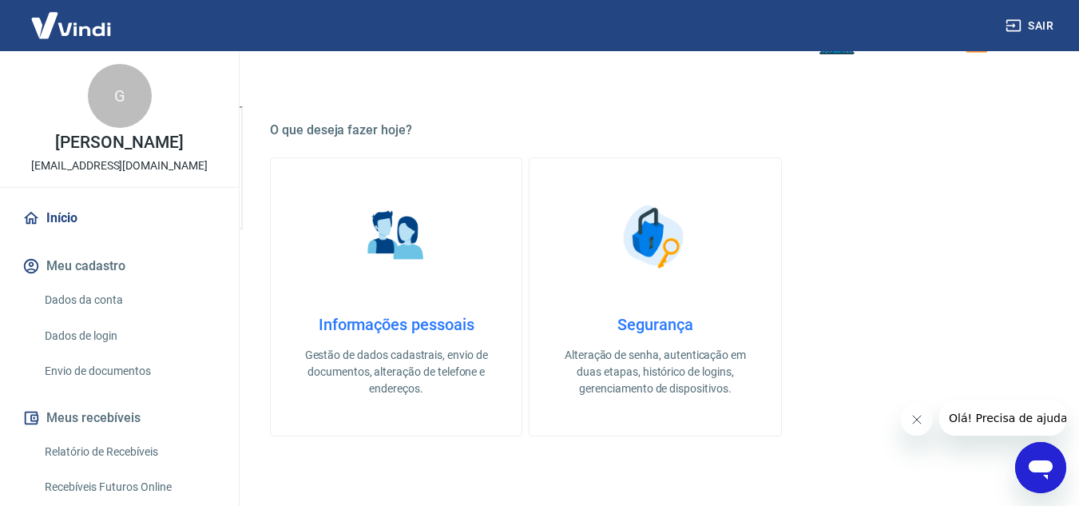
click at [434, 356] on p "Gestão de dados cadastrais, envio de documentos, alteração de telefone e endere…" at bounding box center [396, 372] width 200 height 50
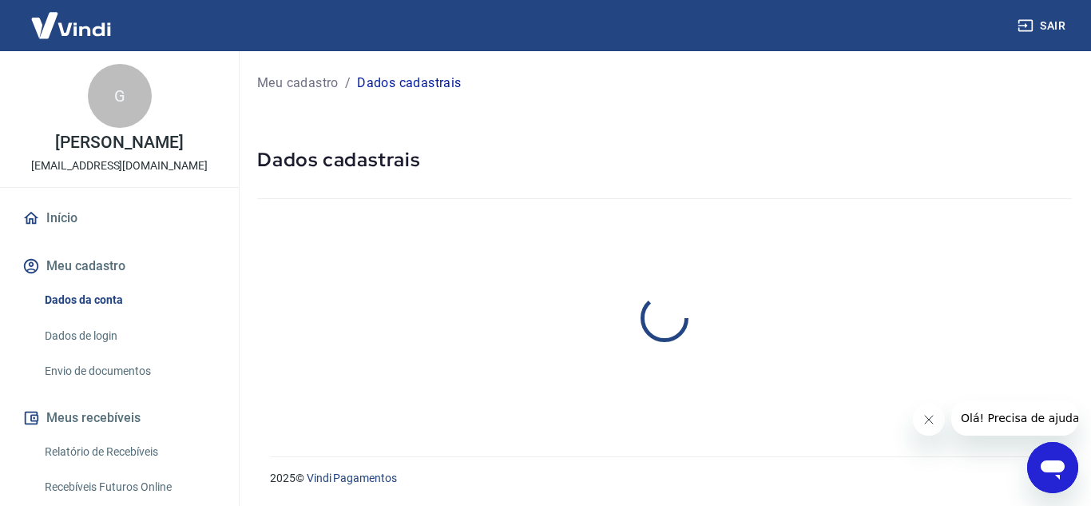
select select "SP"
select select "business"
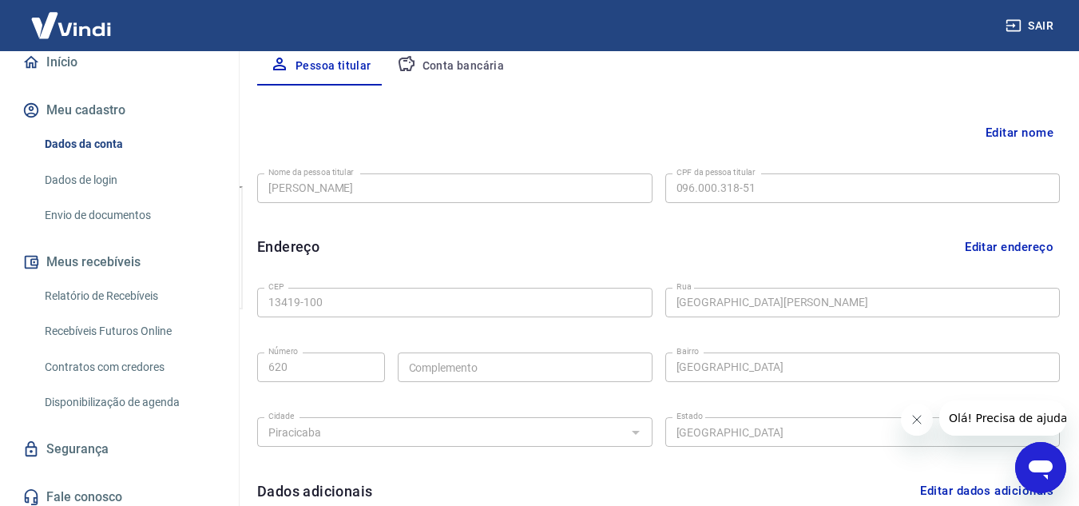
scroll to position [165, 0]
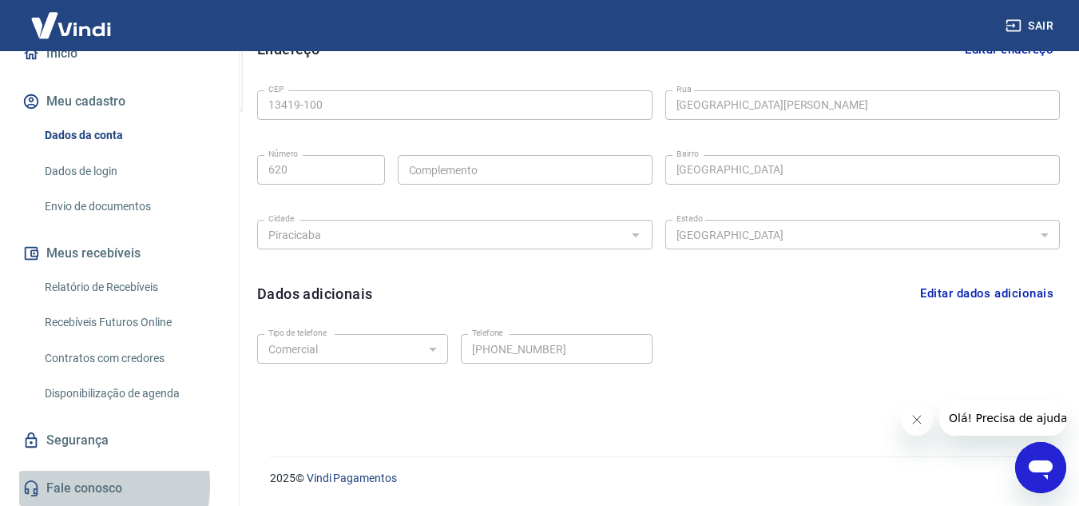
click at [72, 484] on link "Fale conosco" at bounding box center [119, 487] width 200 height 35
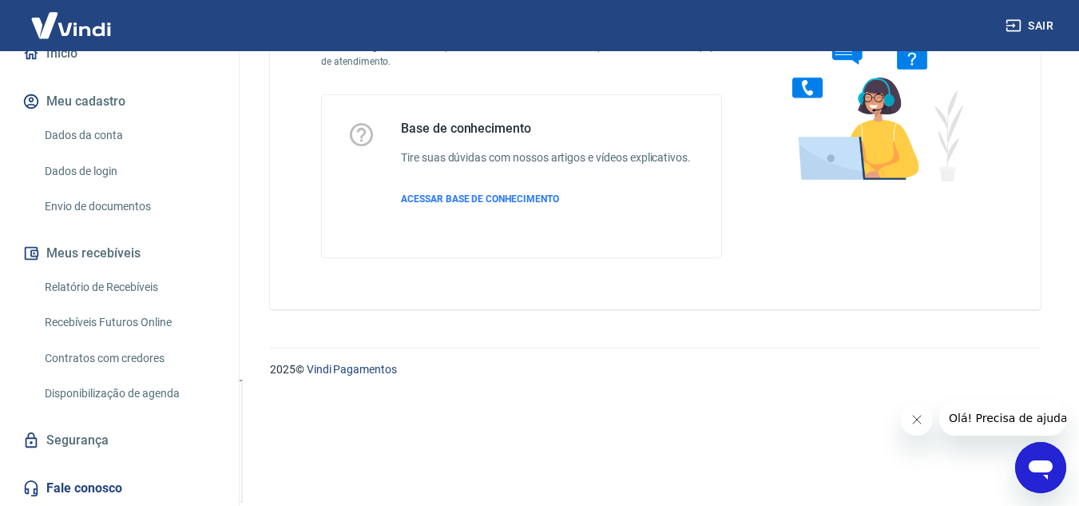
scroll to position [18, 0]
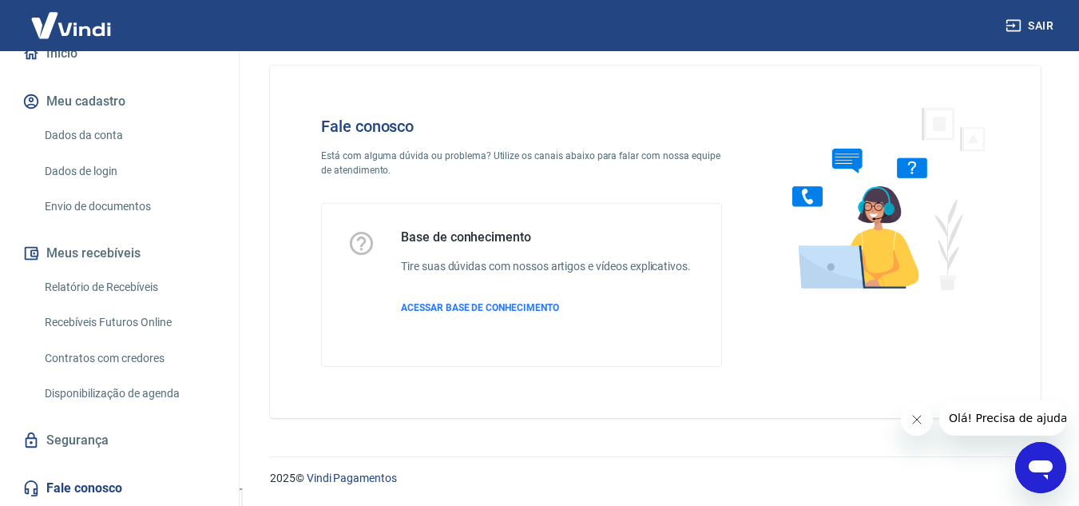
click at [986, 413] on span "Olá! Precisa de ajuda?" at bounding box center [1010, 417] width 125 height 13
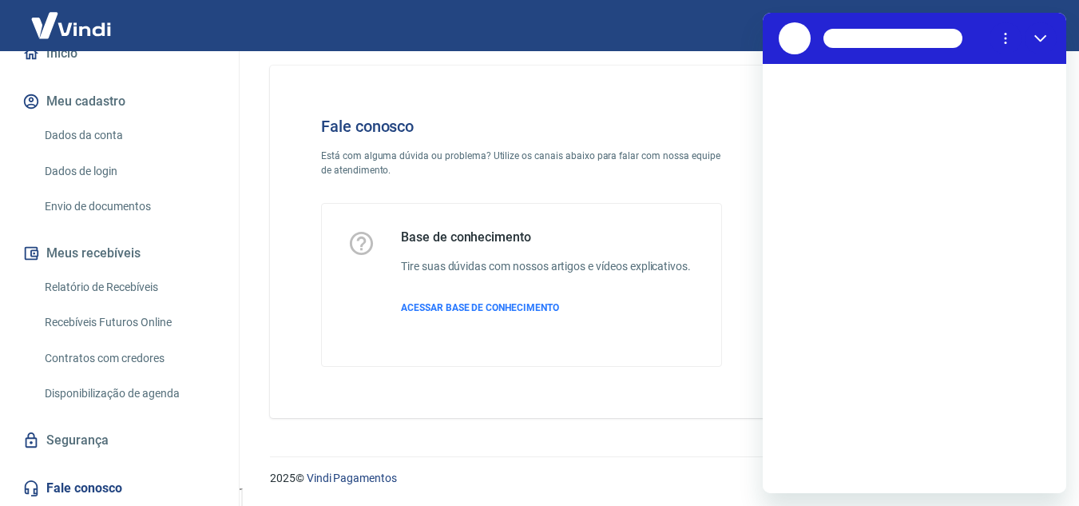
scroll to position [0, 0]
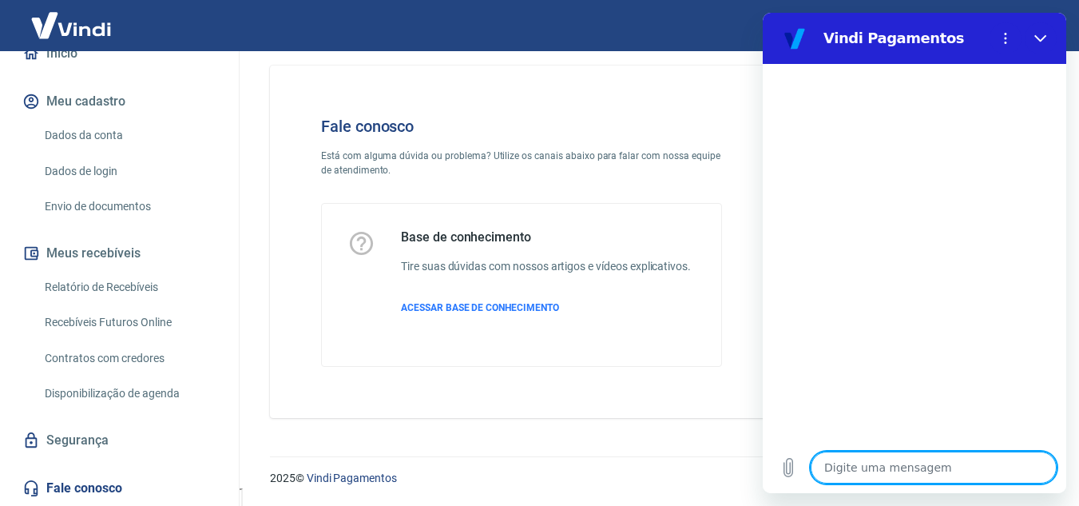
type textarea "O"
type textarea "x"
type textarea "Ol"
type textarea "x"
type textarea "Olá"
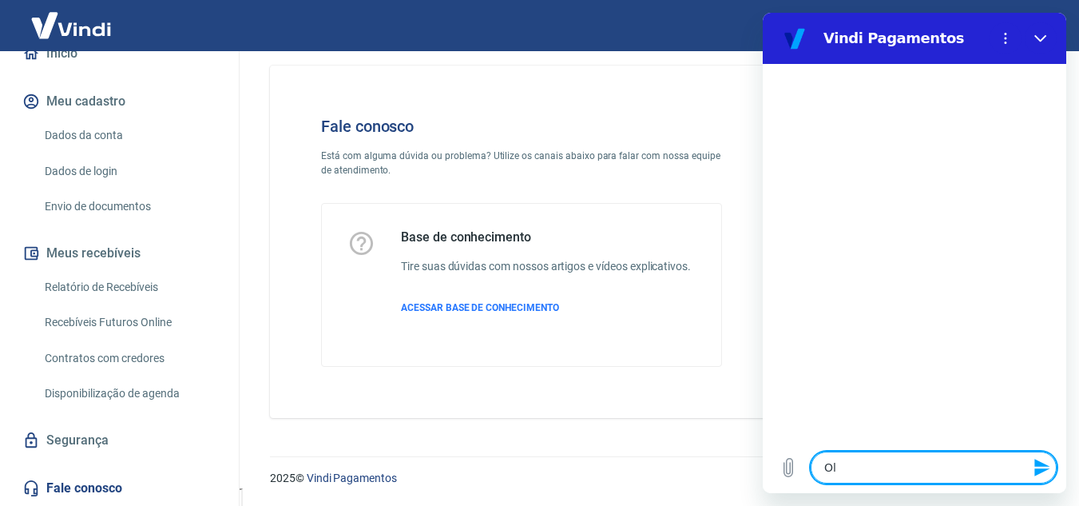
type textarea "x"
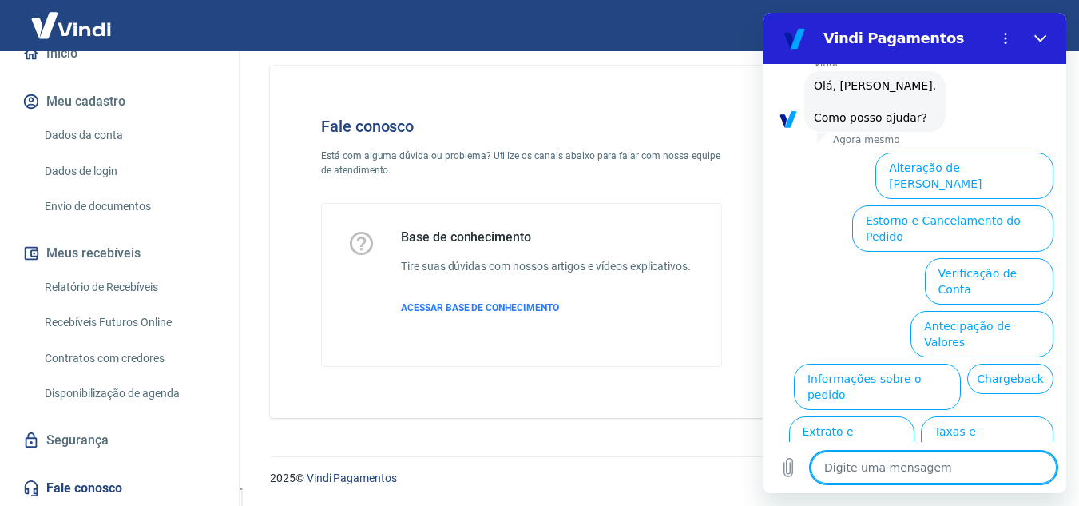
scroll to position [117, 0]
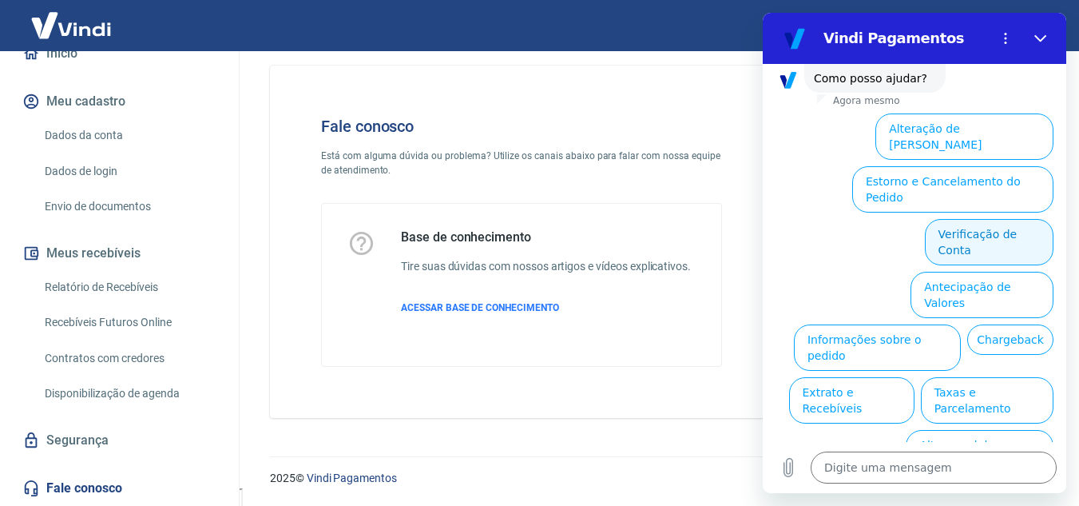
click at [950, 219] on button "Verificação de Conta" at bounding box center [989, 242] width 129 height 46
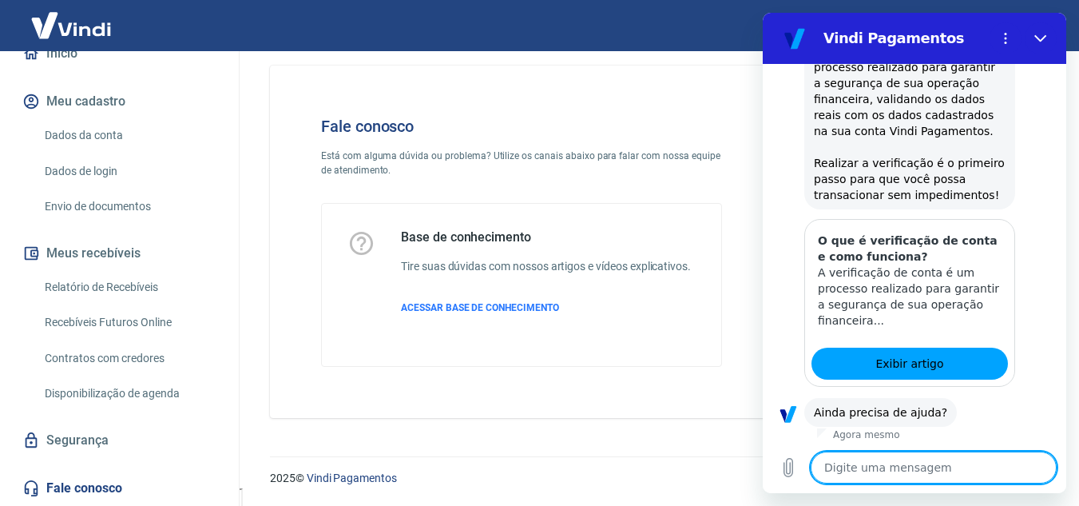
scroll to position [275, 0]
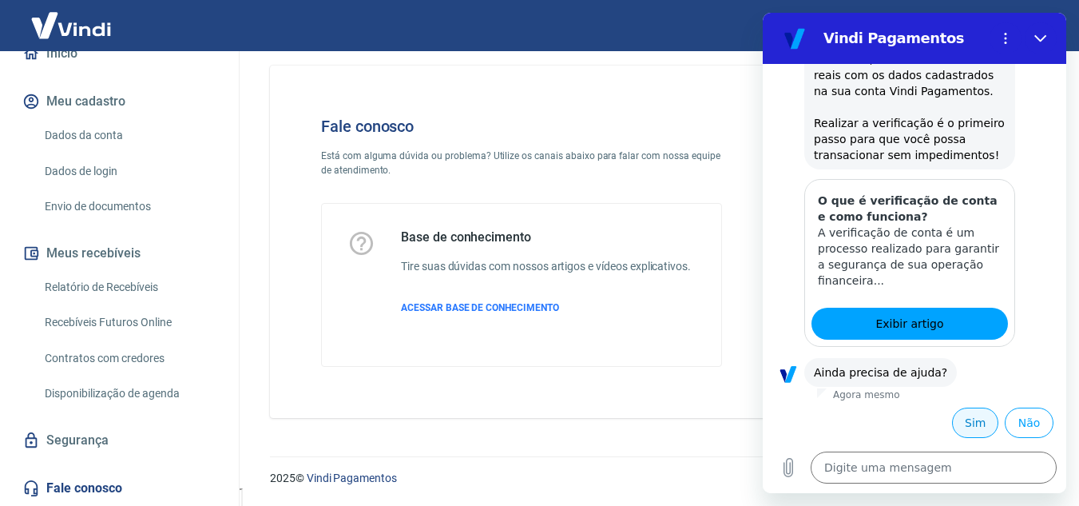
click at [966, 424] on button "Sim" at bounding box center [975, 422] width 46 height 30
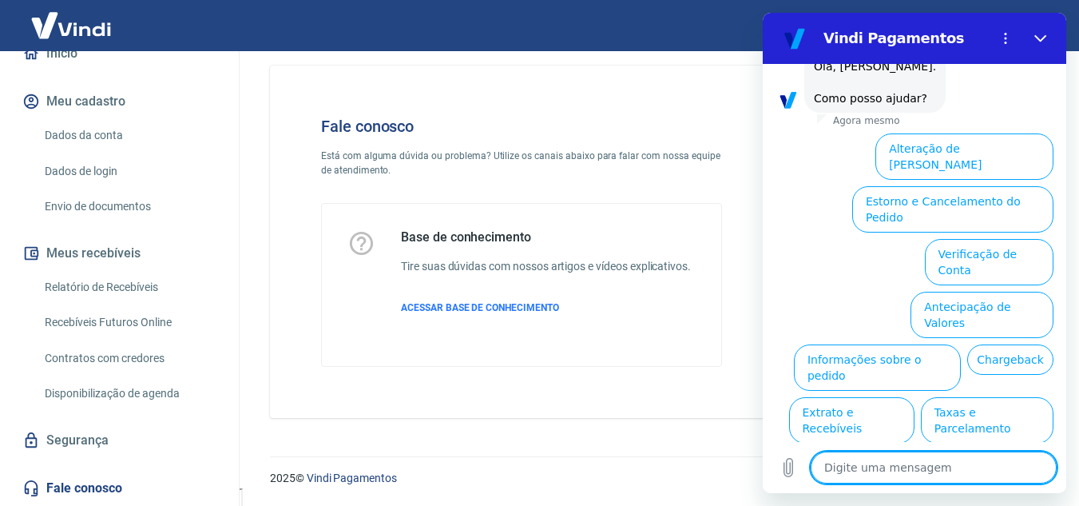
scroll to position [692, 0]
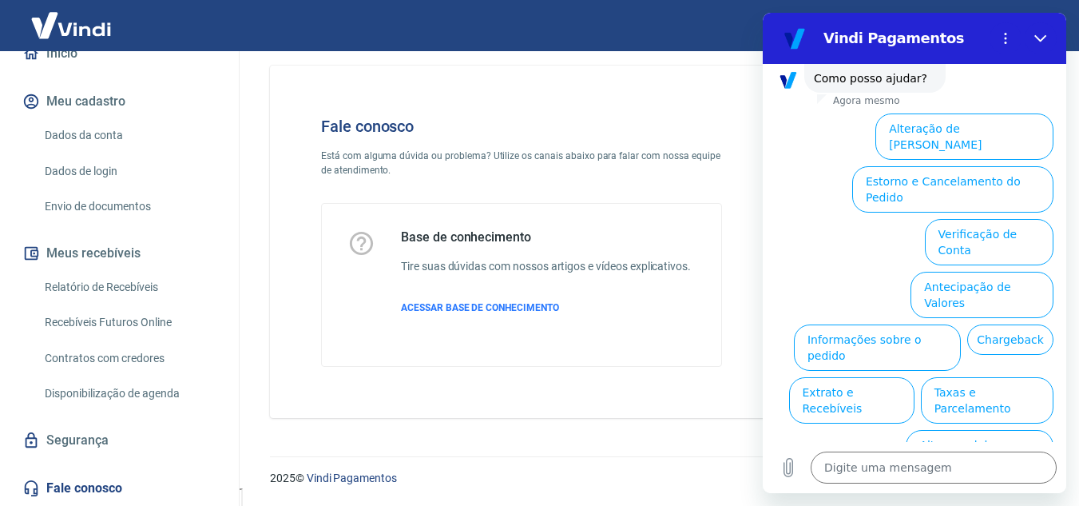
click at [958, 482] on button "Assinaturas e Faturas Tray" at bounding box center [976, 505] width 154 height 46
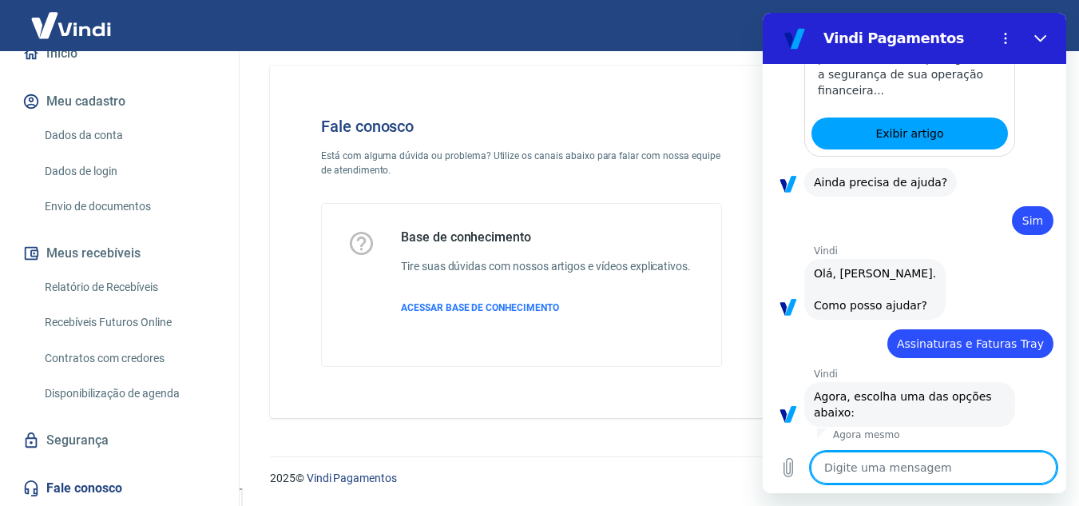
scroll to position [799, 0]
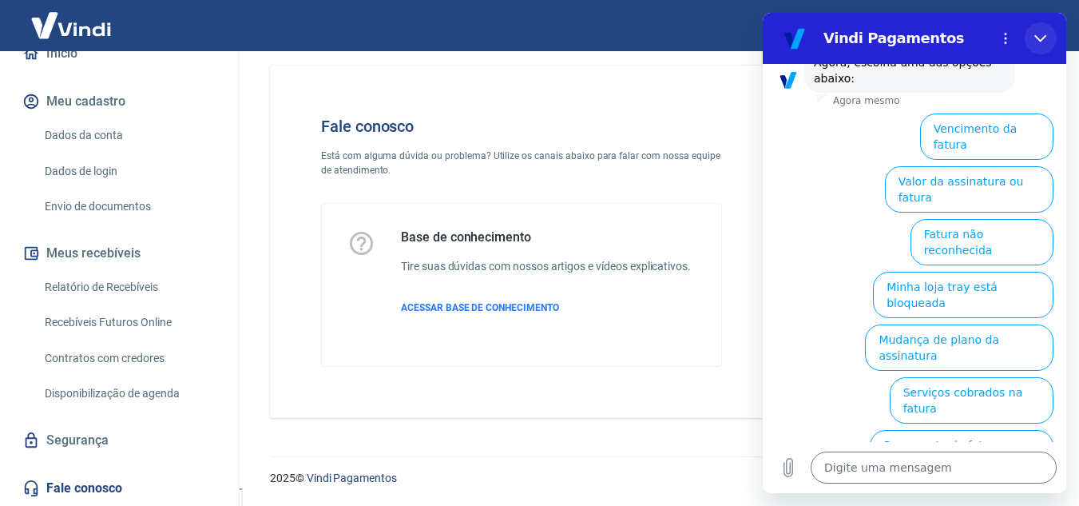
click at [1039, 37] on icon "Fechar" at bounding box center [1040, 38] width 13 height 13
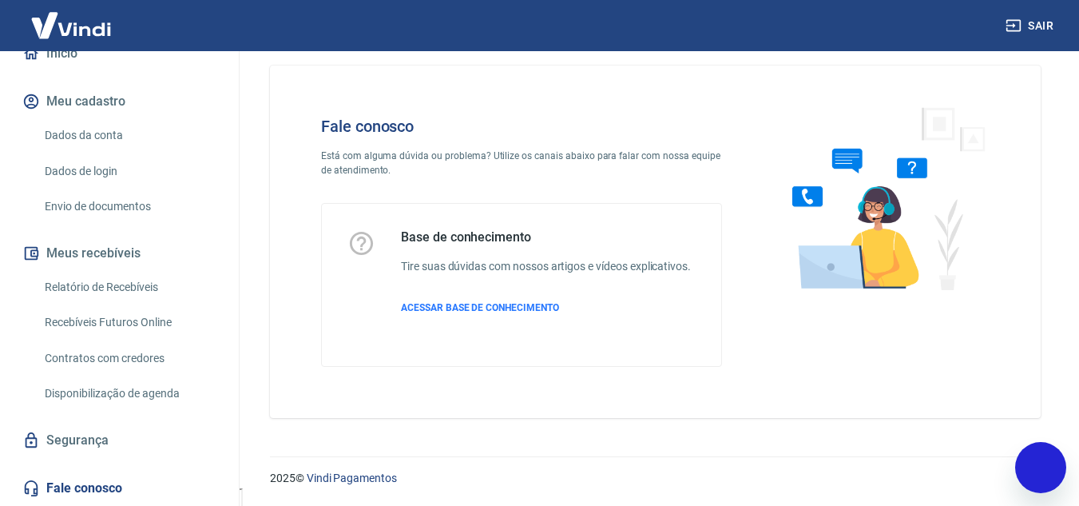
type textarea "x"
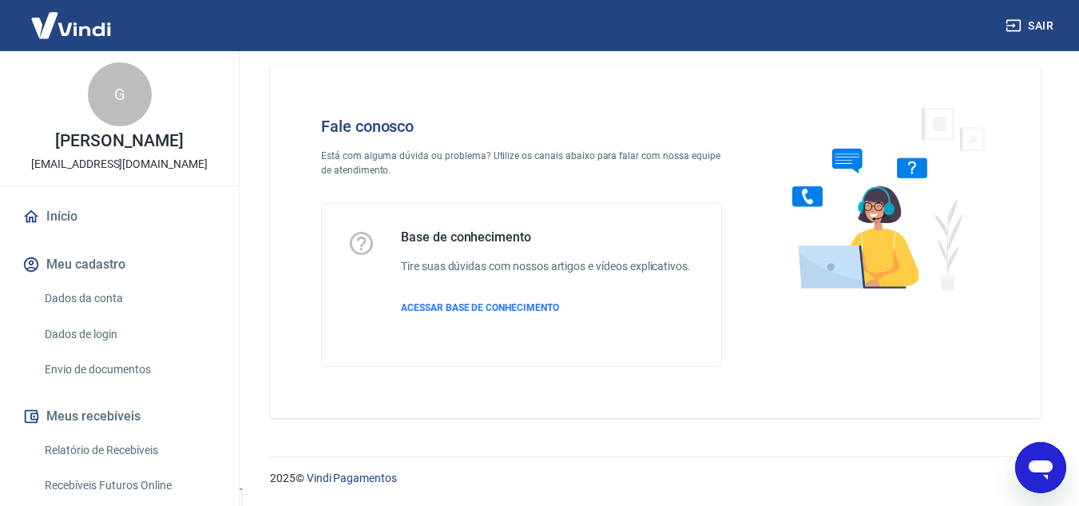
scroll to position [0, 0]
